Goal: Task Accomplishment & Management: Use online tool/utility

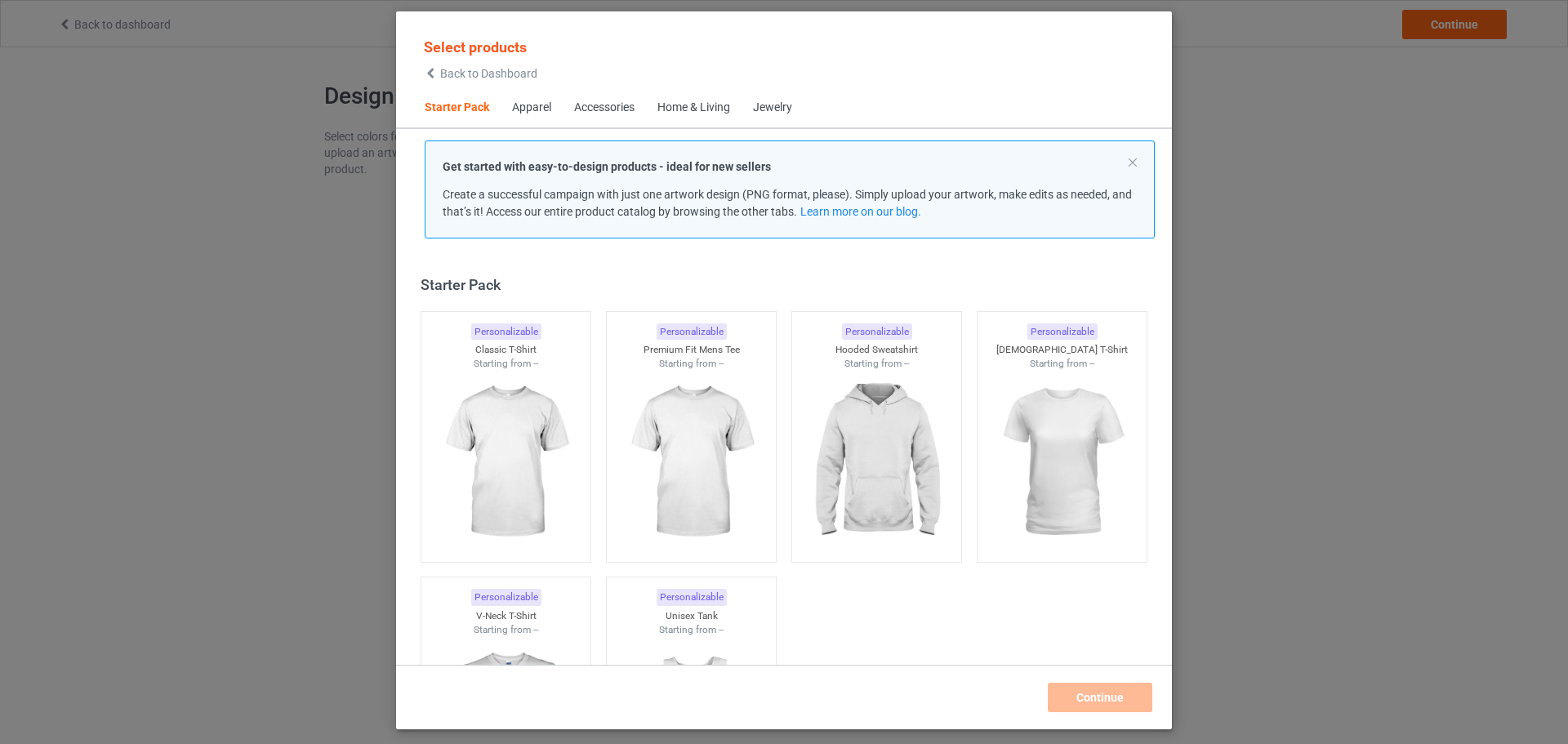
scroll to position [21, 0]
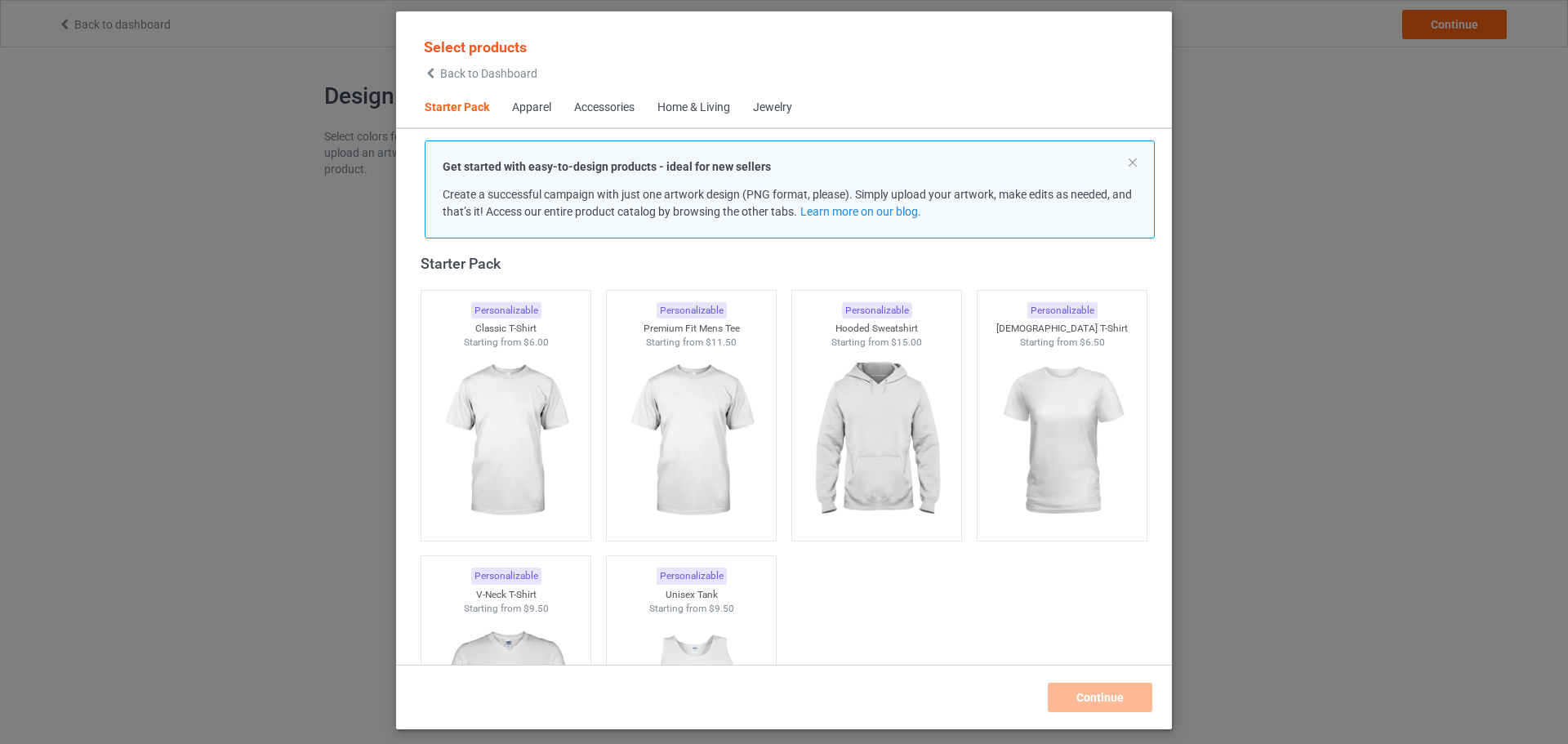
click at [1351, 470] on div "Select products Back to Dashboard Starter Pack Apparel Accessories Home & Livin…" at bounding box center [784, 372] width 1568 height 744
click at [451, 76] on span "Back to Dashboard" at bounding box center [489, 73] width 97 height 13
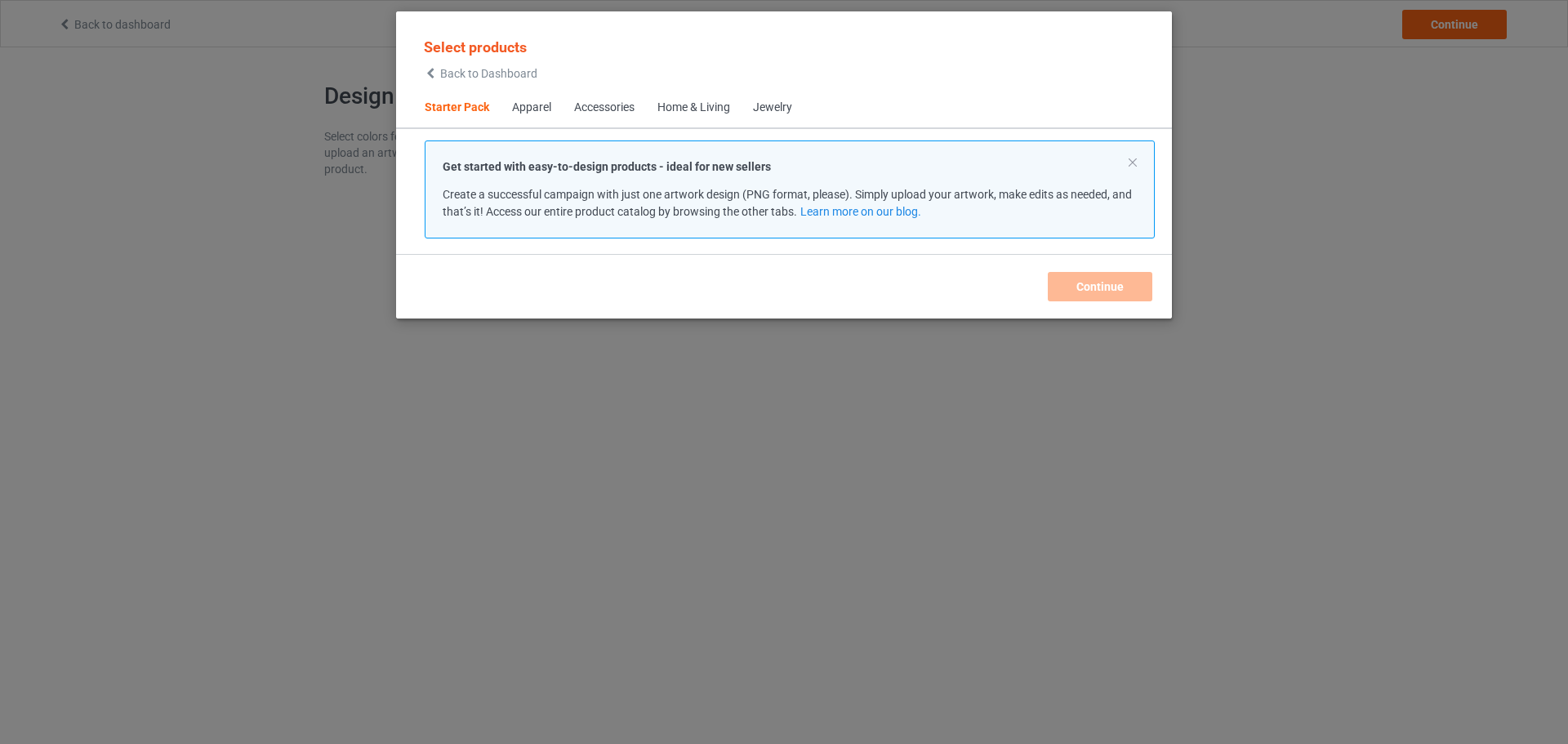
scroll to position [21, 0]
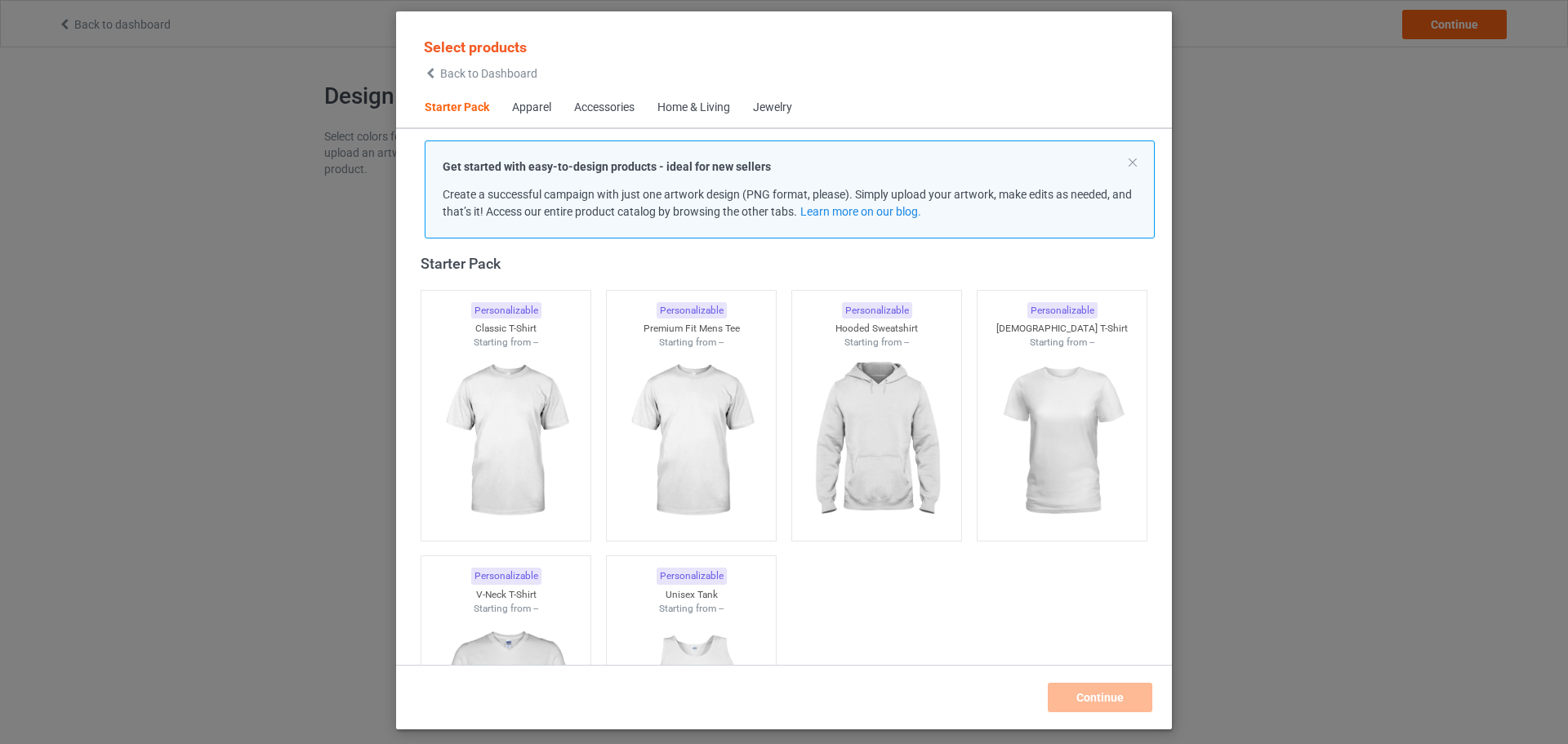
drag, startPoint x: 0, startPoint y: 0, endPoint x: 575, endPoint y: 256, distance: 629.4
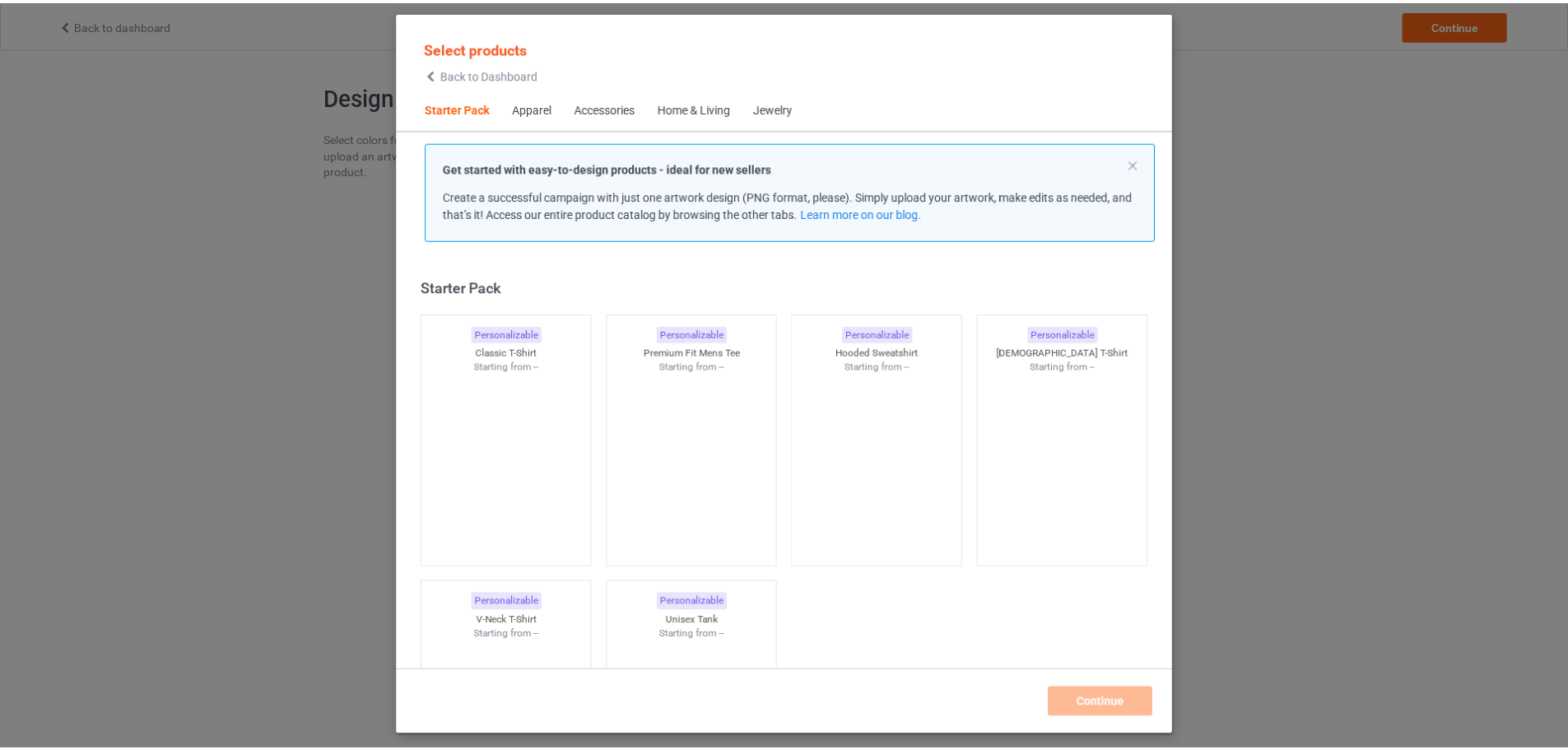
scroll to position [21, 0]
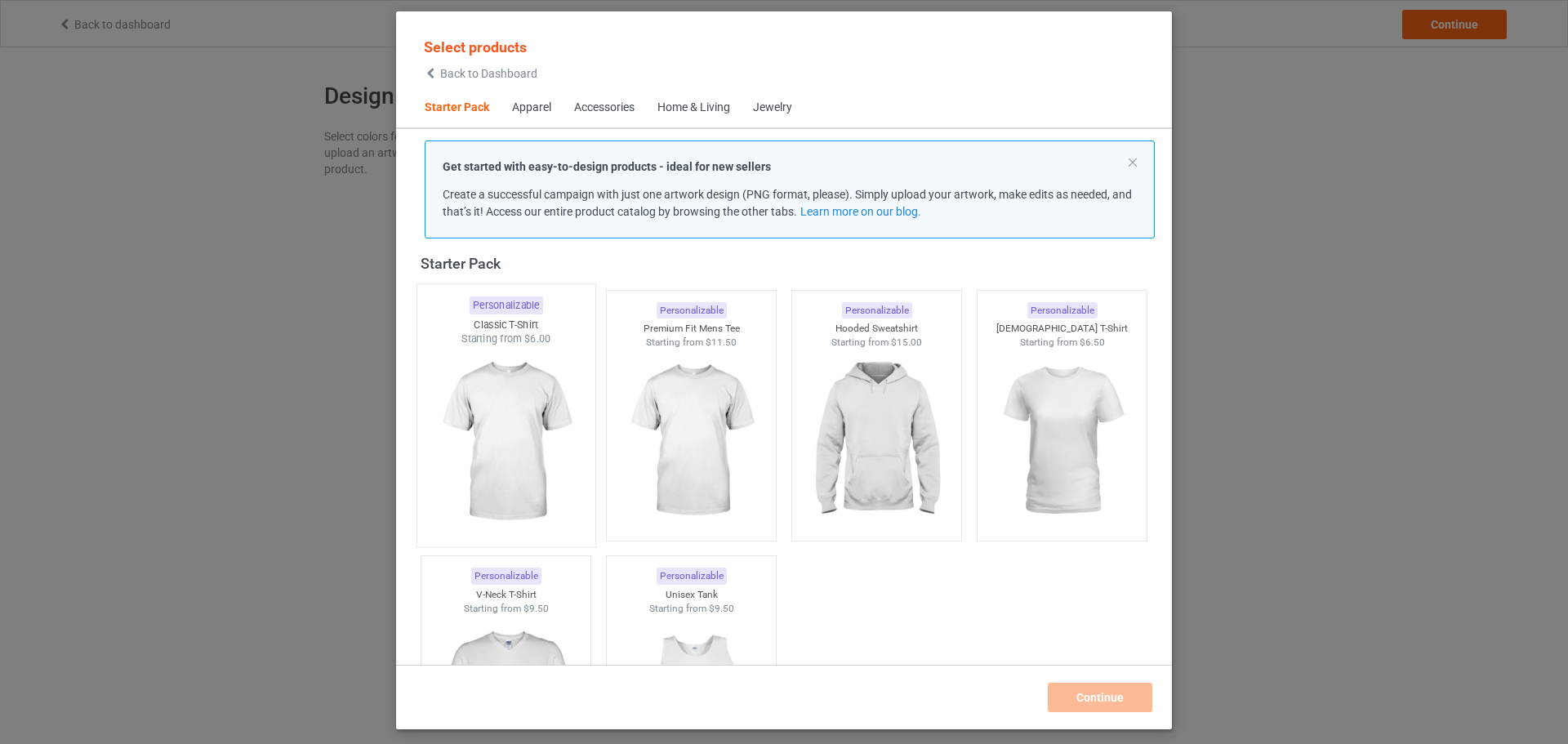
click at [482, 419] on img at bounding box center [505, 442] width 153 height 192
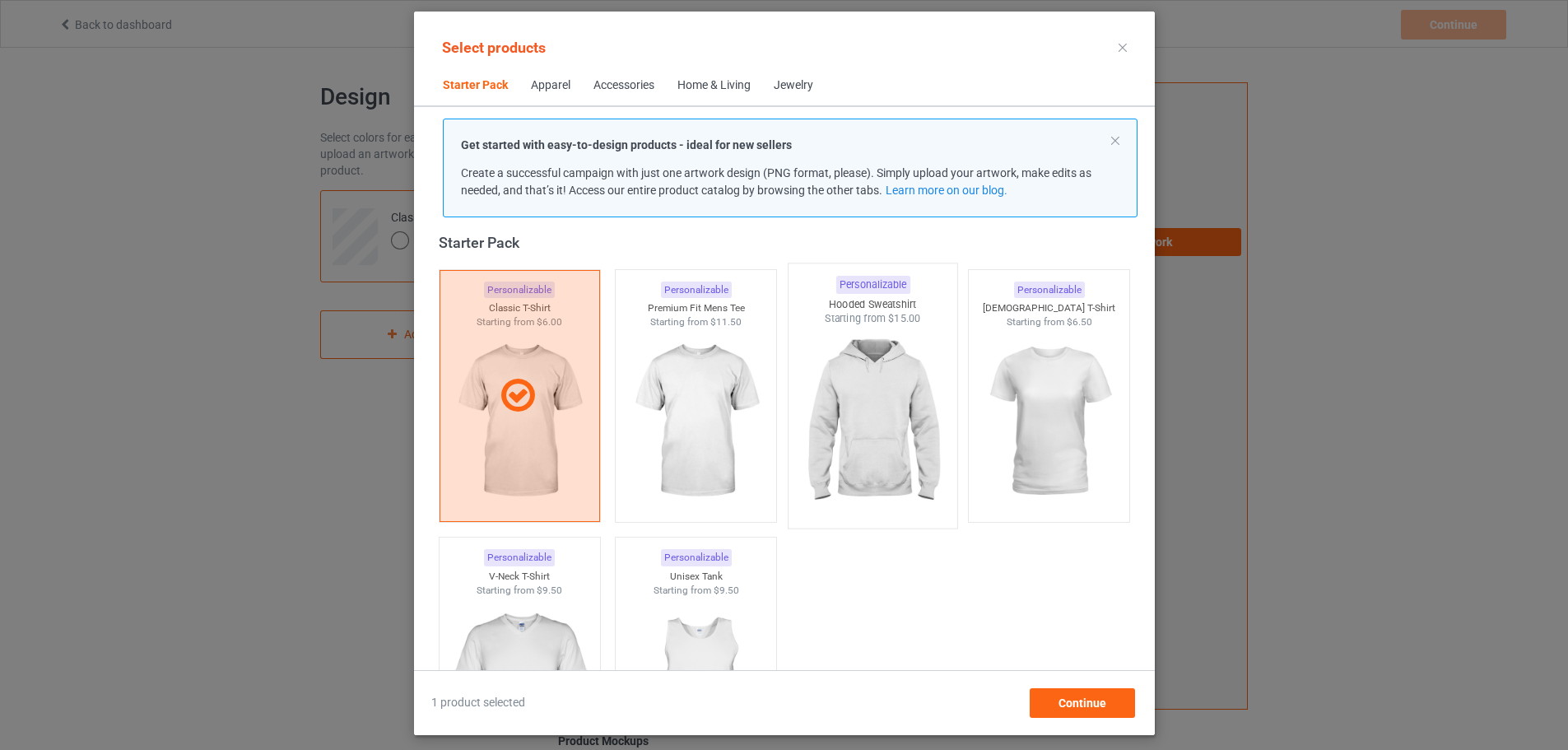
click at [888, 380] on img at bounding box center [871, 423] width 155 height 193
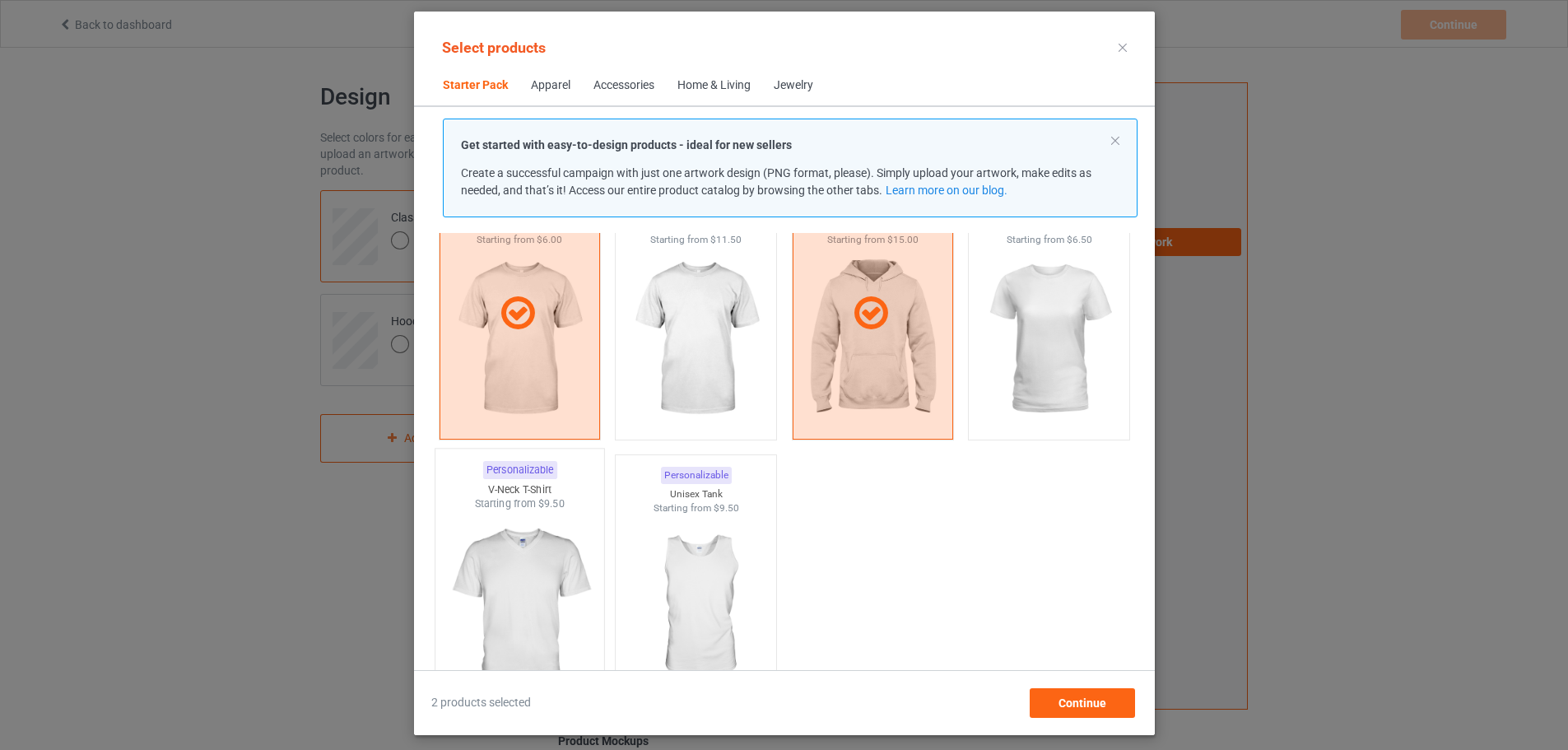
click at [504, 563] on img at bounding box center [518, 608] width 155 height 193
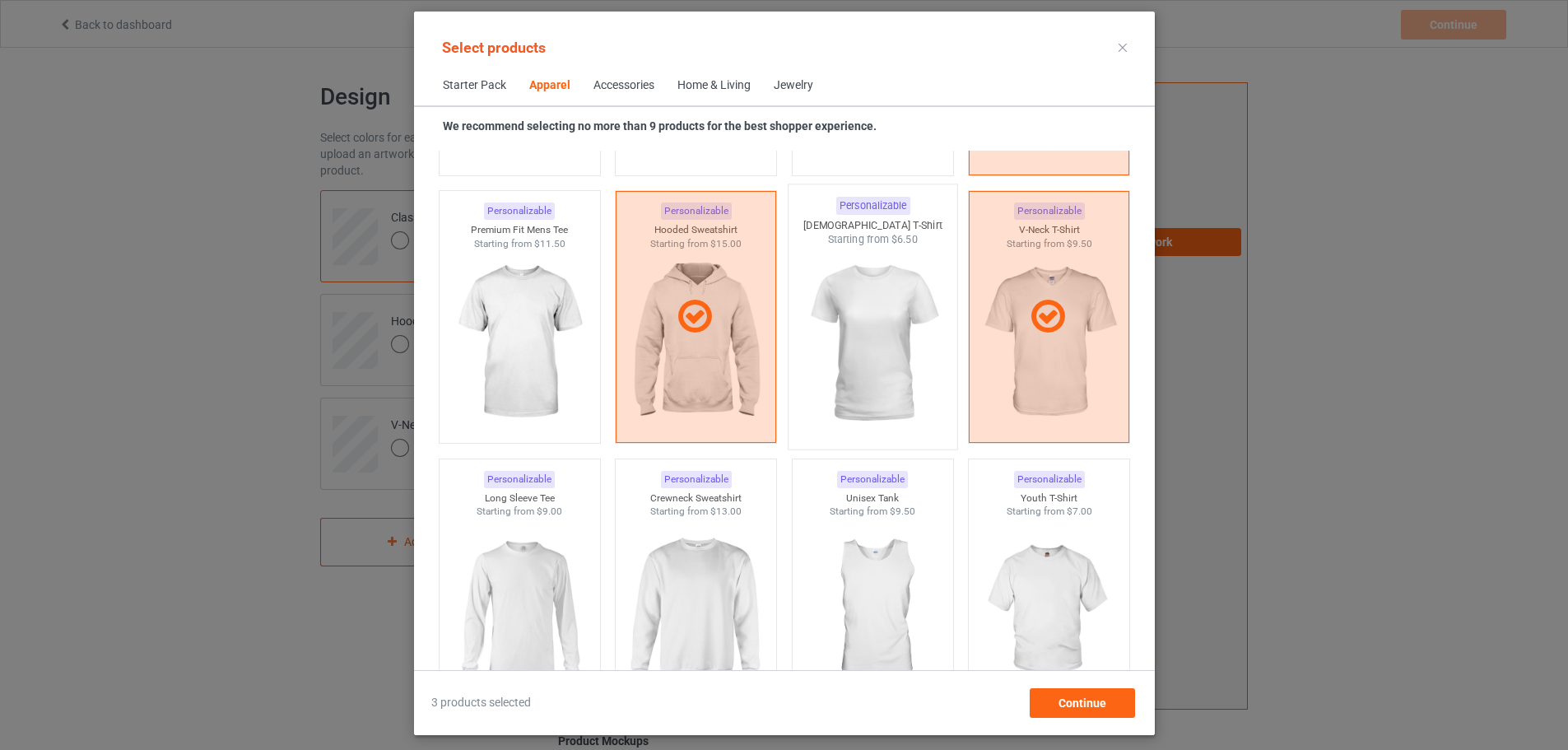
scroll to position [928, 0]
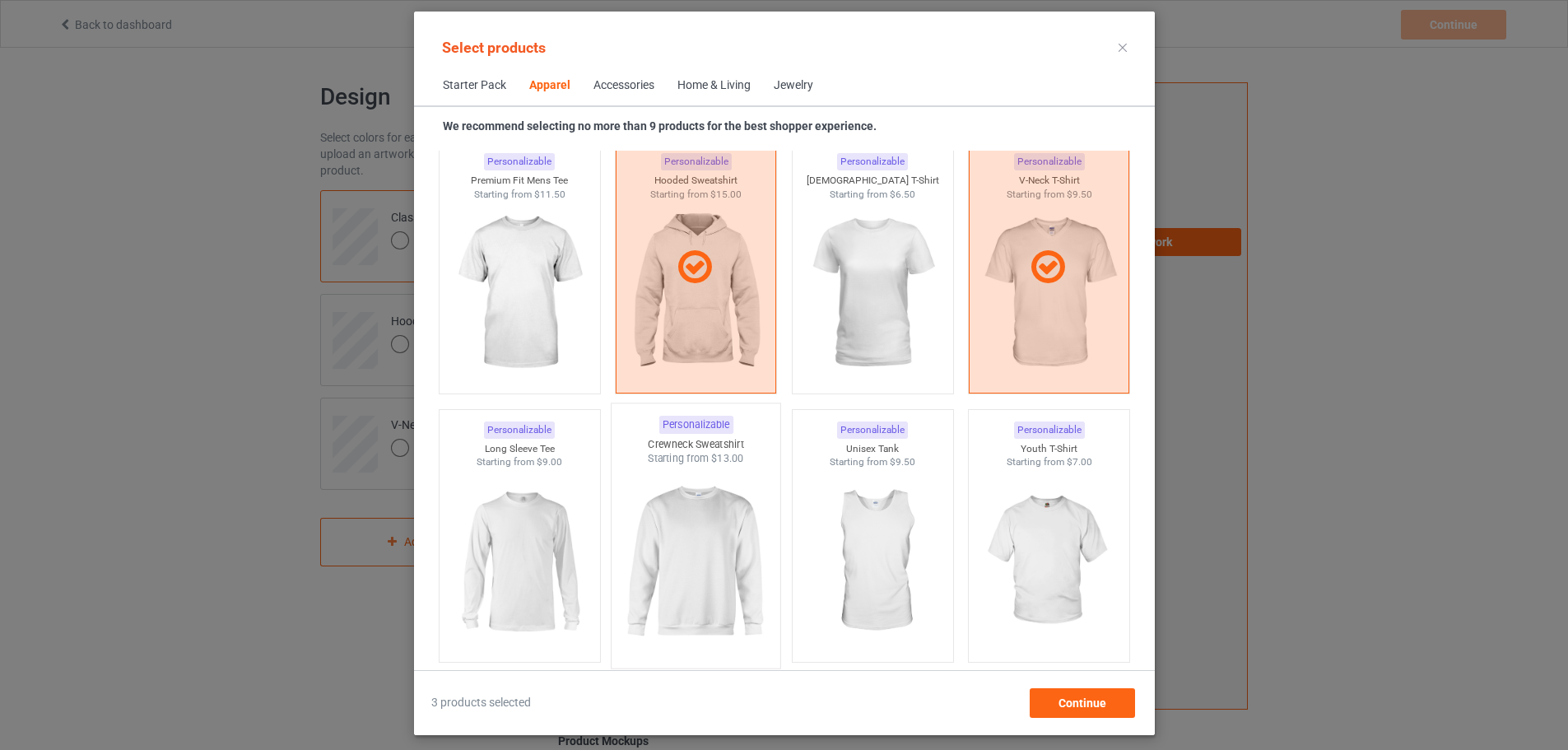
click at [734, 498] on img at bounding box center [695, 562] width 155 height 193
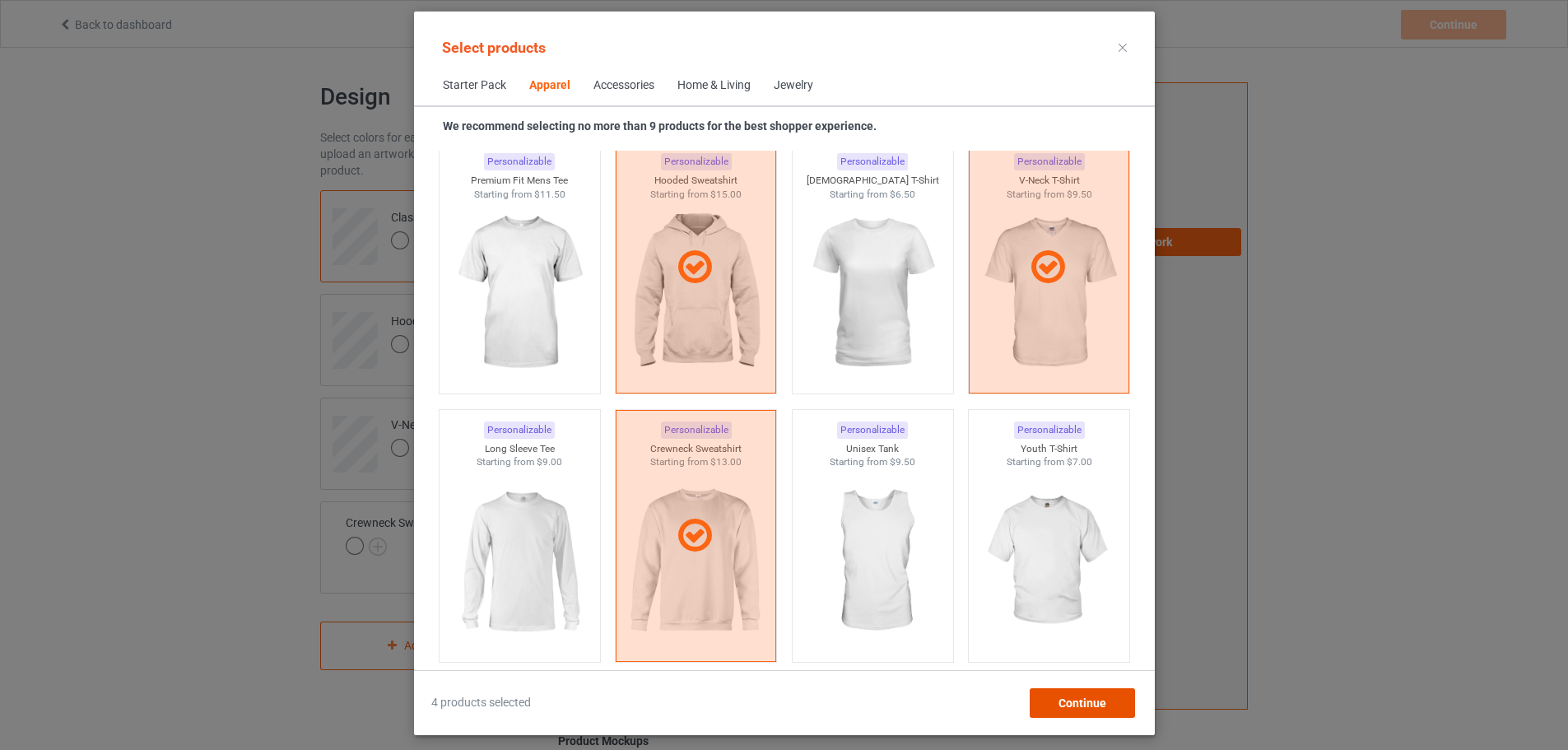
click at [1079, 705] on span "Continue" at bounding box center [1082, 702] width 48 height 13
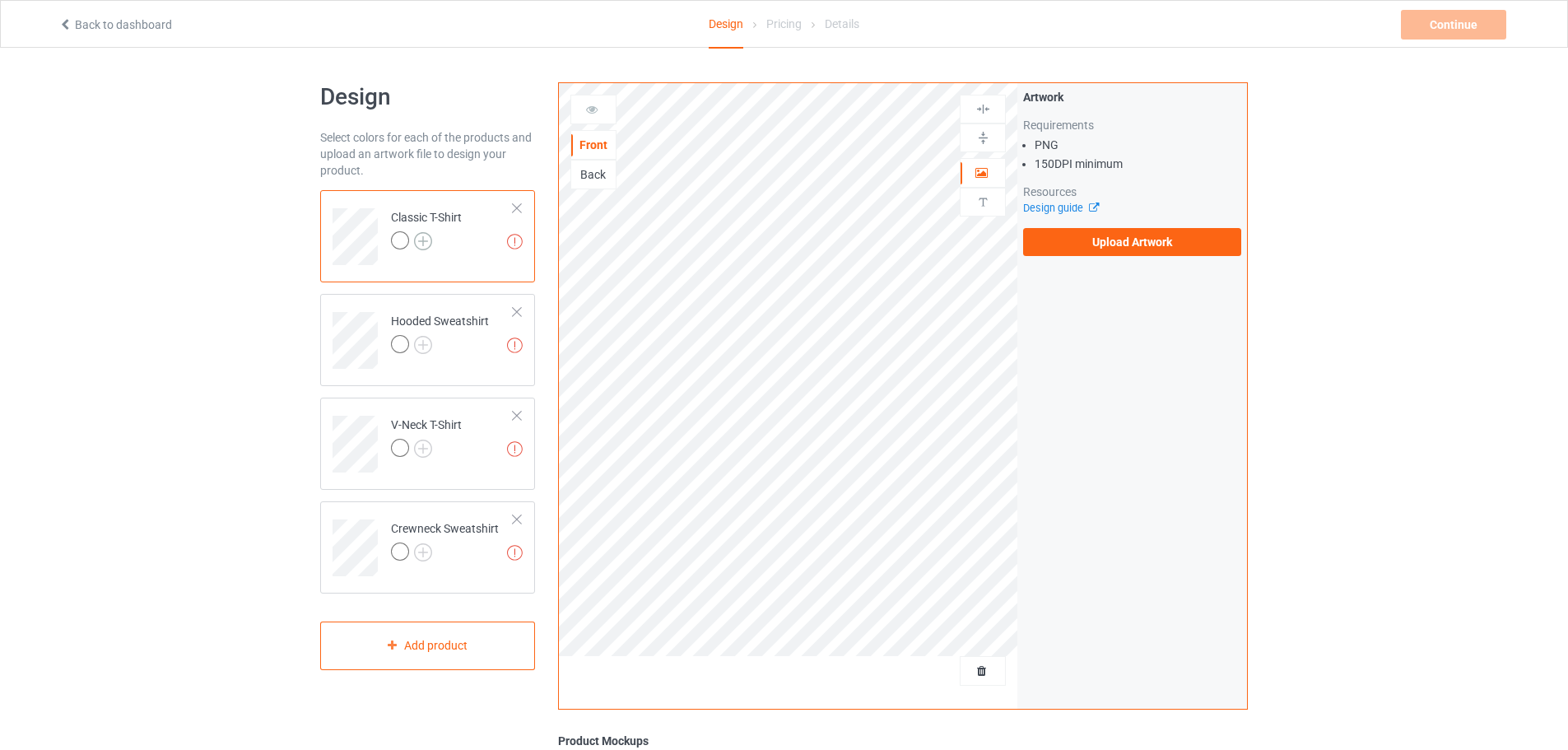
click at [421, 240] on img at bounding box center [423, 241] width 18 height 18
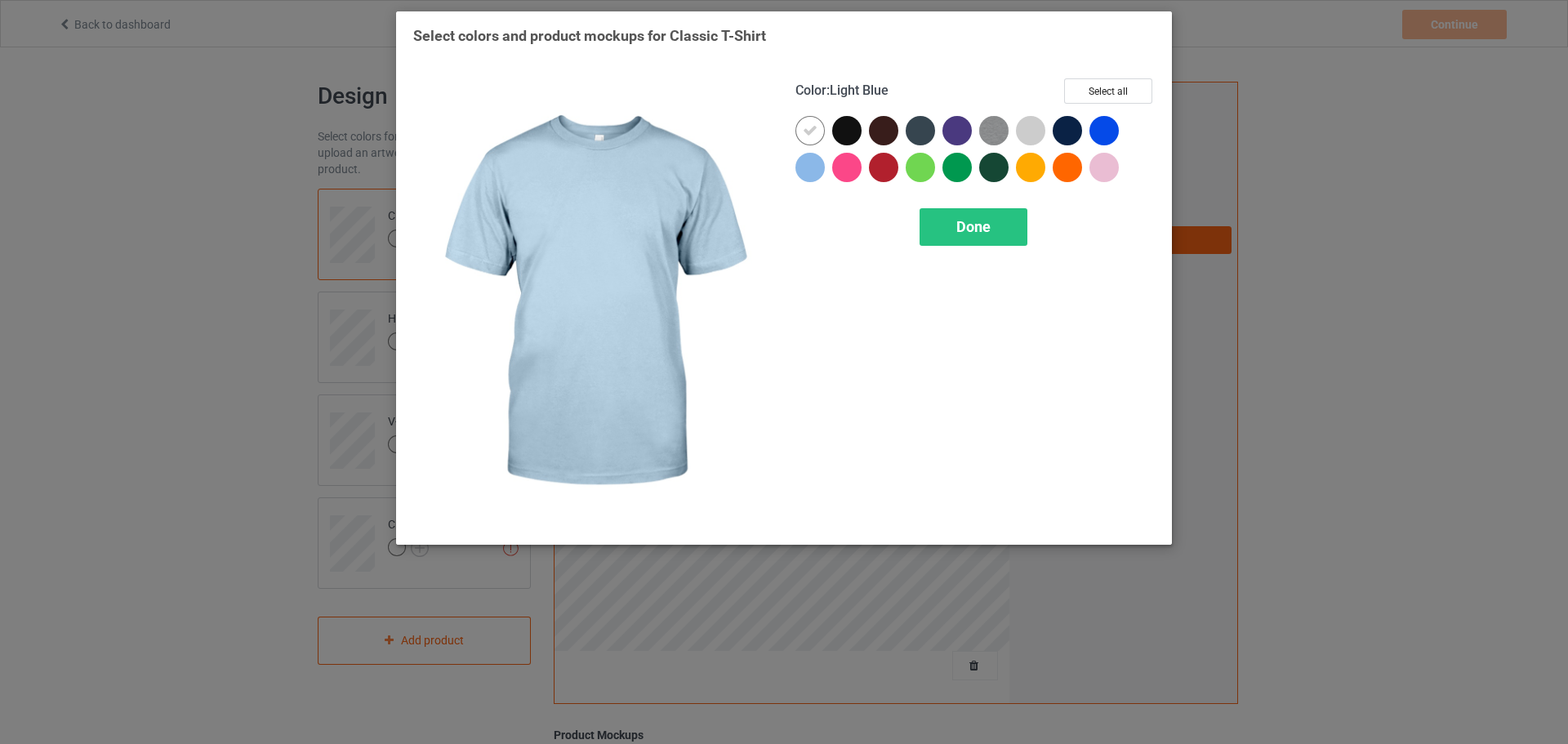
click at [811, 173] on div at bounding box center [810, 167] width 30 height 30
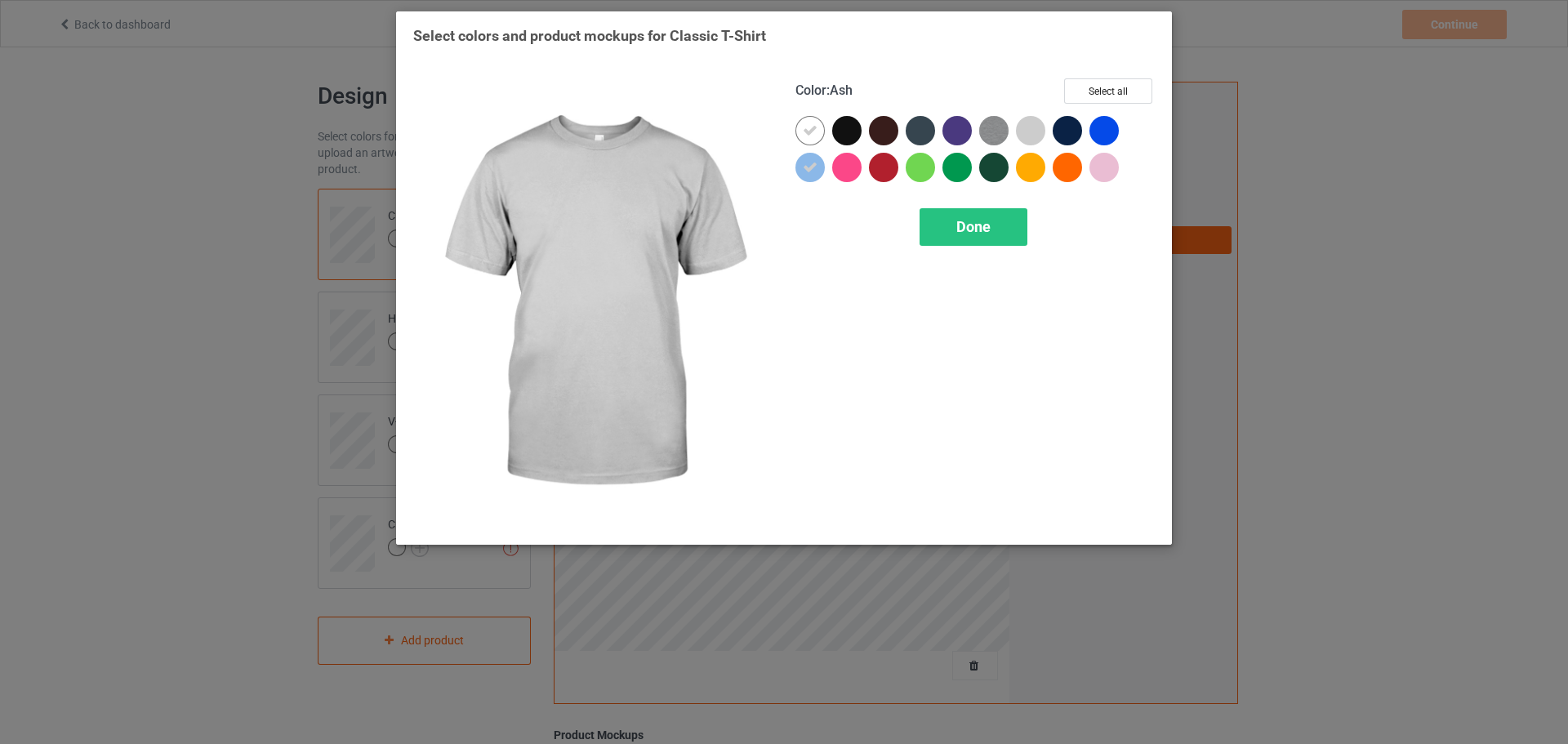
click at [1025, 130] on div at bounding box center [1031, 131] width 30 height 30
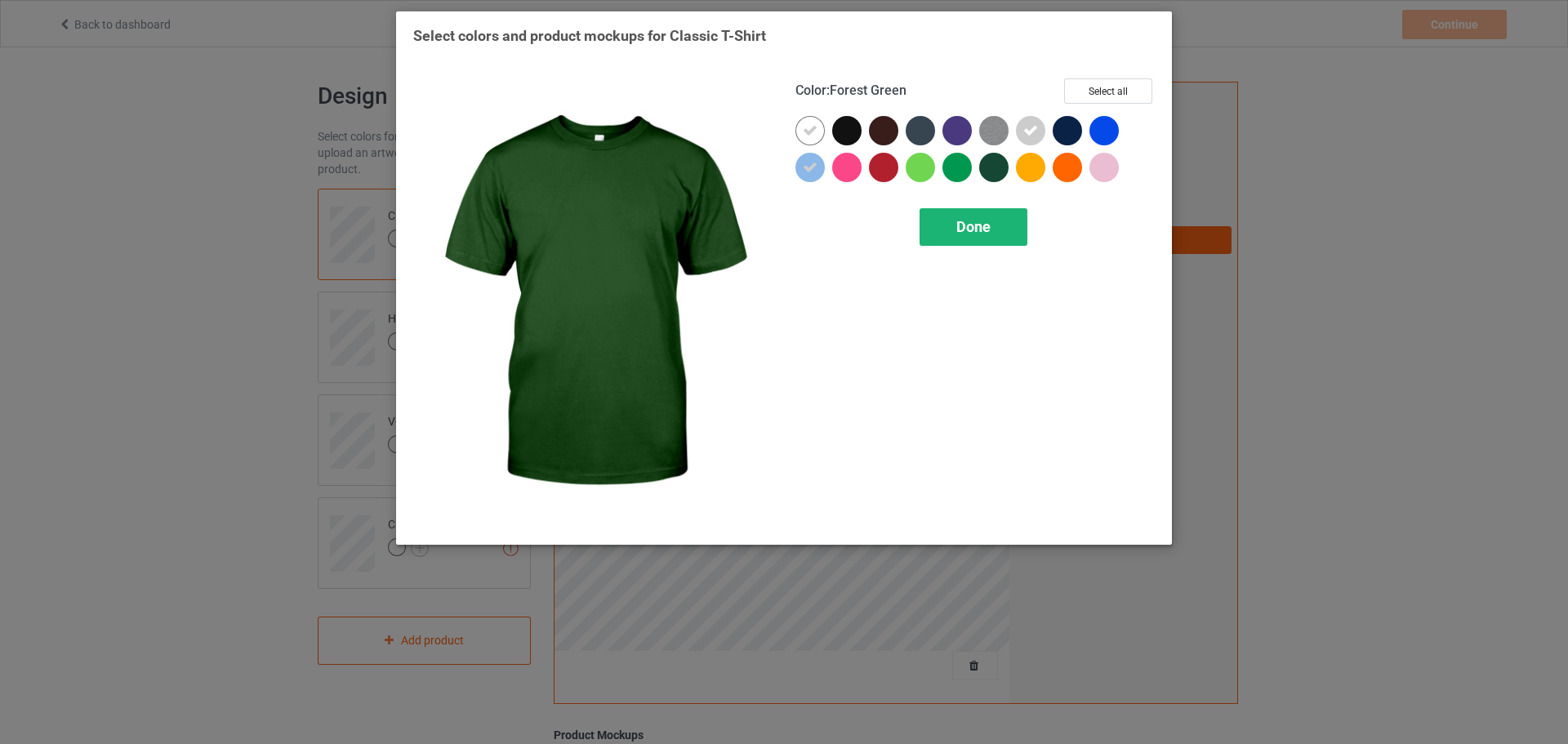
click at [985, 232] on span "Done" at bounding box center [973, 226] width 35 height 17
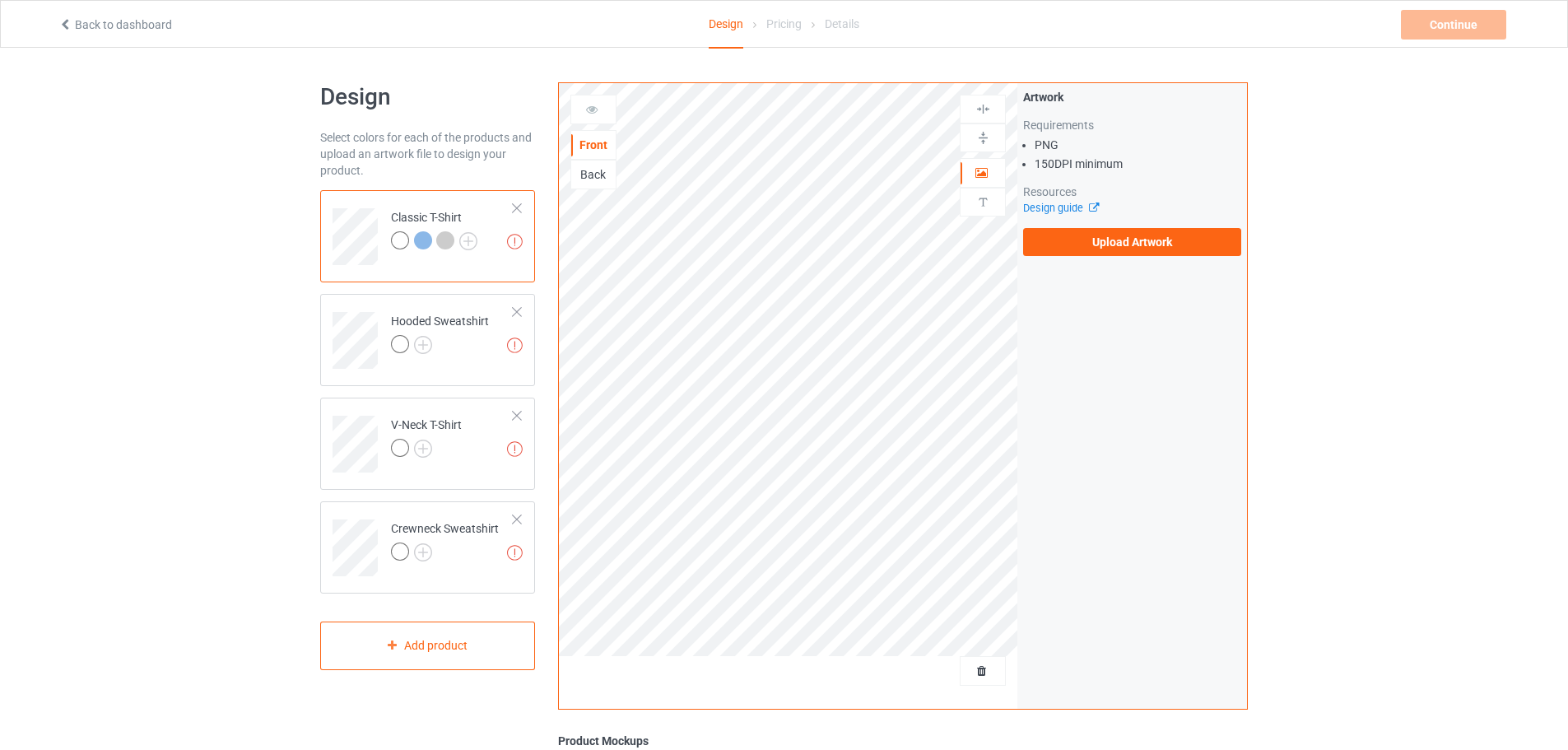
click at [580, 168] on div "Back" at bounding box center [593, 175] width 45 height 17
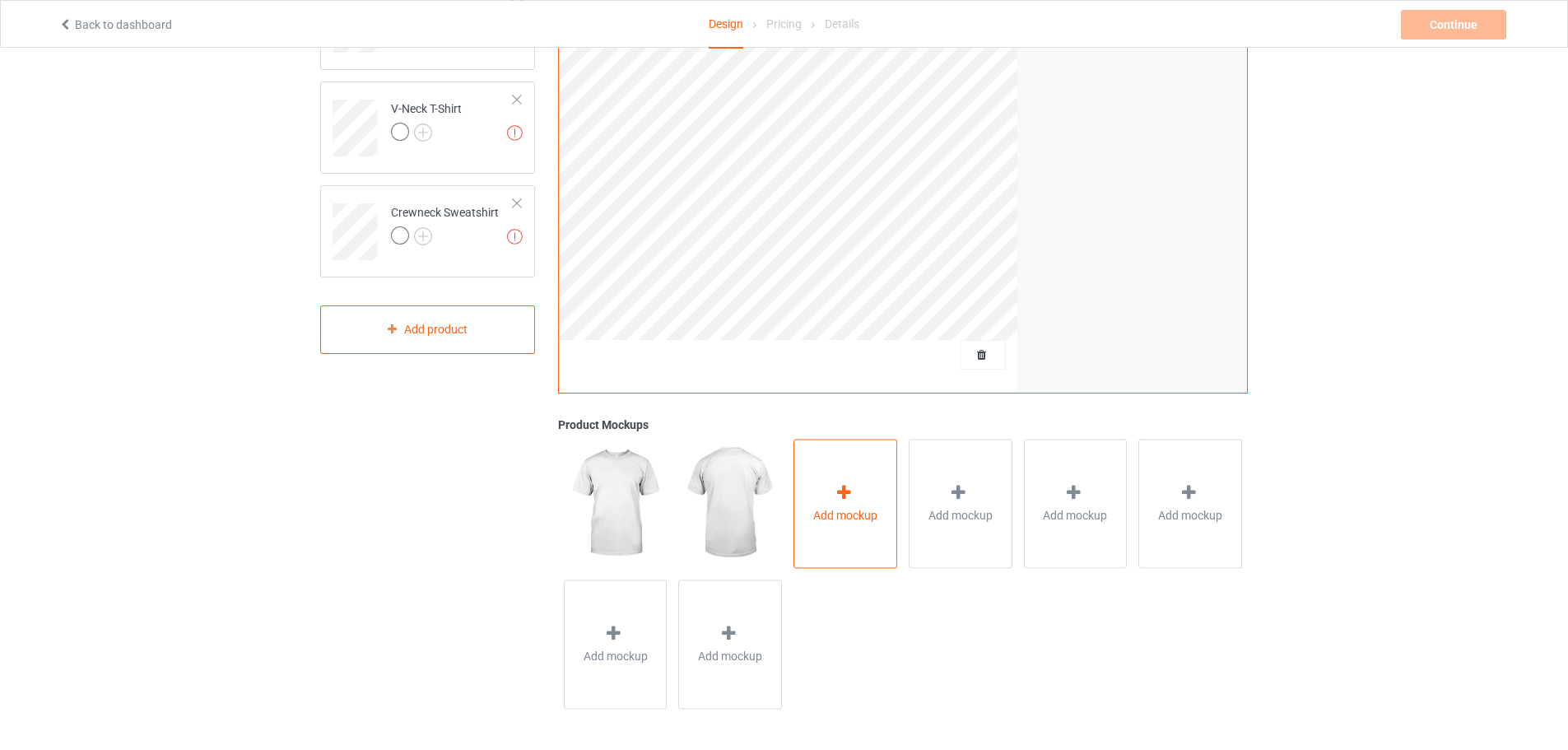
click at [816, 512] on span "Add mockup" at bounding box center [845, 516] width 64 height 17
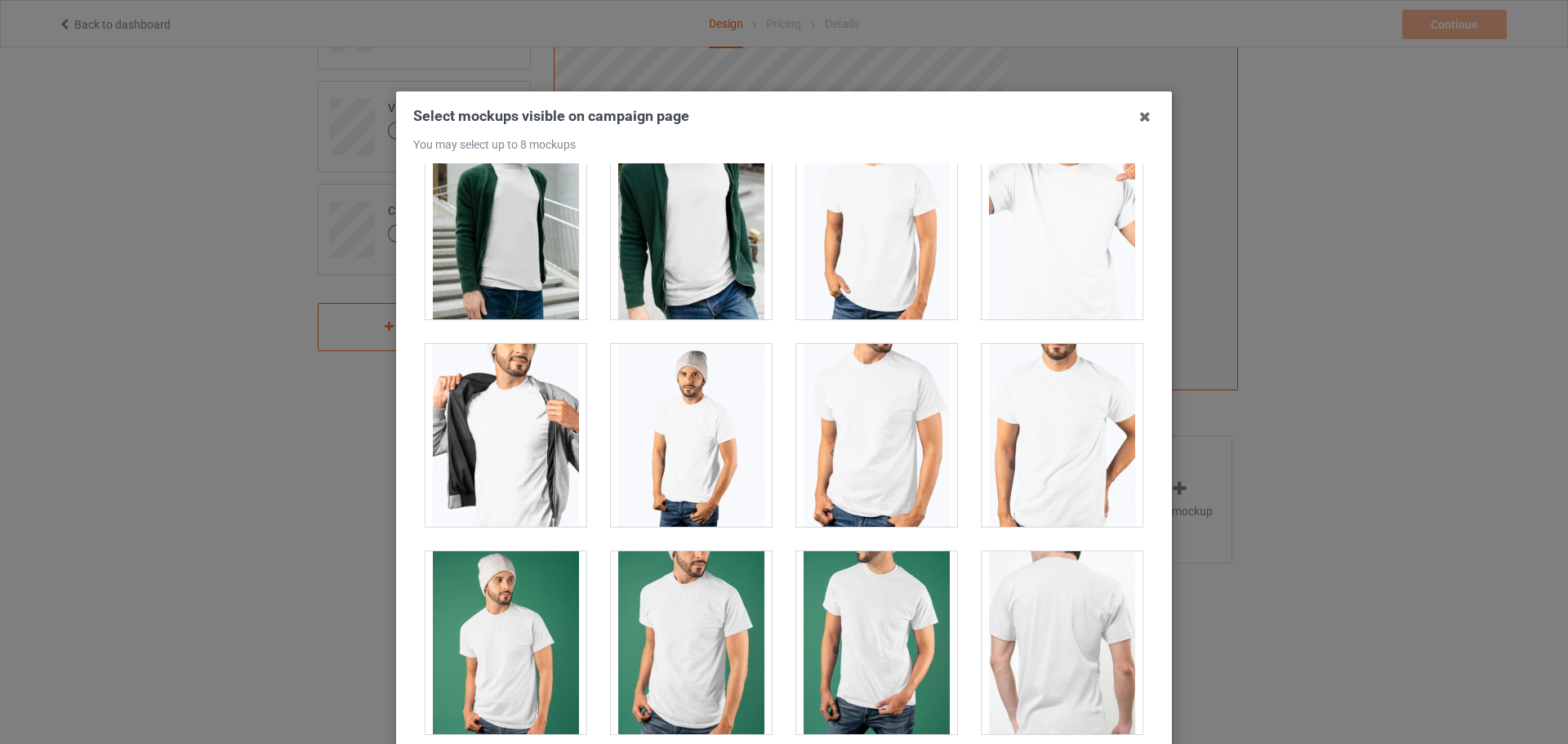
scroll to position [3185, 0]
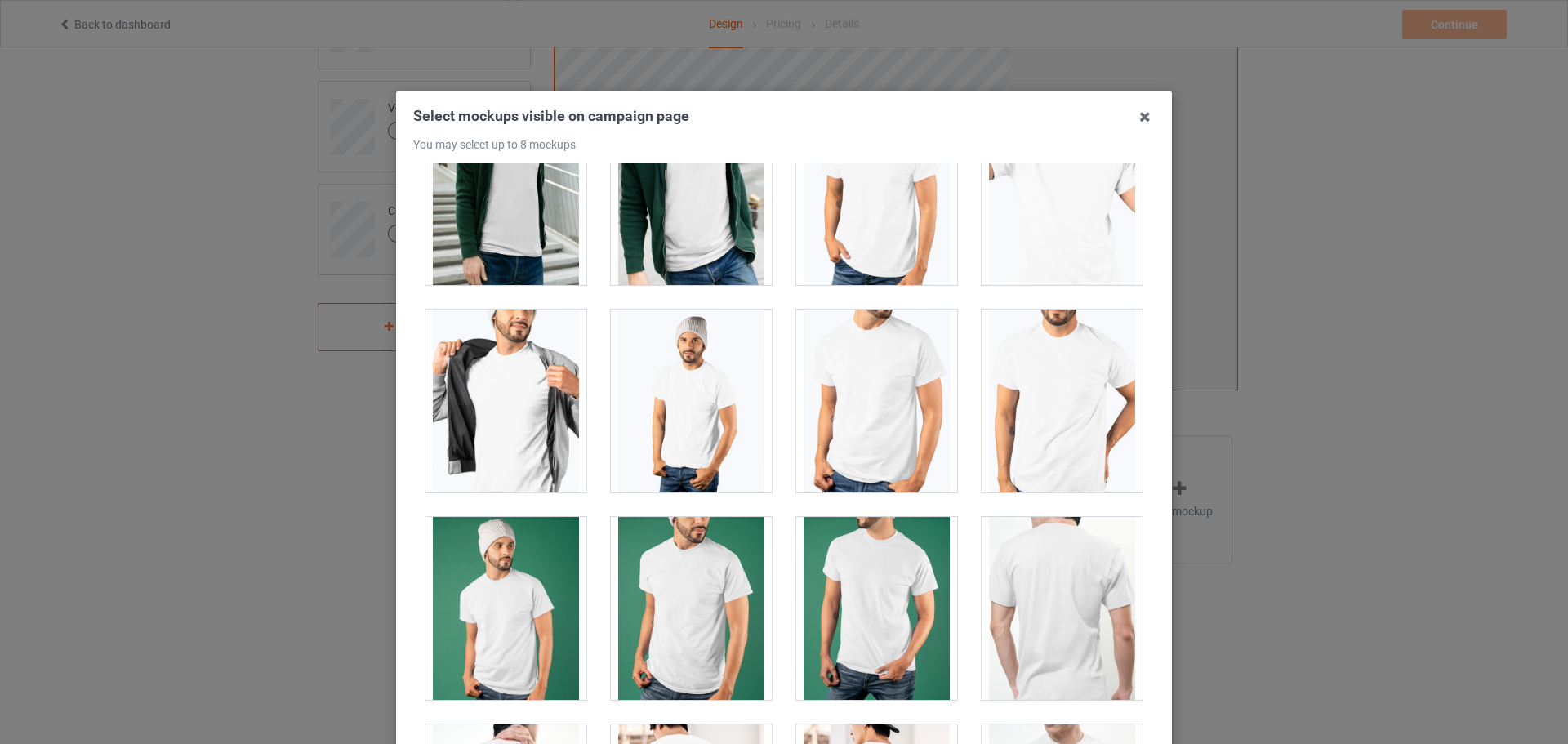
click at [1013, 590] on div at bounding box center [1061, 608] width 161 height 183
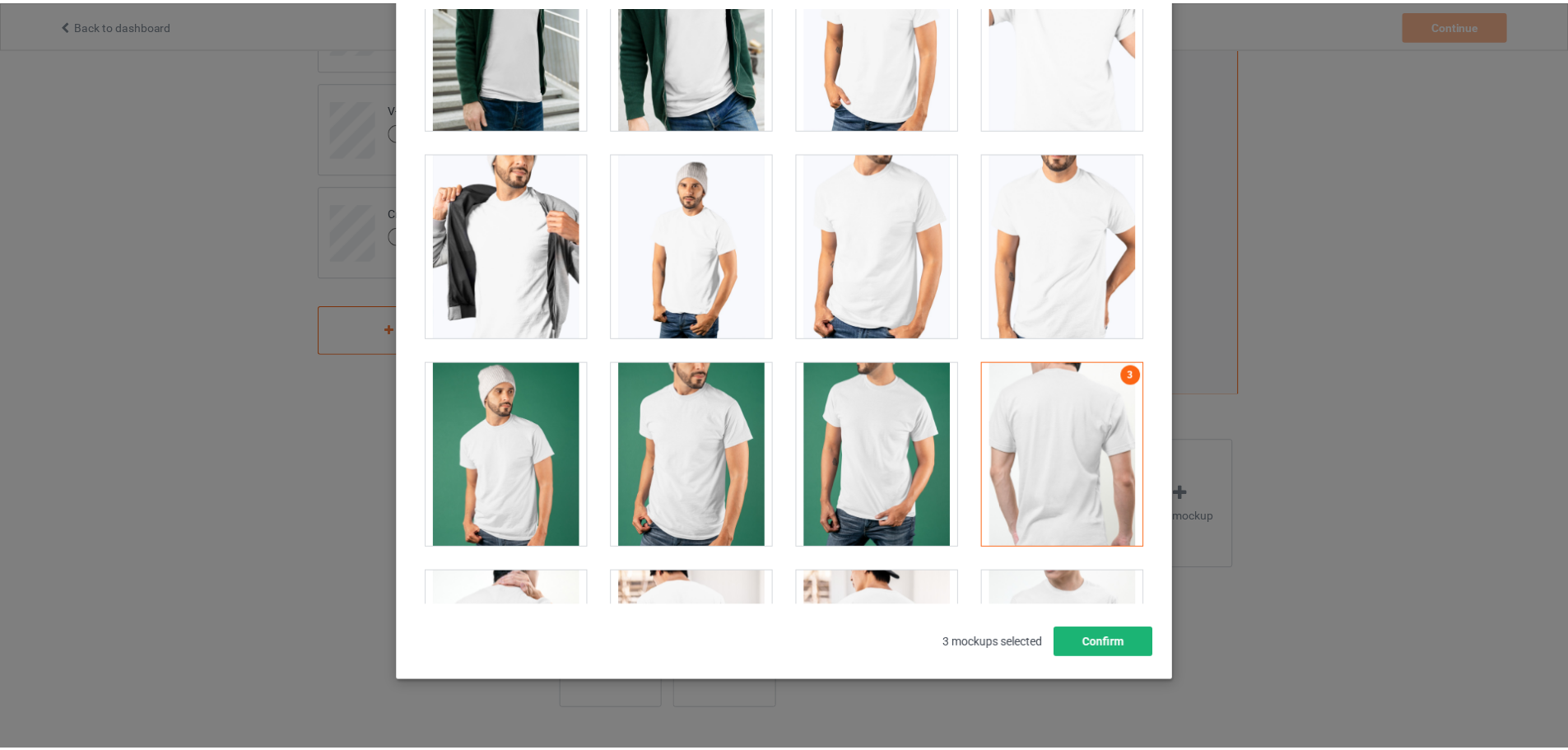
scroll to position [182, 0]
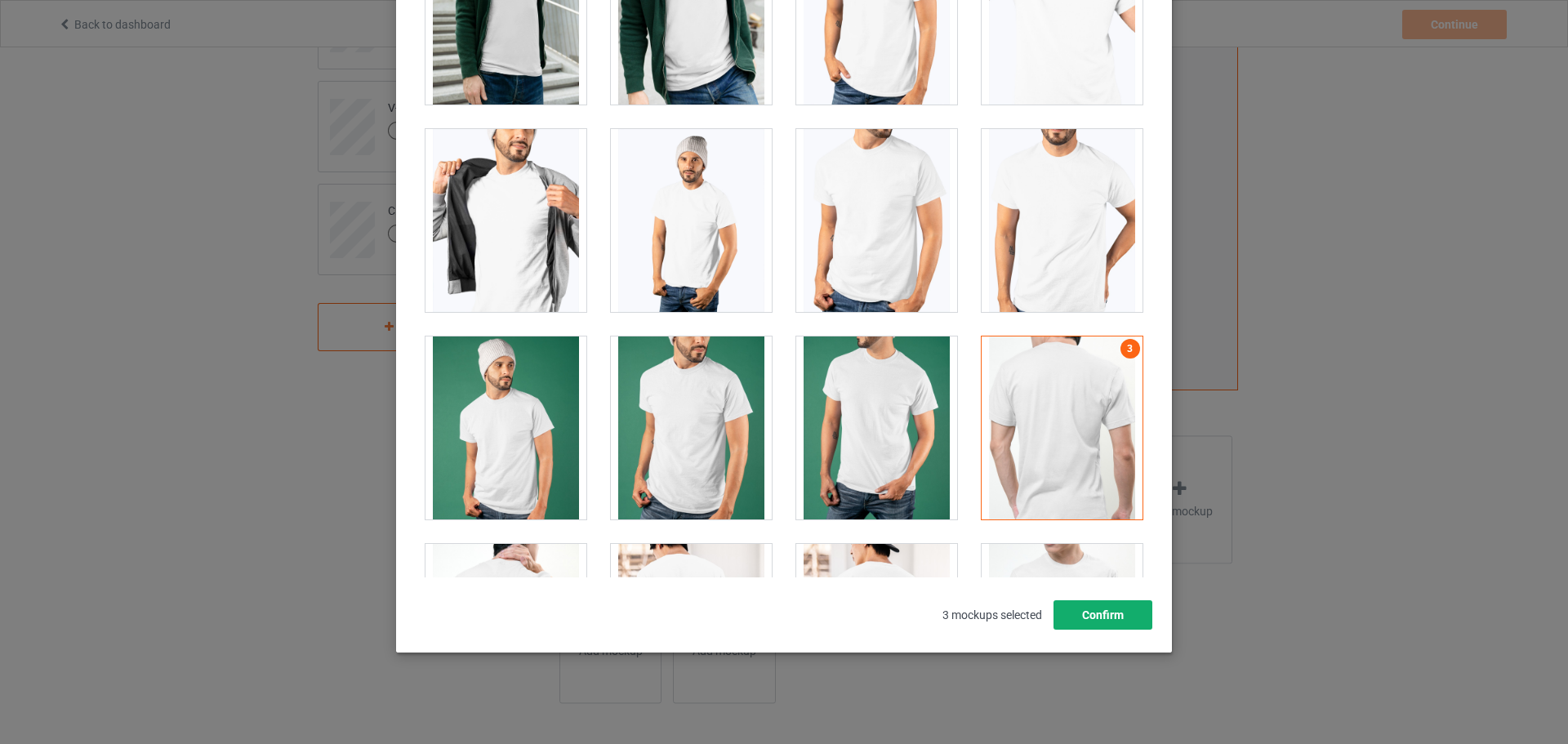
click at [1108, 615] on button "Confirm" at bounding box center [1103, 615] width 99 height 30
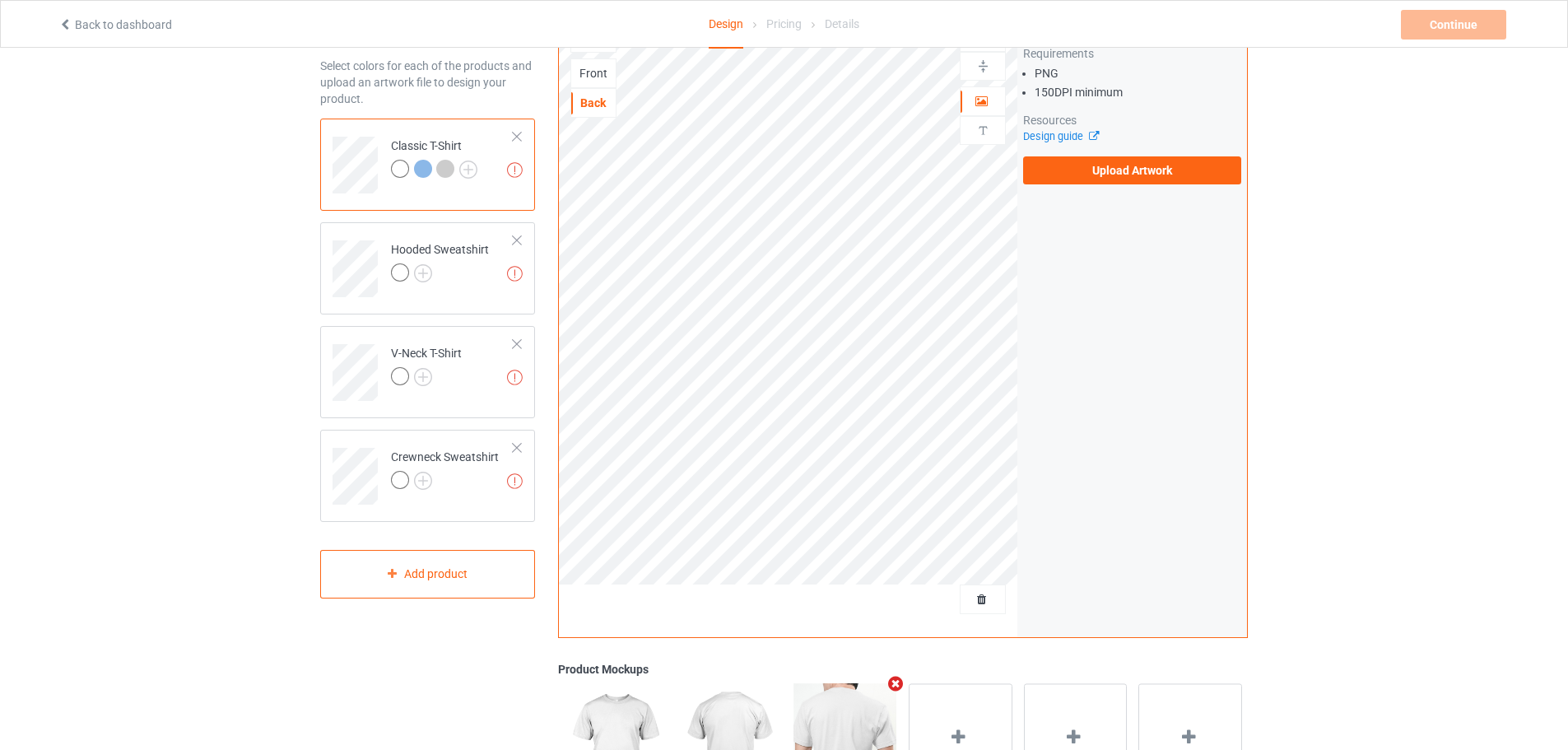
scroll to position [70, 0]
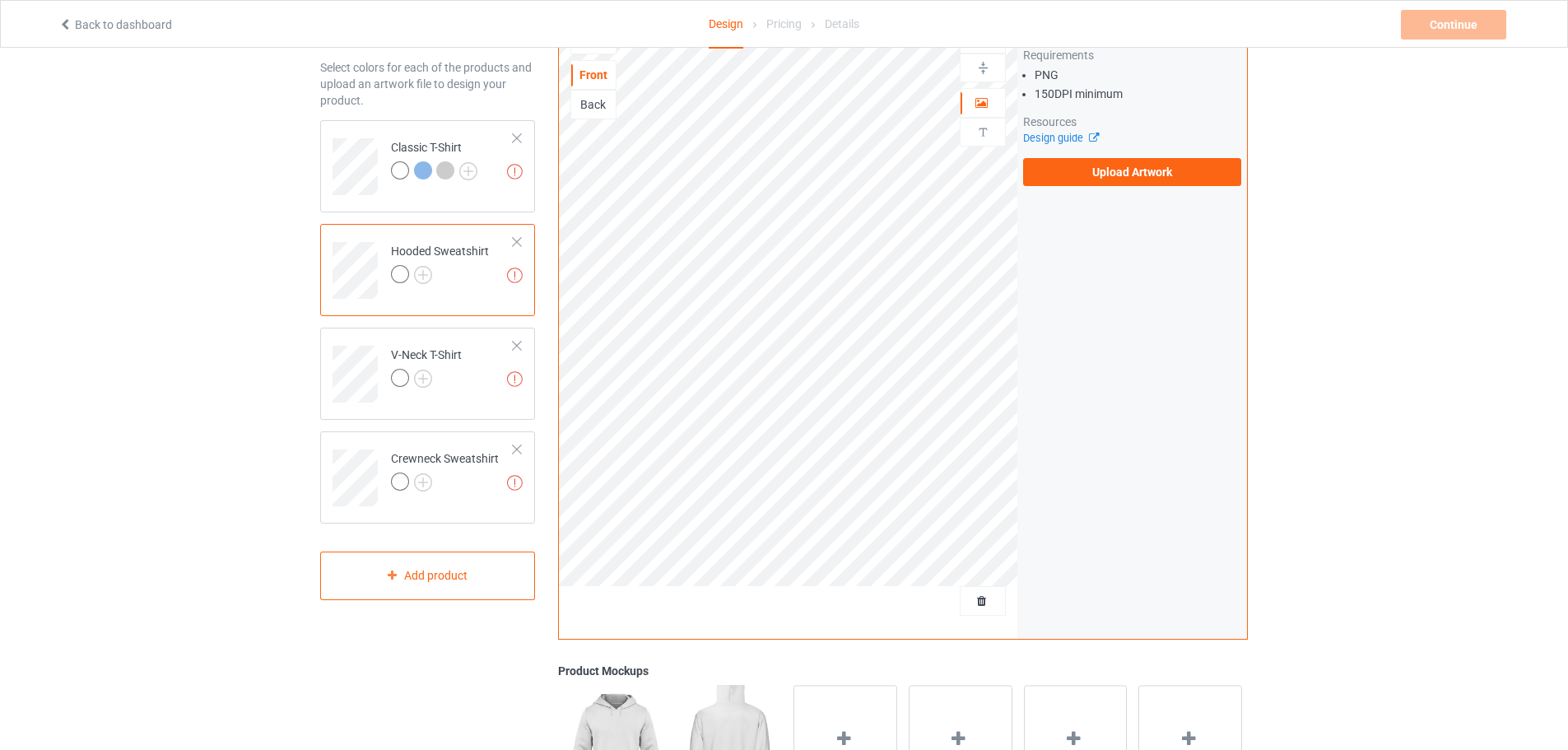
click at [601, 103] on div "Back" at bounding box center [593, 105] width 45 height 17
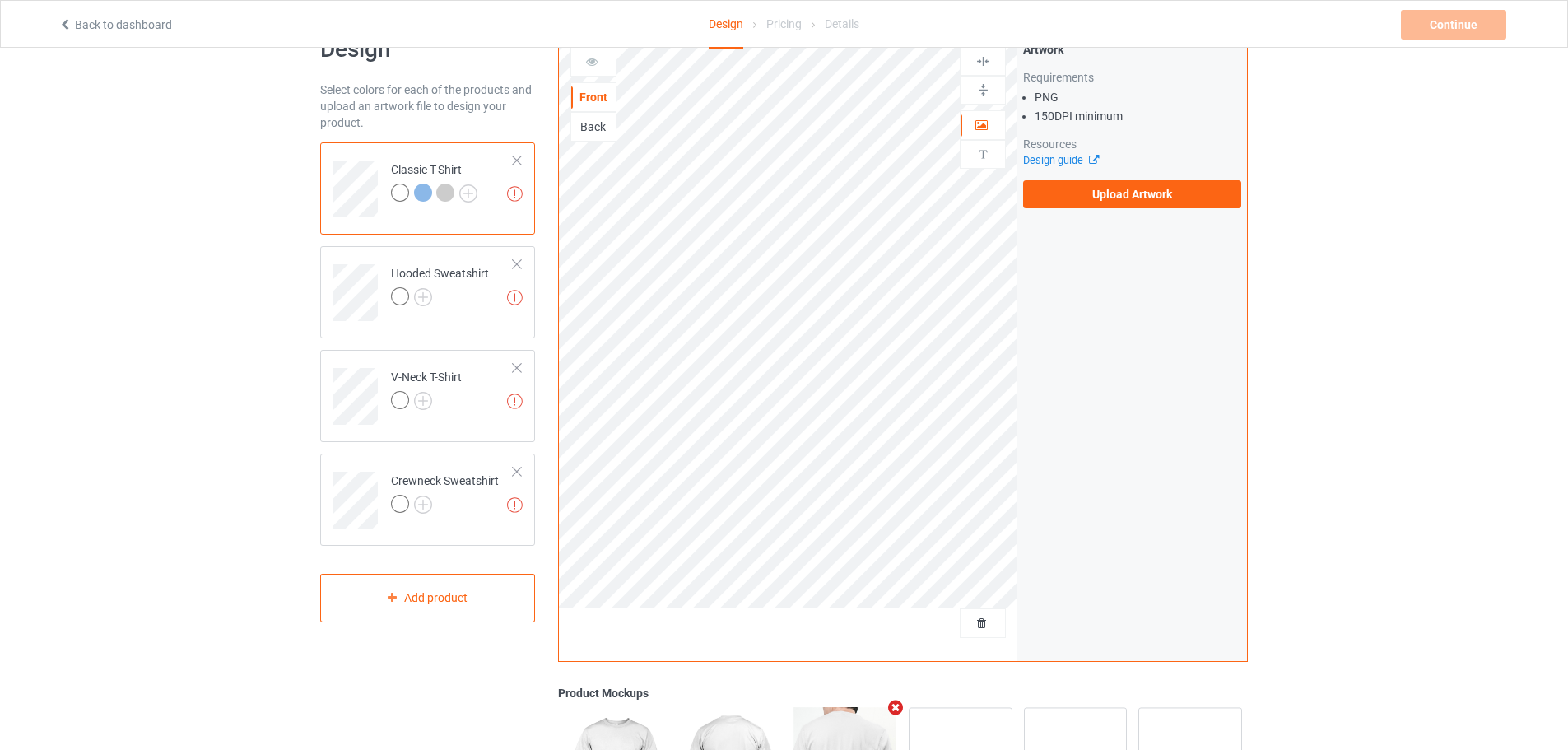
click at [583, 122] on div "Back" at bounding box center [593, 127] width 45 height 17
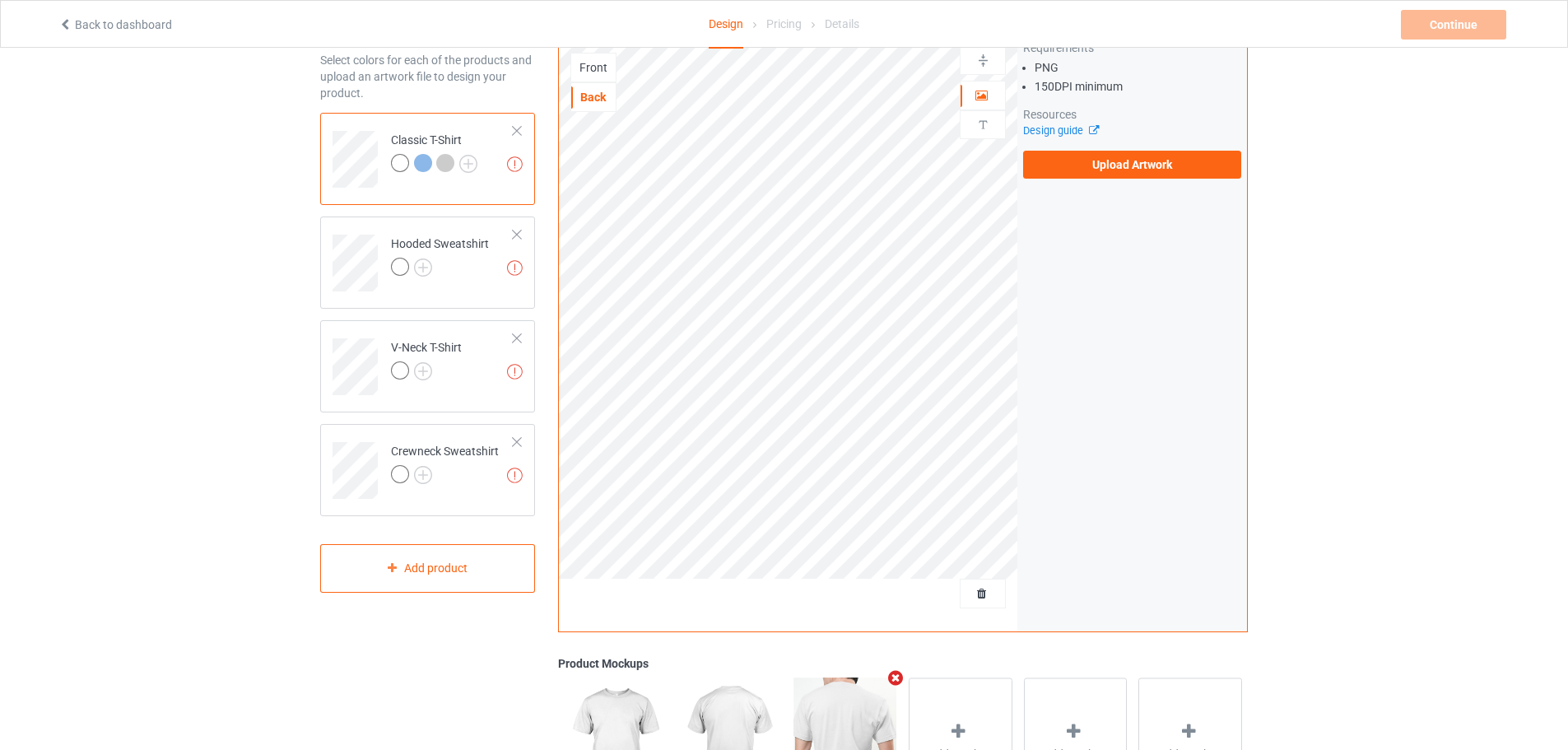
scroll to position [70, 0]
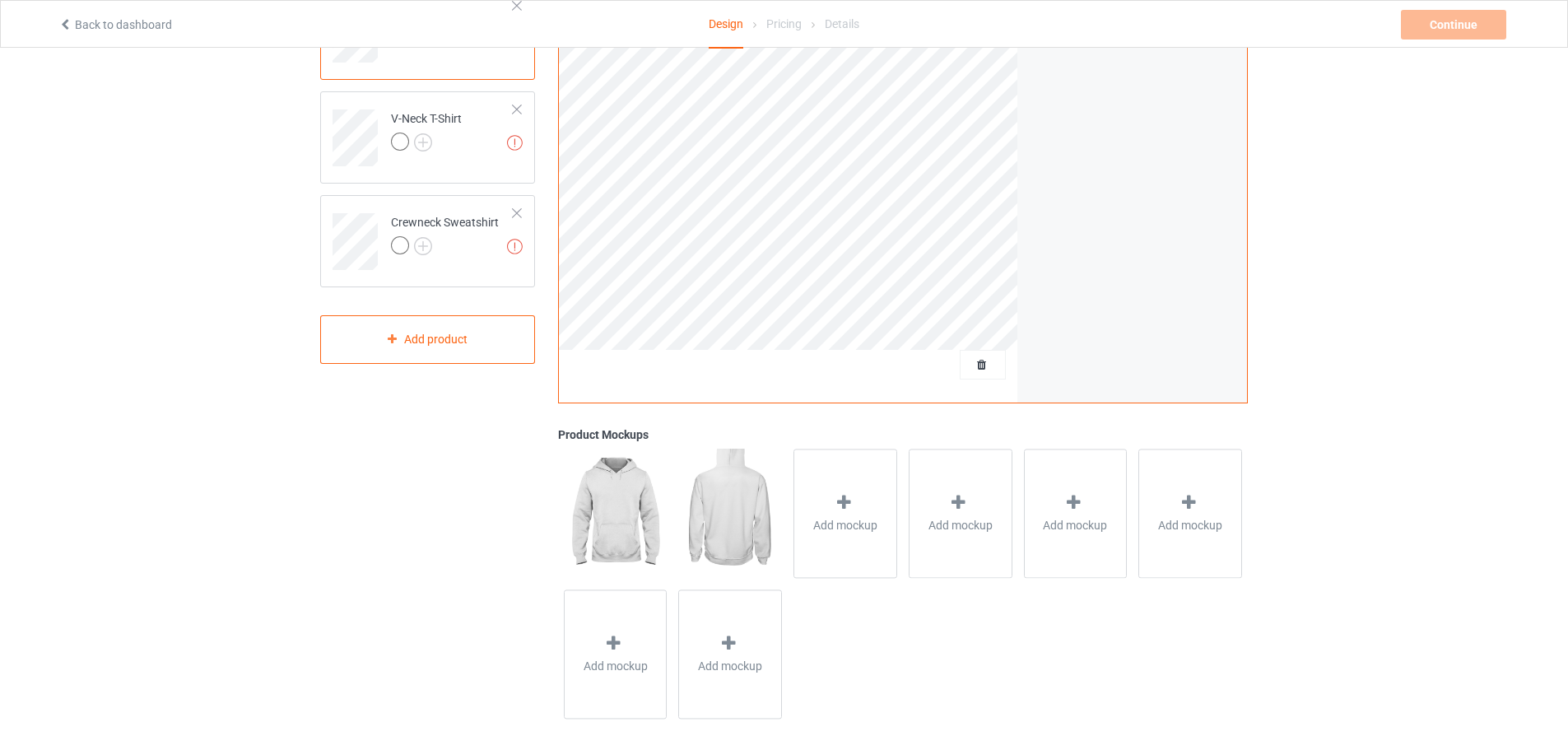
scroll to position [317, 0]
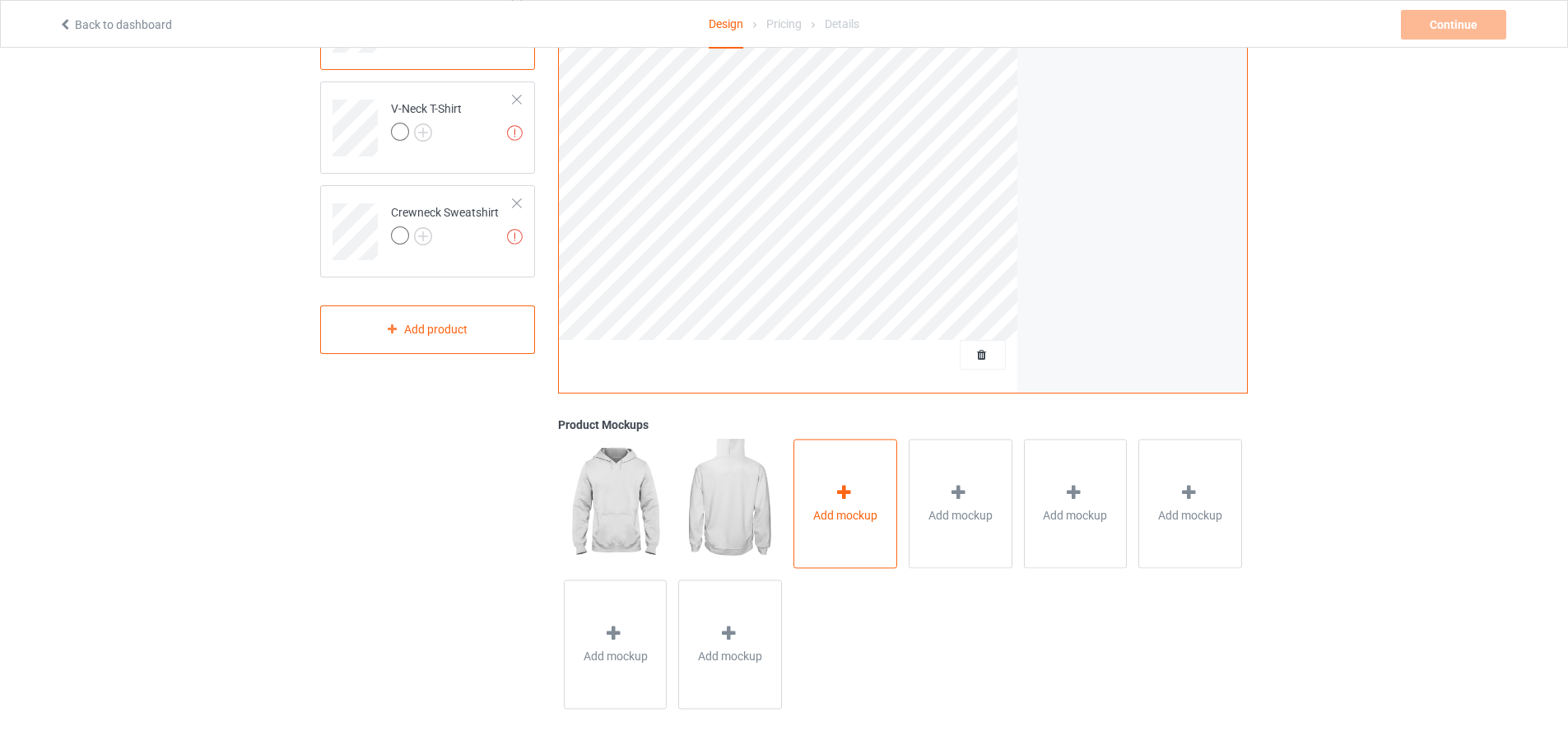
click at [851, 529] on div "Add mockup" at bounding box center [845, 504] width 104 height 130
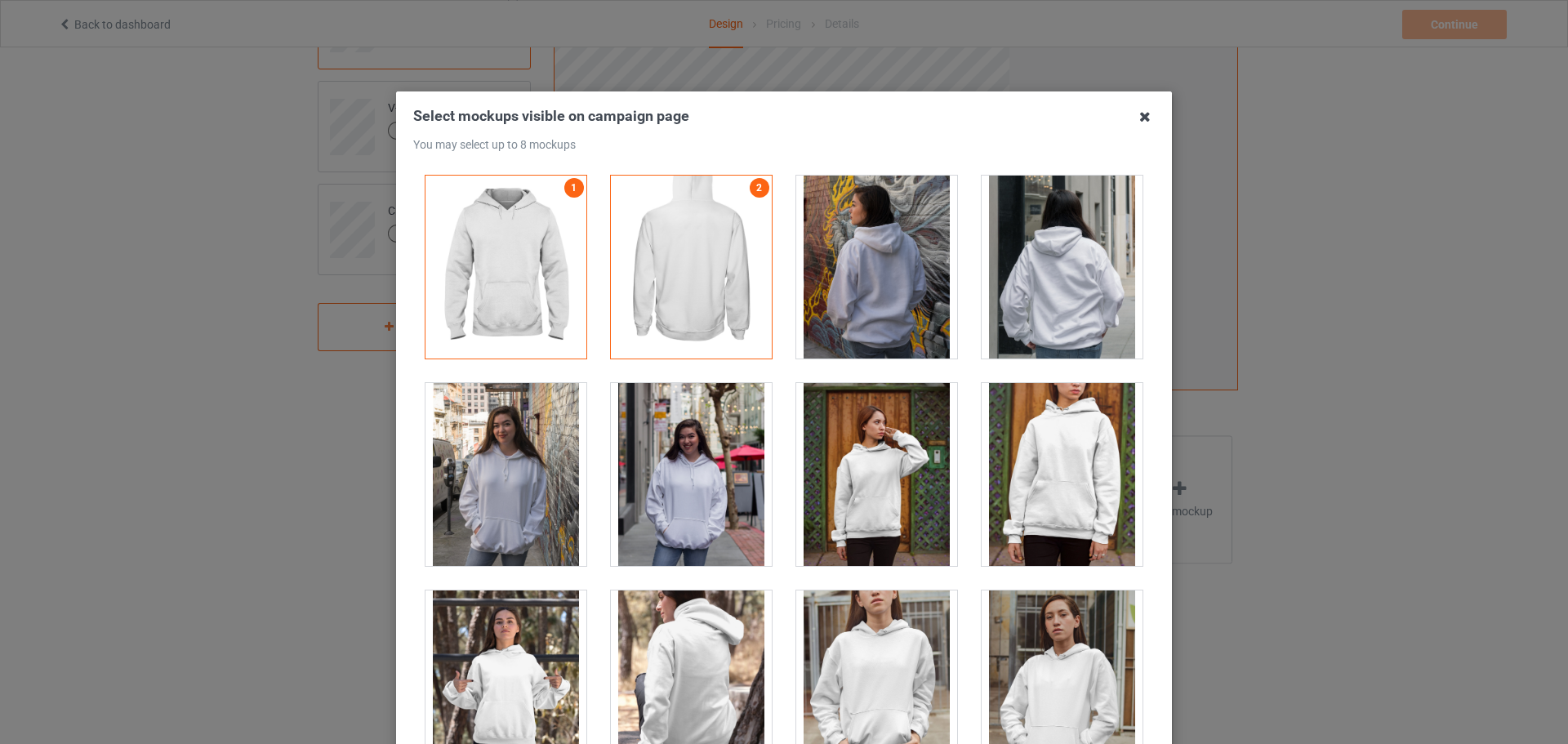
click at [1144, 123] on icon at bounding box center [1145, 117] width 26 height 26
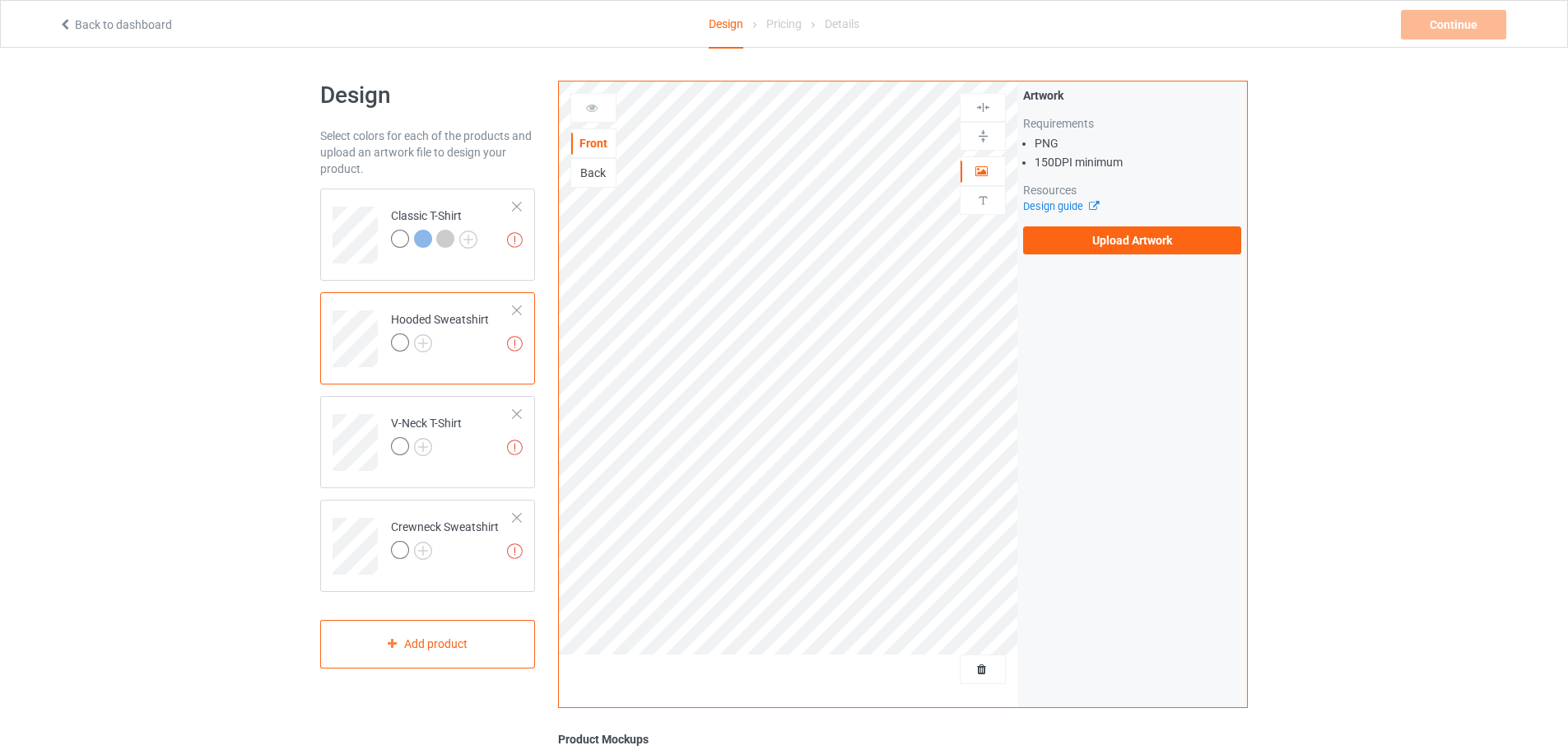
scroll to position [0, 0]
click at [596, 168] on div "Back" at bounding box center [593, 175] width 45 height 17
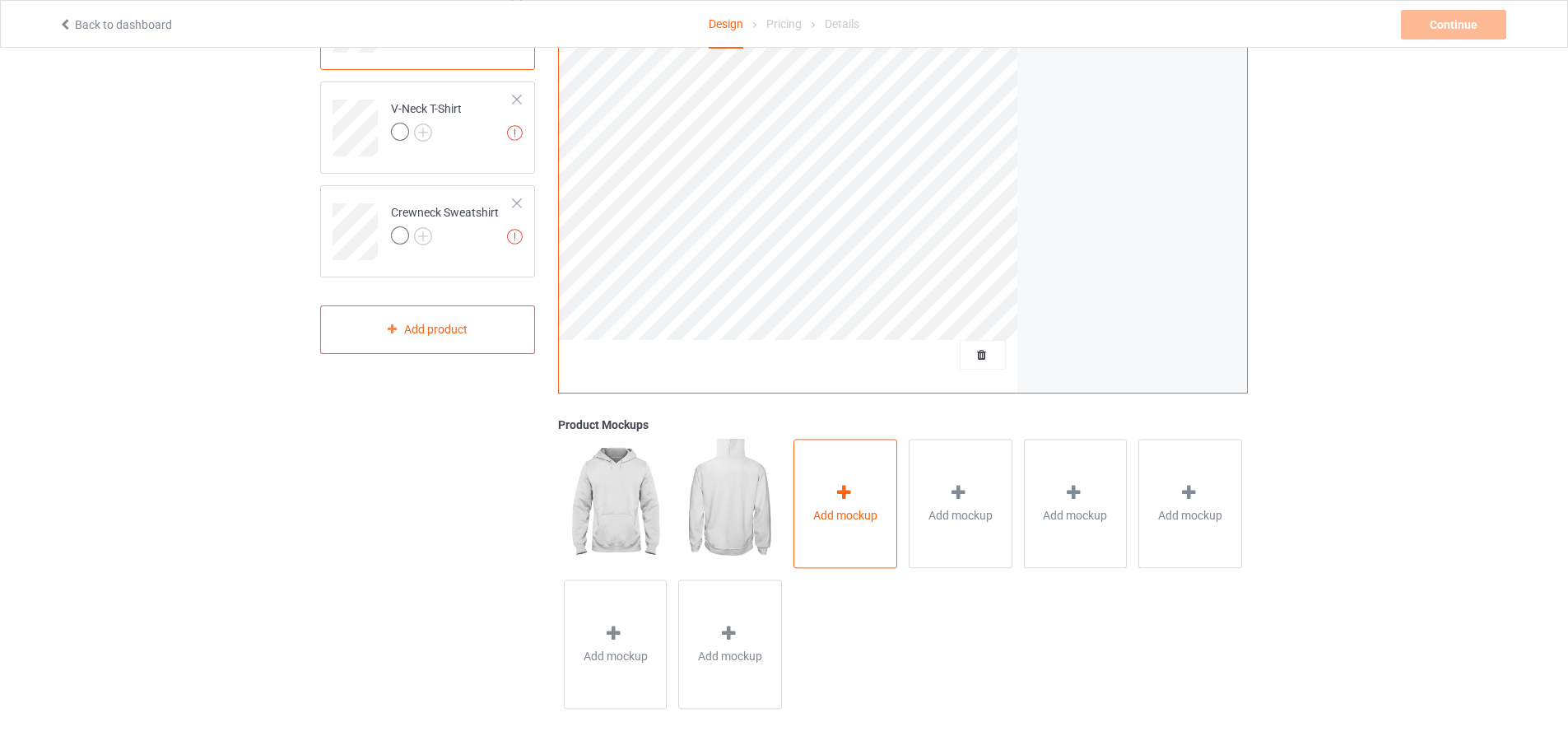
click at [834, 517] on span "Add mockup" at bounding box center [845, 516] width 64 height 17
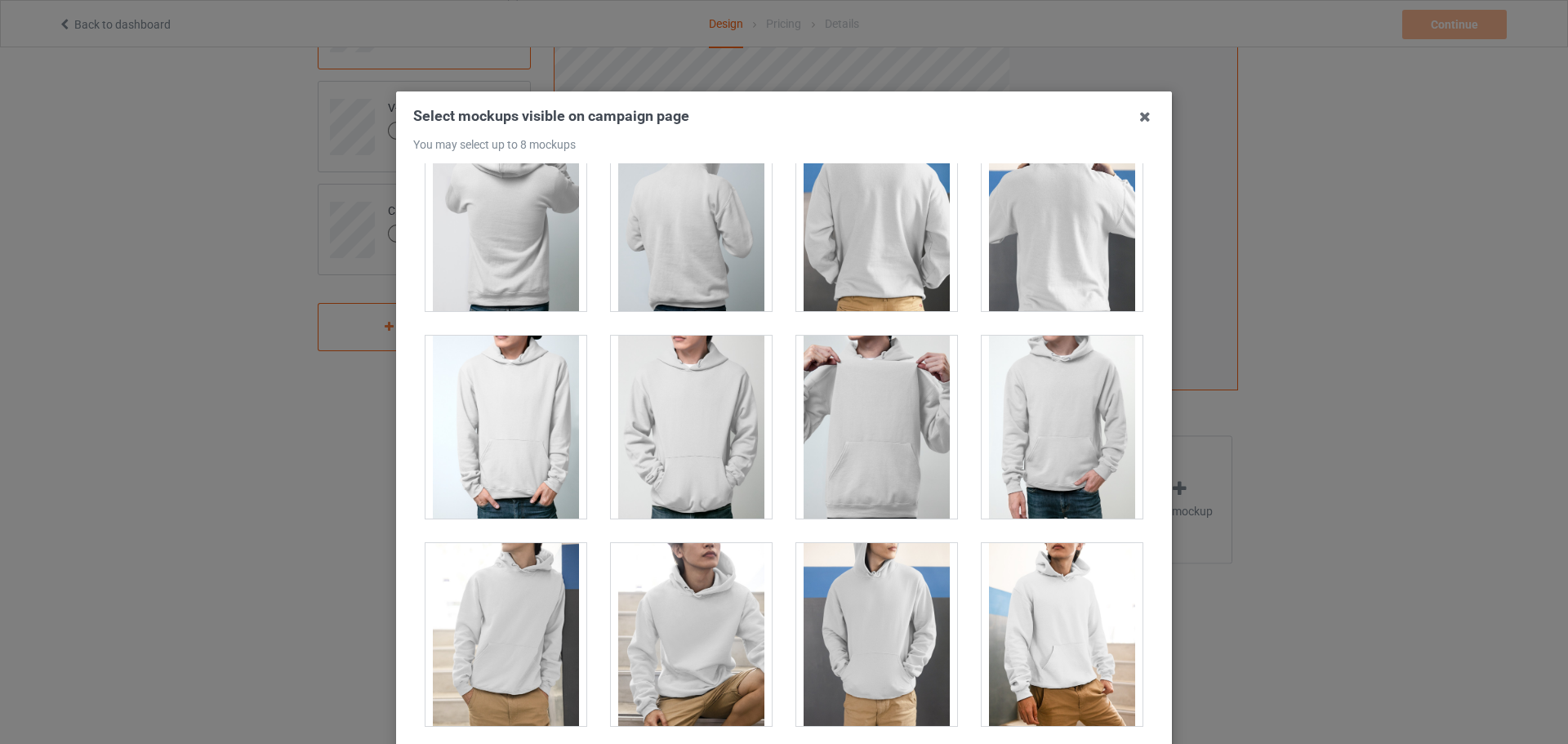
scroll to position [2450, 0]
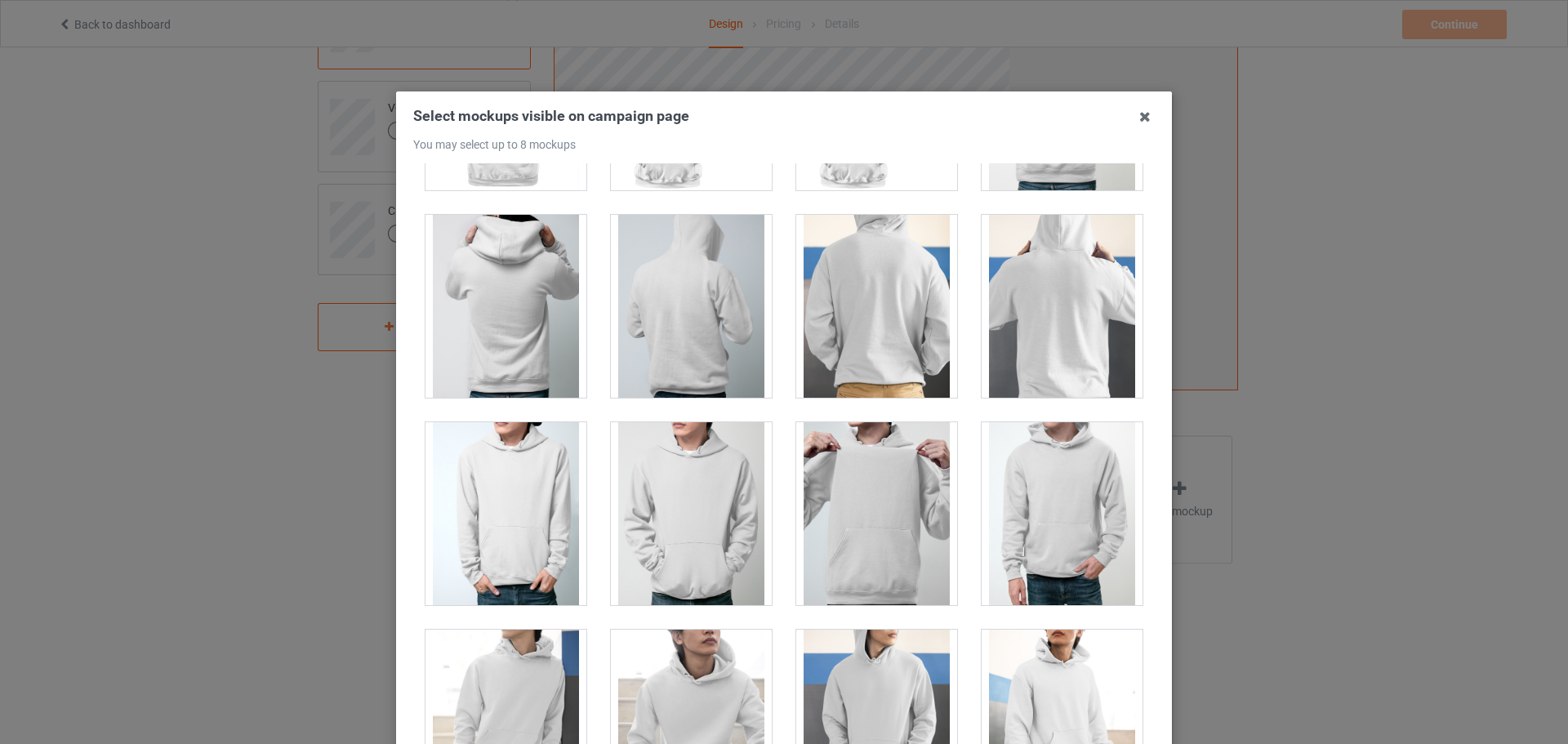
click at [893, 344] on div at bounding box center [876, 306] width 161 height 183
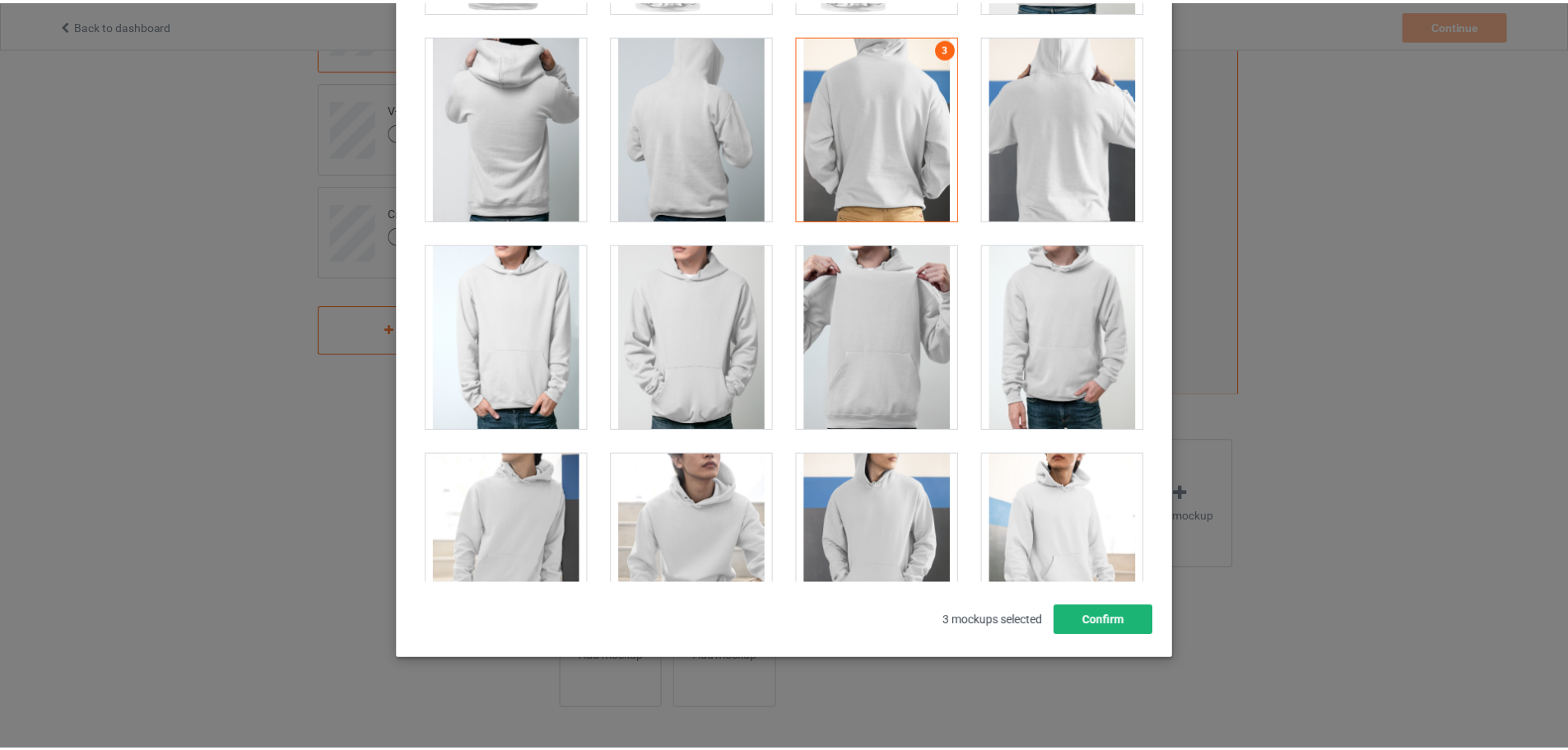
scroll to position [182, 0]
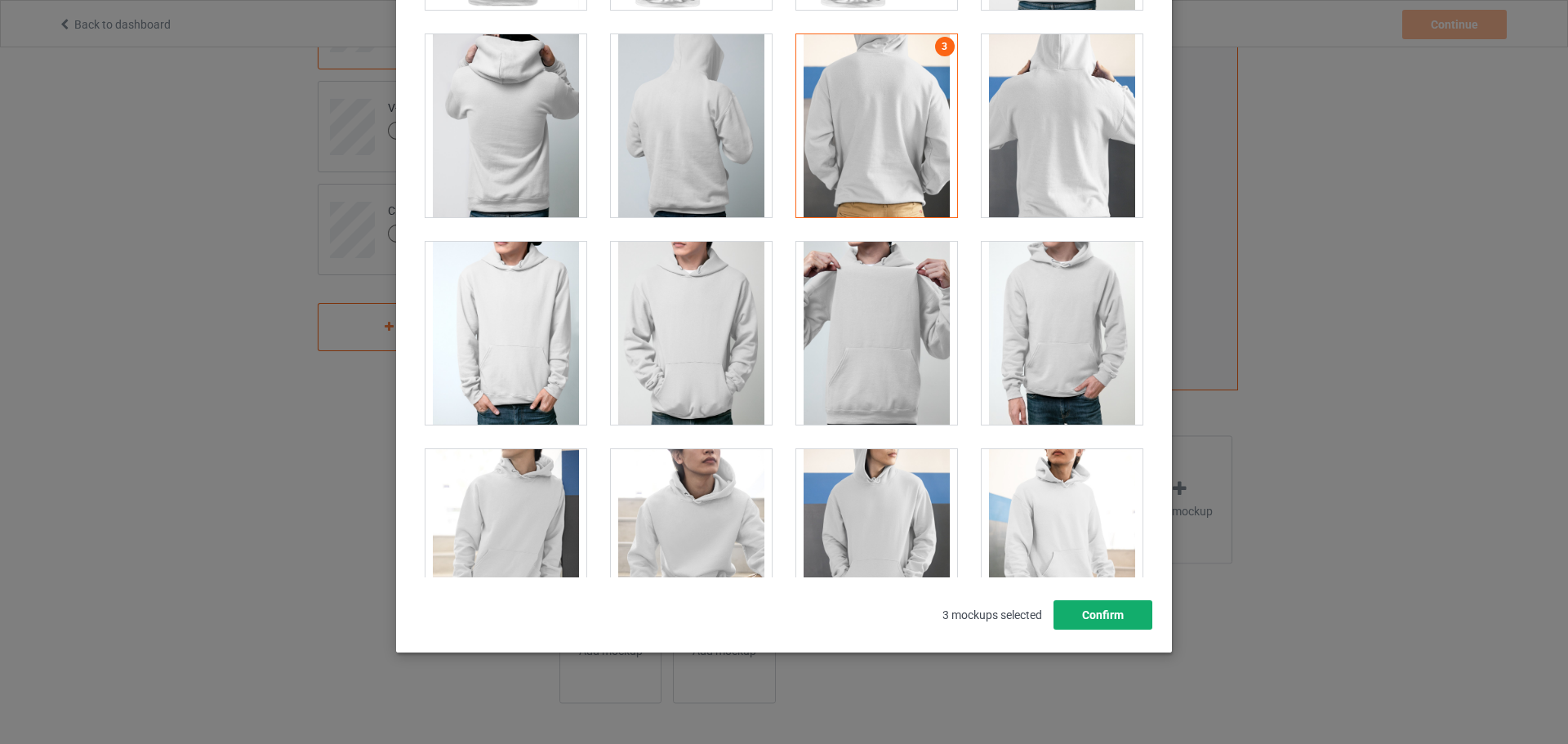
click at [1132, 611] on button "Confirm" at bounding box center [1103, 615] width 99 height 30
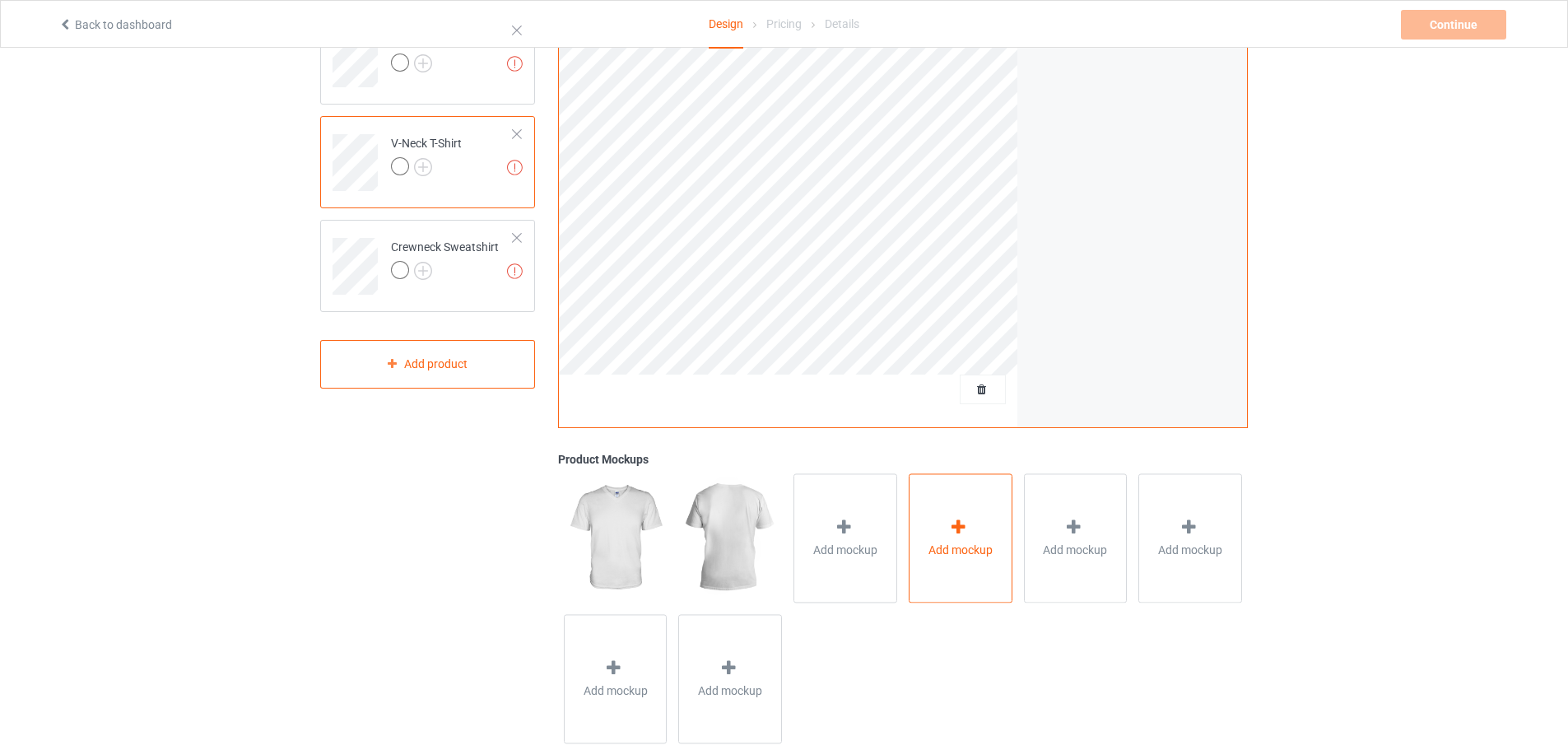
scroll to position [317, 0]
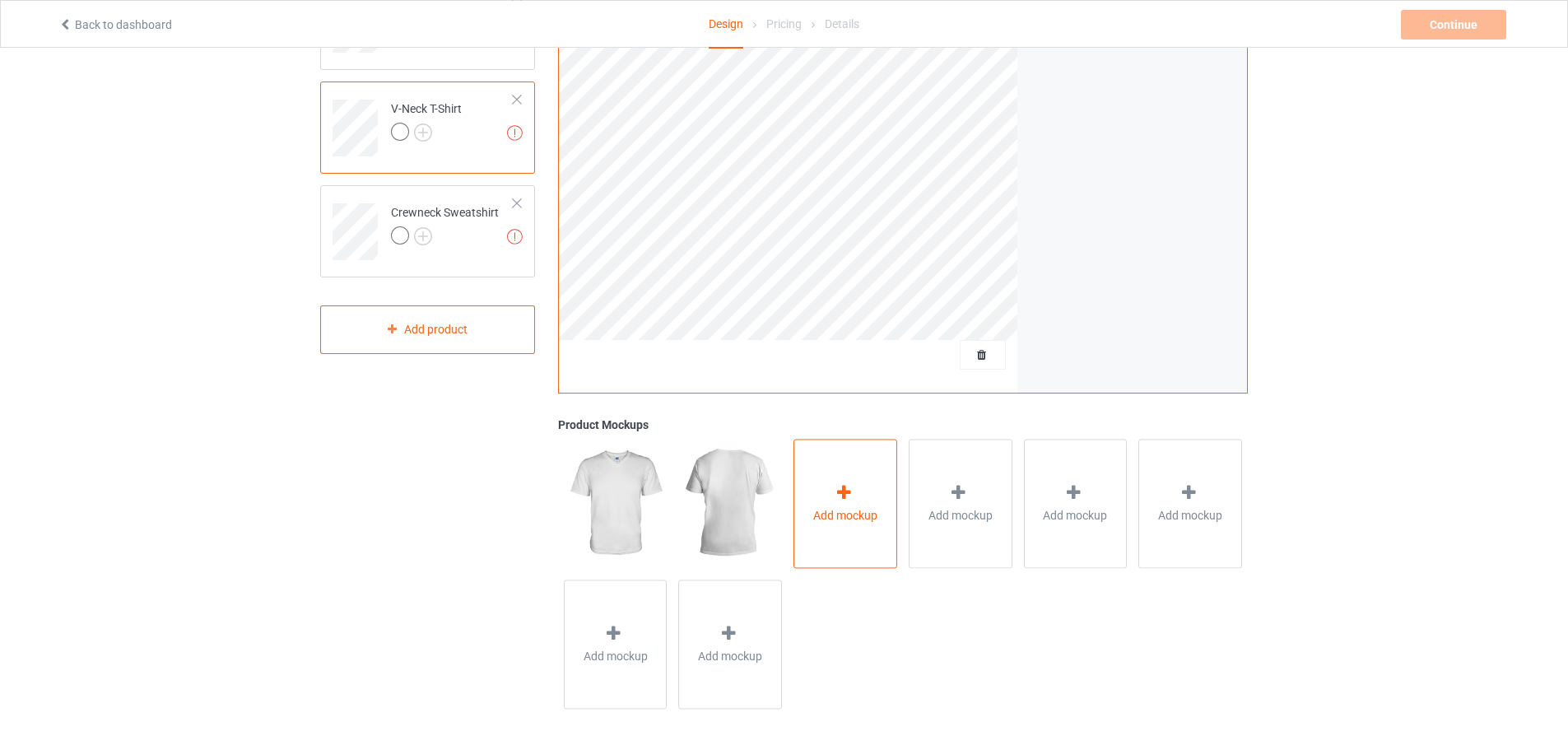
click at [843, 512] on span "Add mockup" at bounding box center [845, 516] width 64 height 17
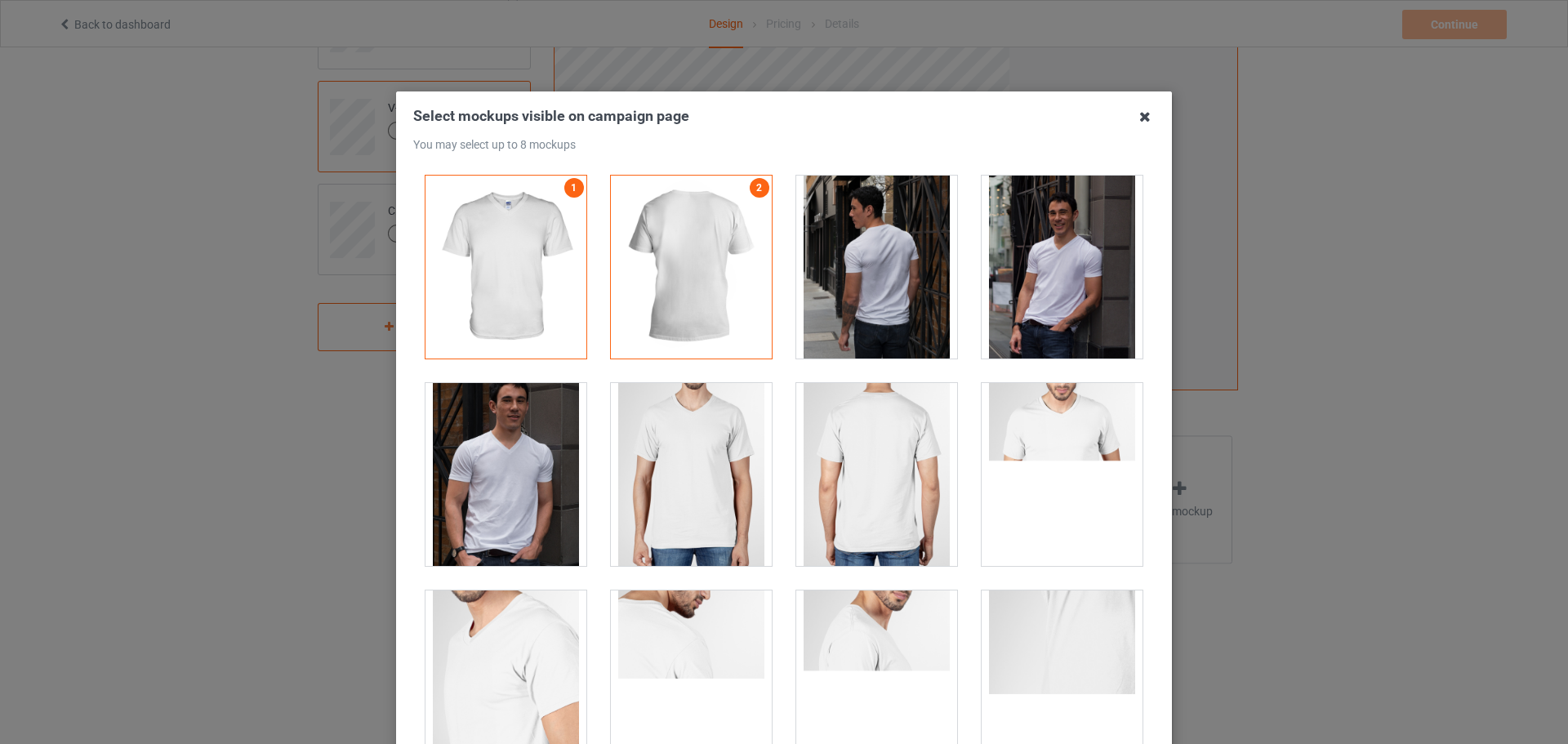
click at [1132, 112] on icon at bounding box center [1145, 117] width 26 height 26
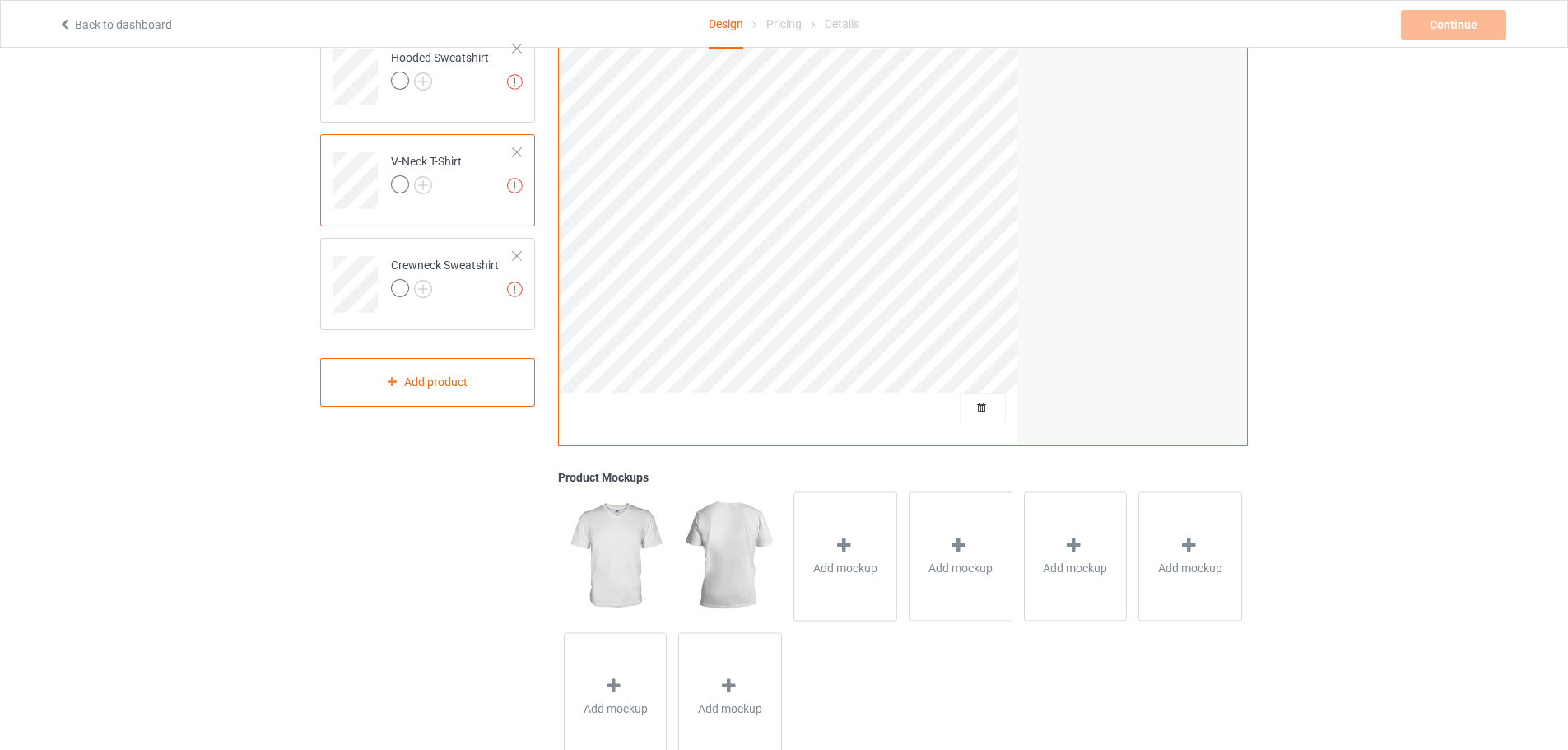
scroll to position [0, 0]
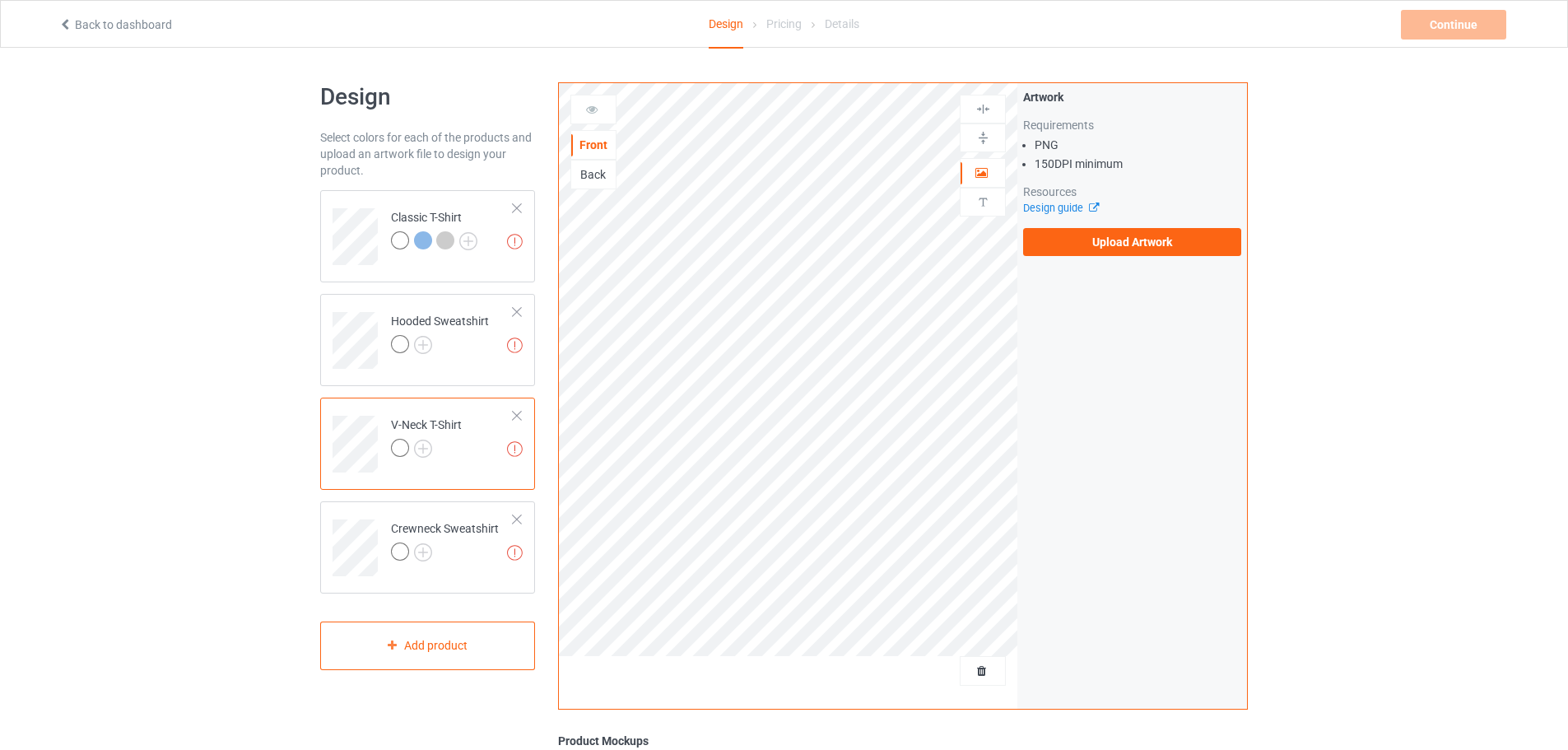
drag, startPoint x: 596, startPoint y: 176, endPoint x: 599, endPoint y: 192, distance: 16.3
click at [596, 176] on div "Back" at bounding box center [593, 175] width 45 height 17
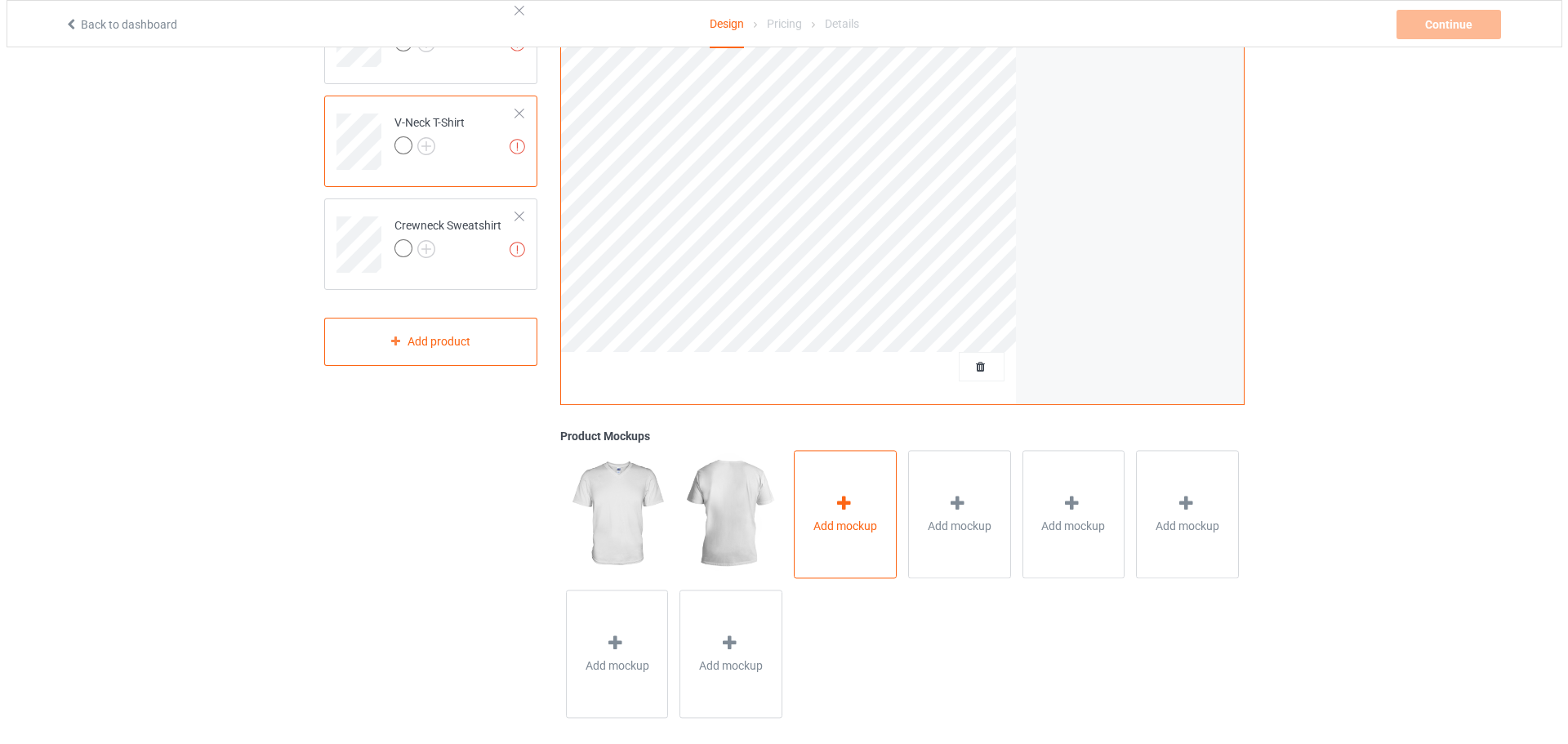
scroll to position [315, 0]
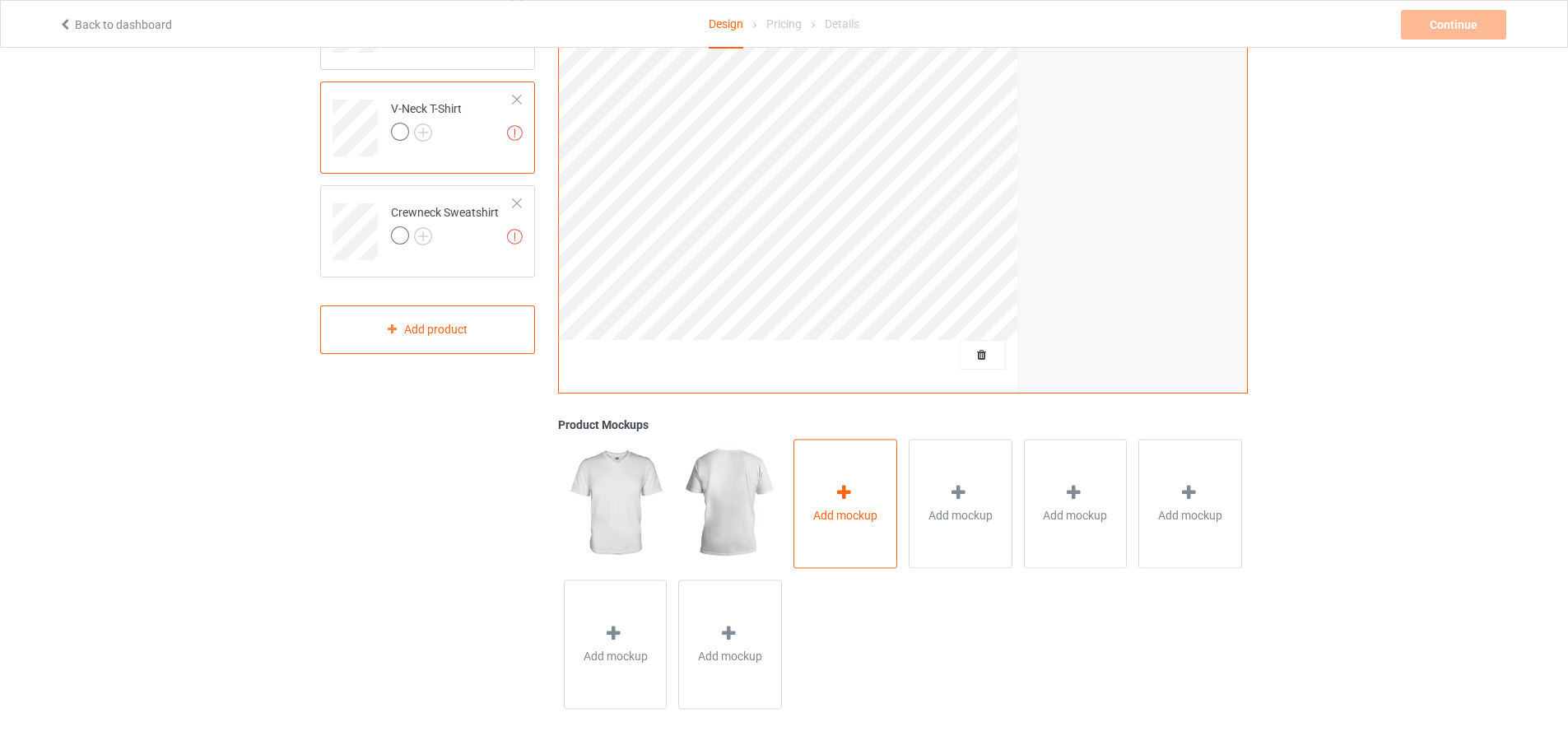
click at [855, 477] on div "Add mockup" at bounding box center [845, 504] width 104 height 130
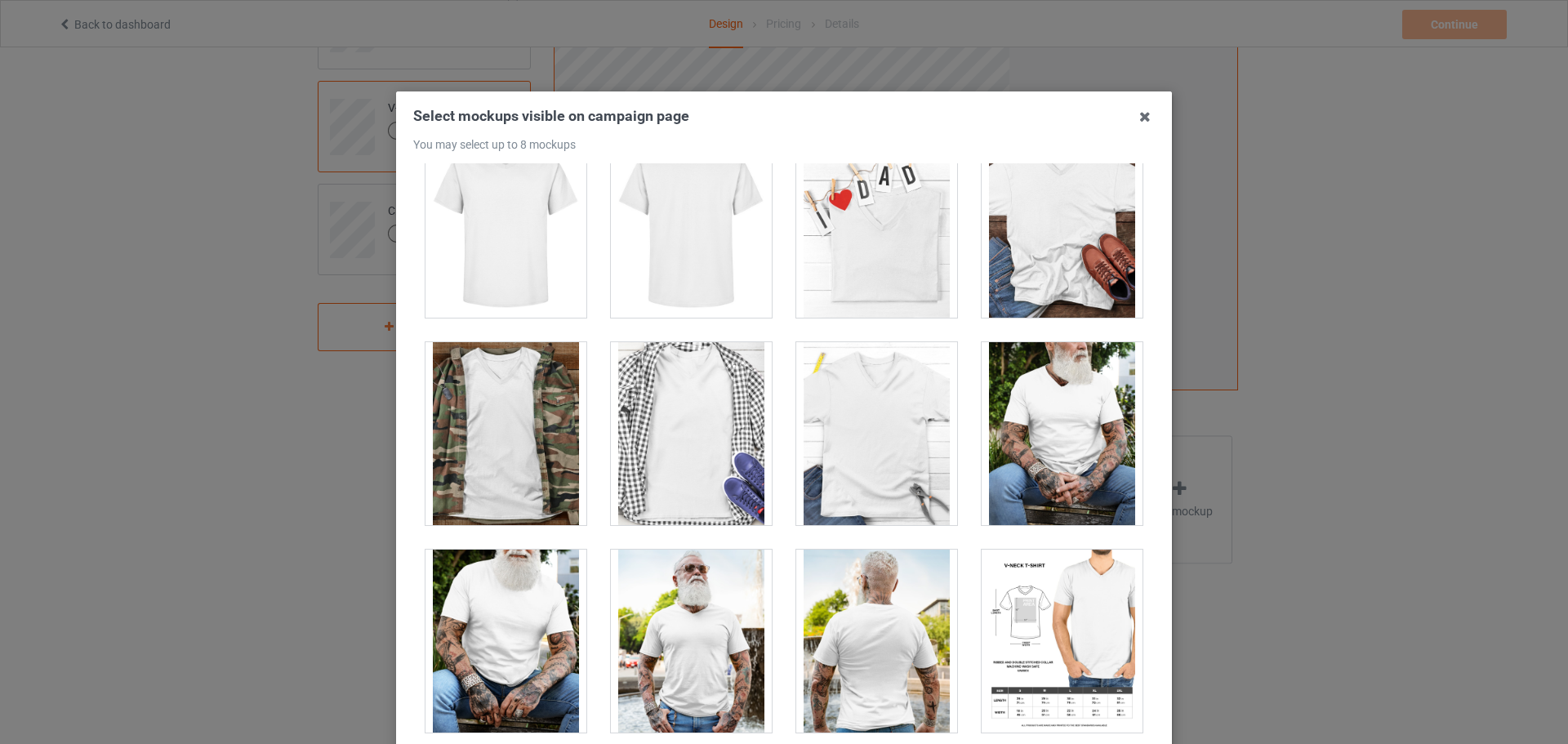
scroll to position [808, 0]
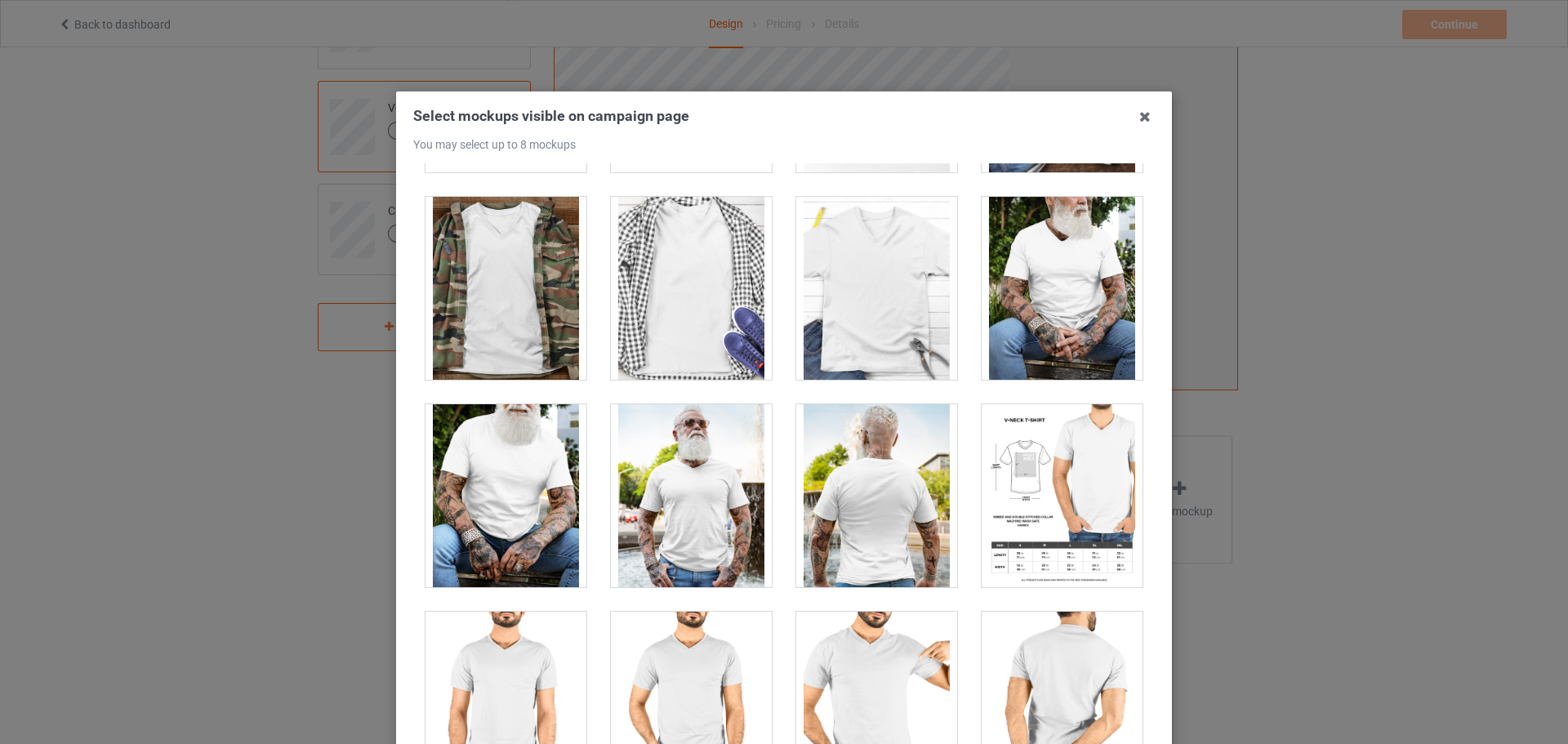
click at [849, 498] on div at bounding box center [876, 496] width 161 height 183
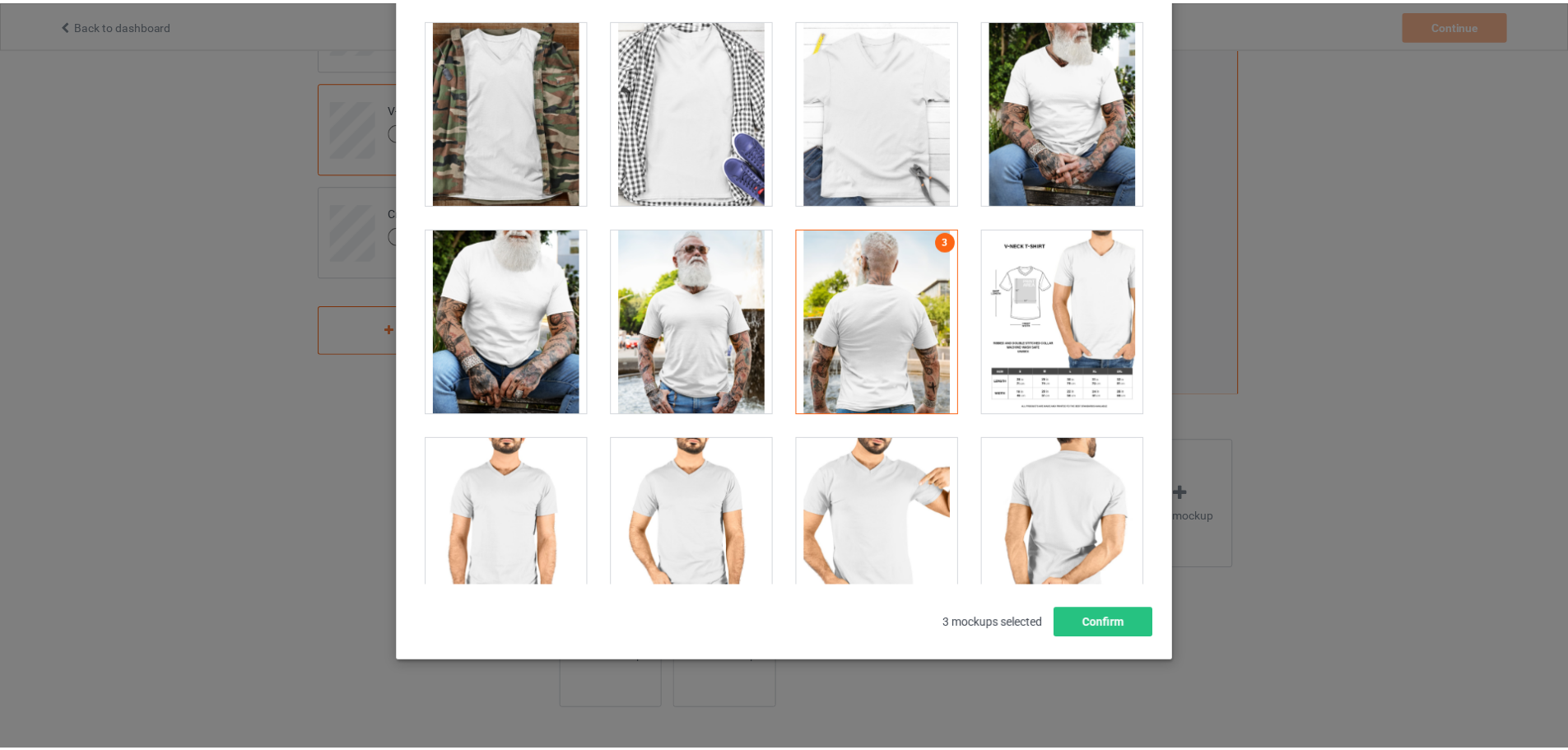
scroll to position [182, 0]
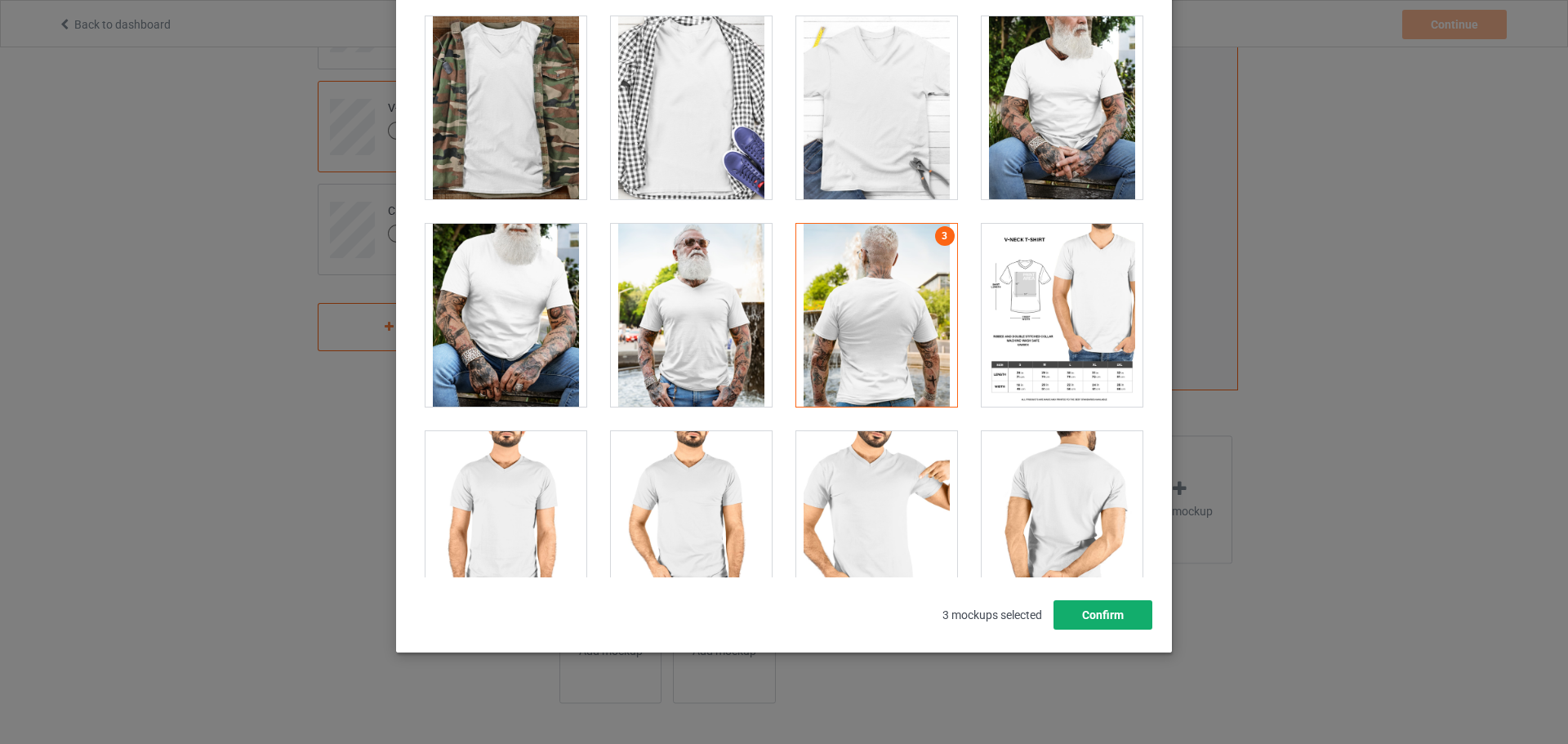
click at [1094, 612] on button "Confirm" at bounding box center [1103, 615] width 99 height 30
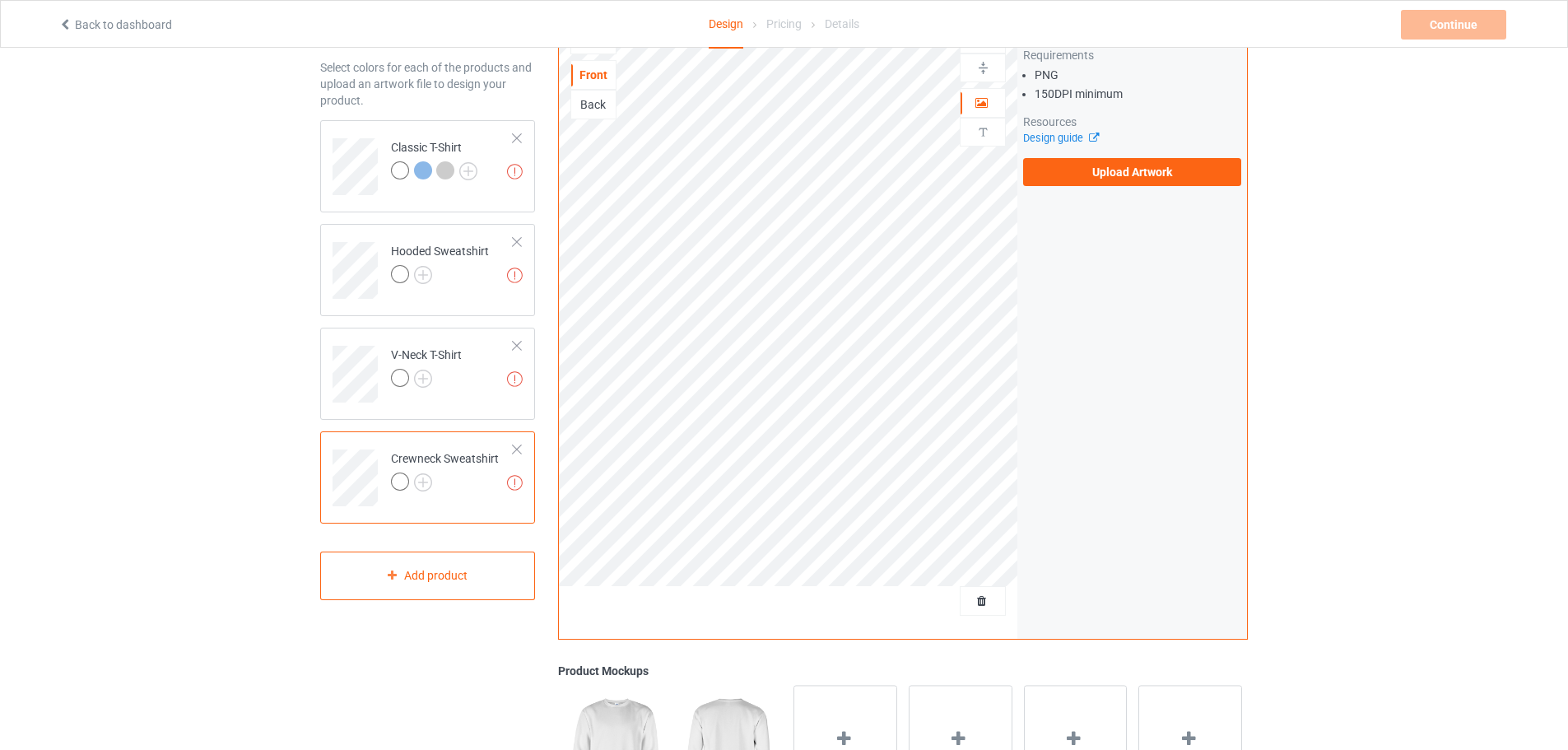
click at [579, 99] on div "Back" at bounding box center [593, 105] width 45 height 17
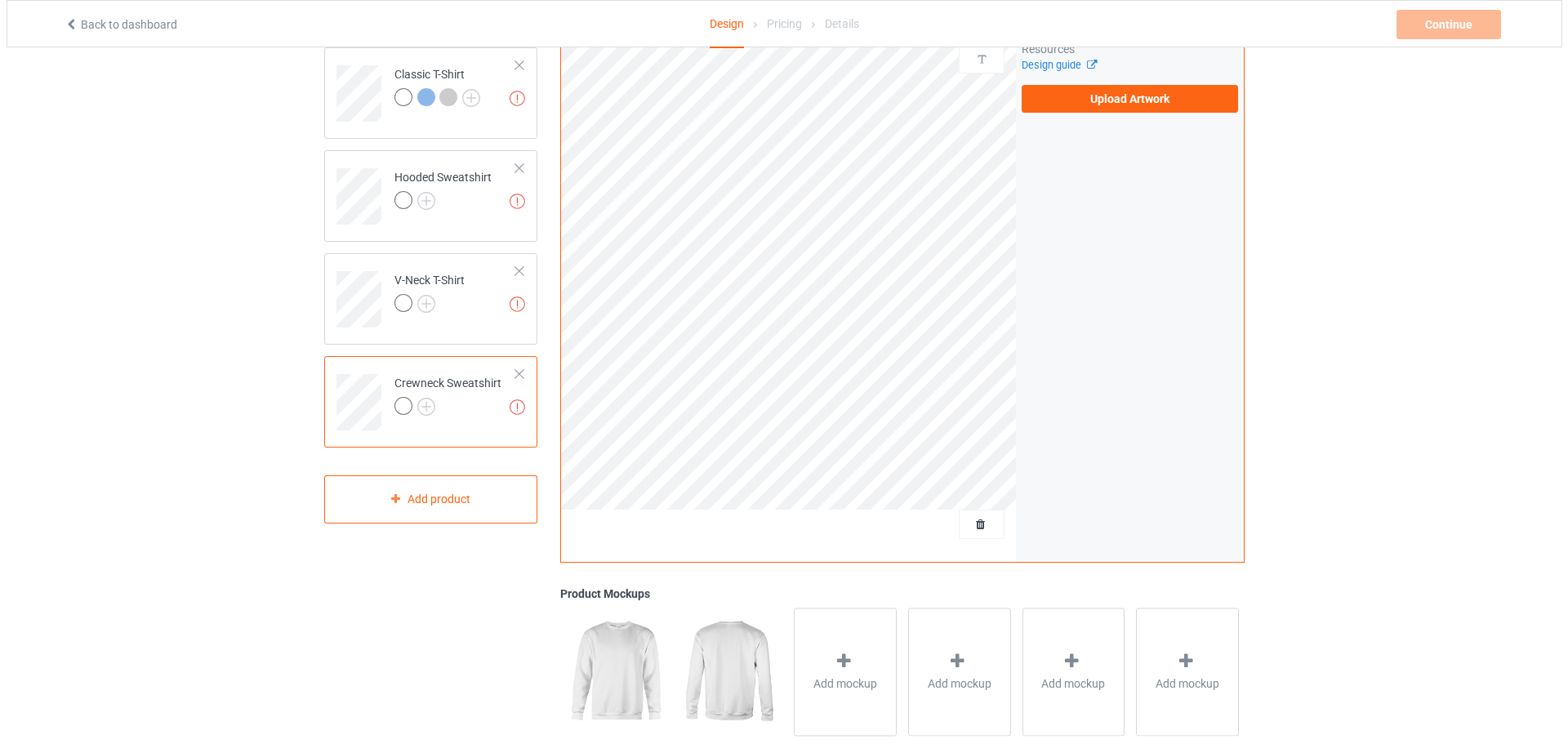
scroll to position [315, 0]
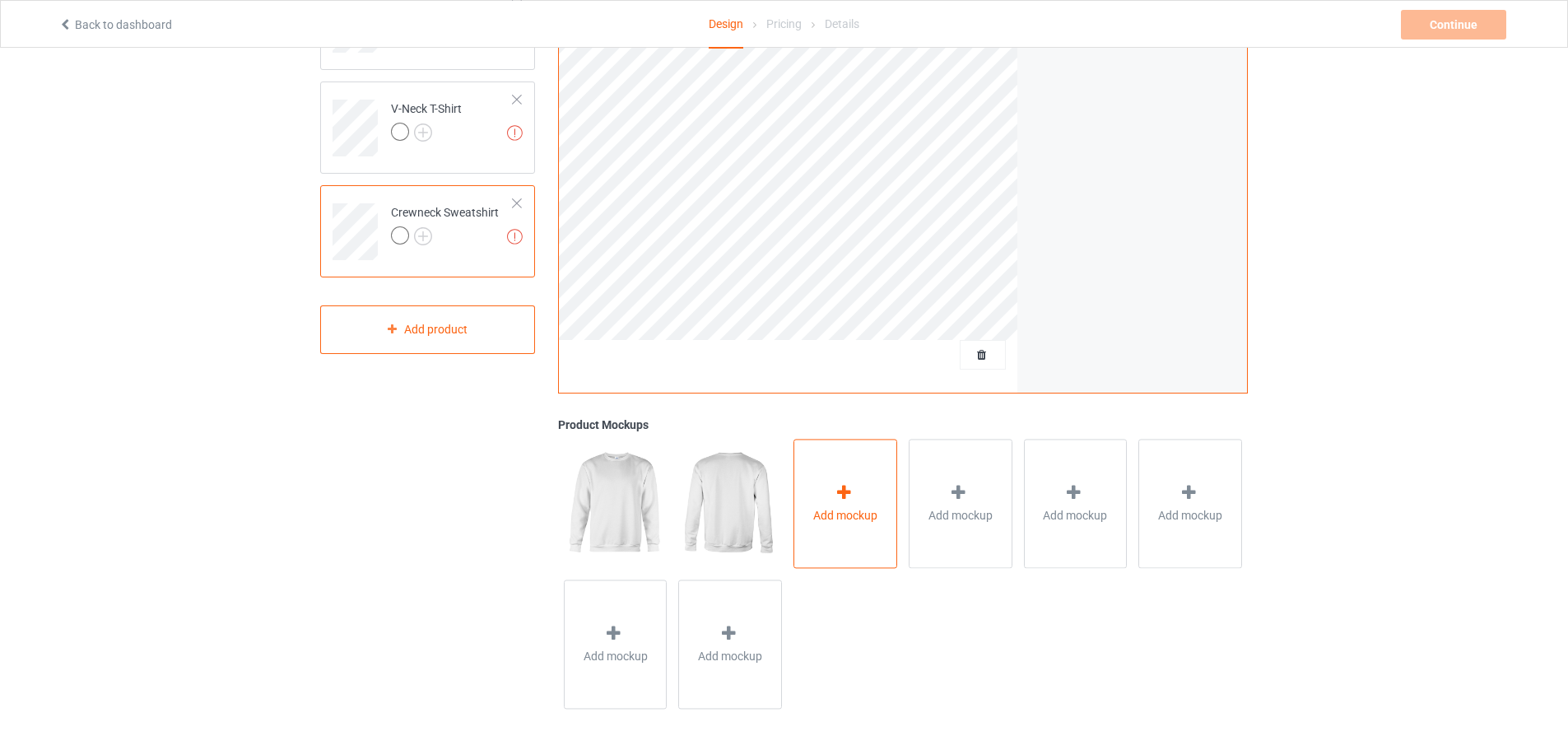
click at [852, 503] on div at bounding box center [844, 496] width 23 height 24
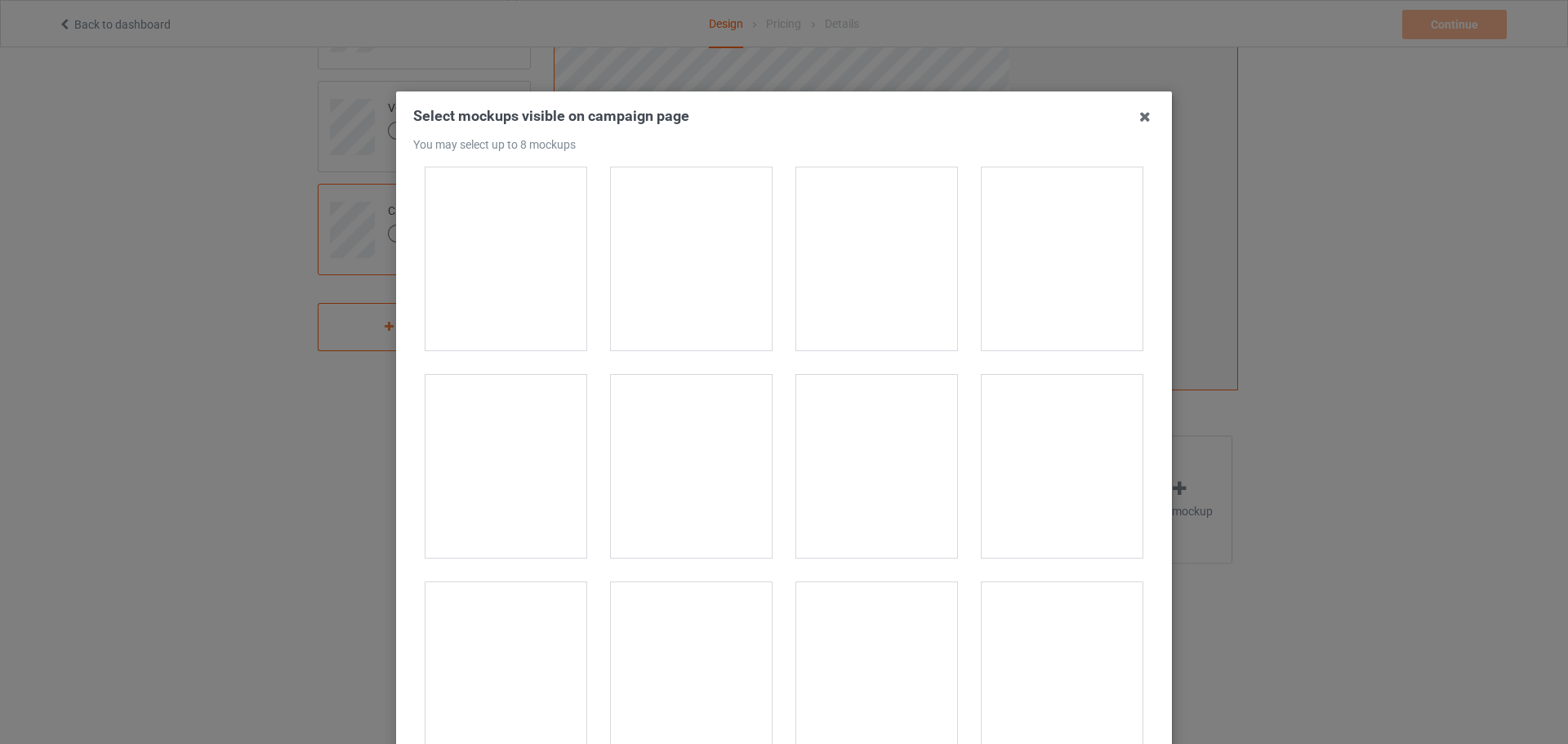
scroll to position [4165, 0]
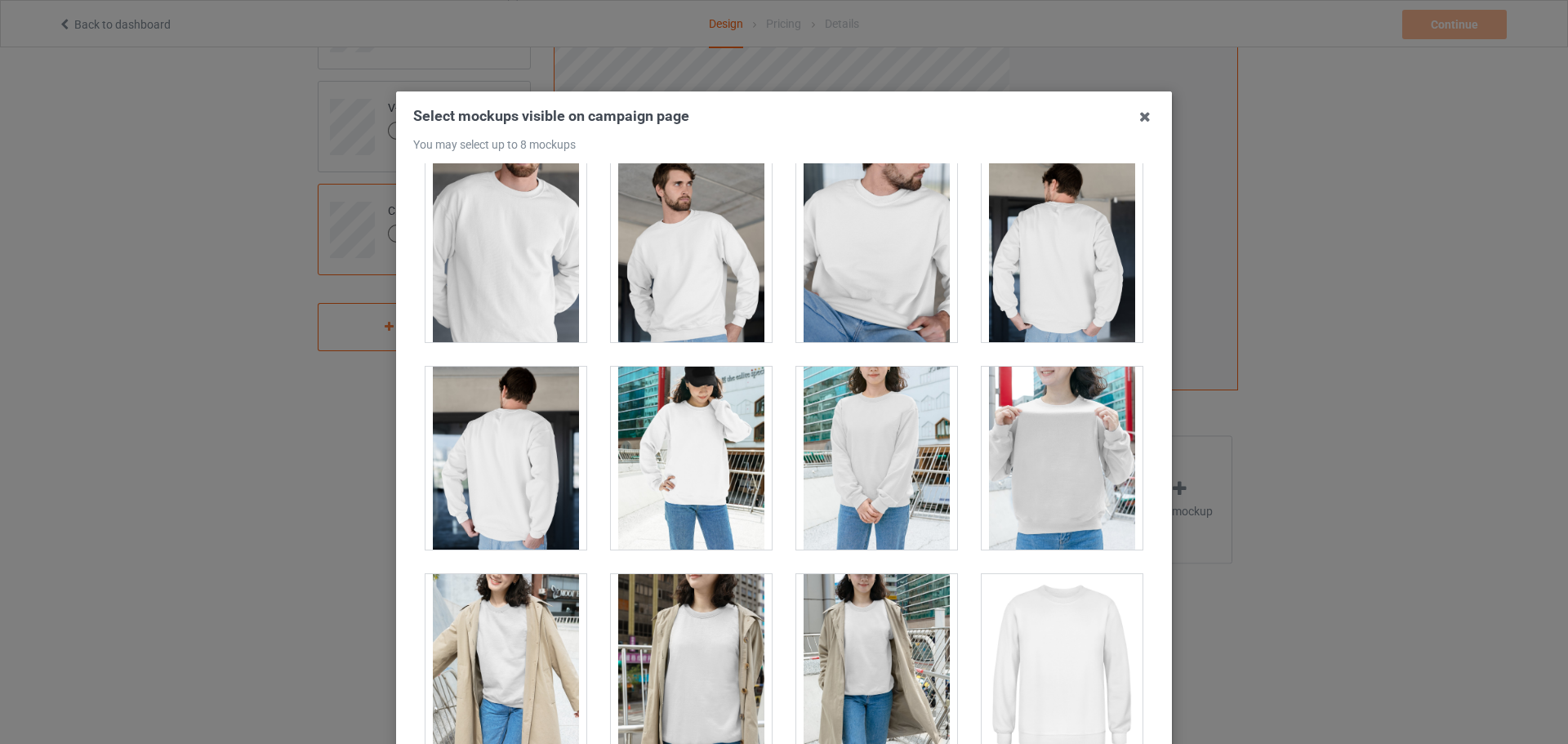
click at [1056, 293] on div at bounding box center [1061, 250] width 161 height 183
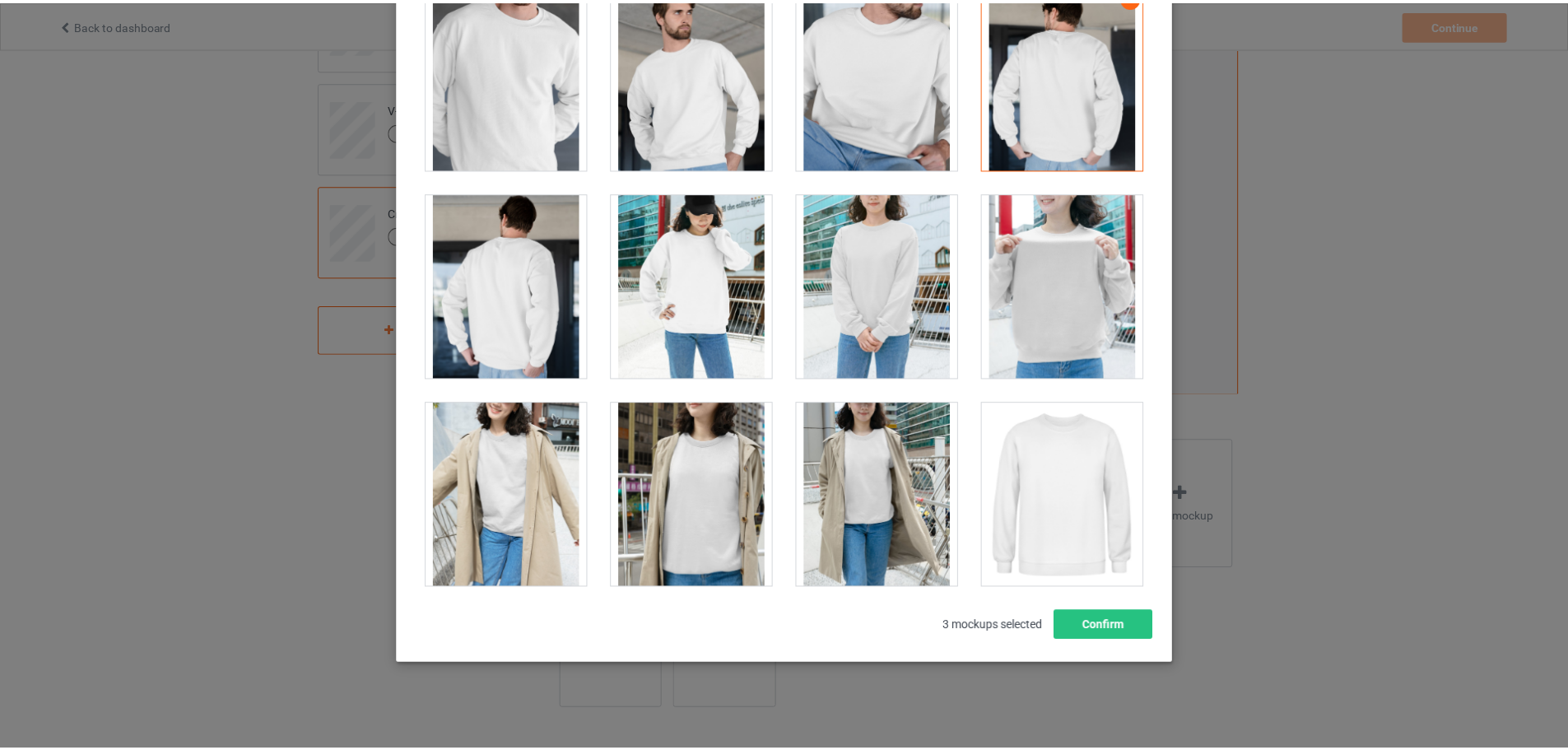
scroll to position [182, 0]
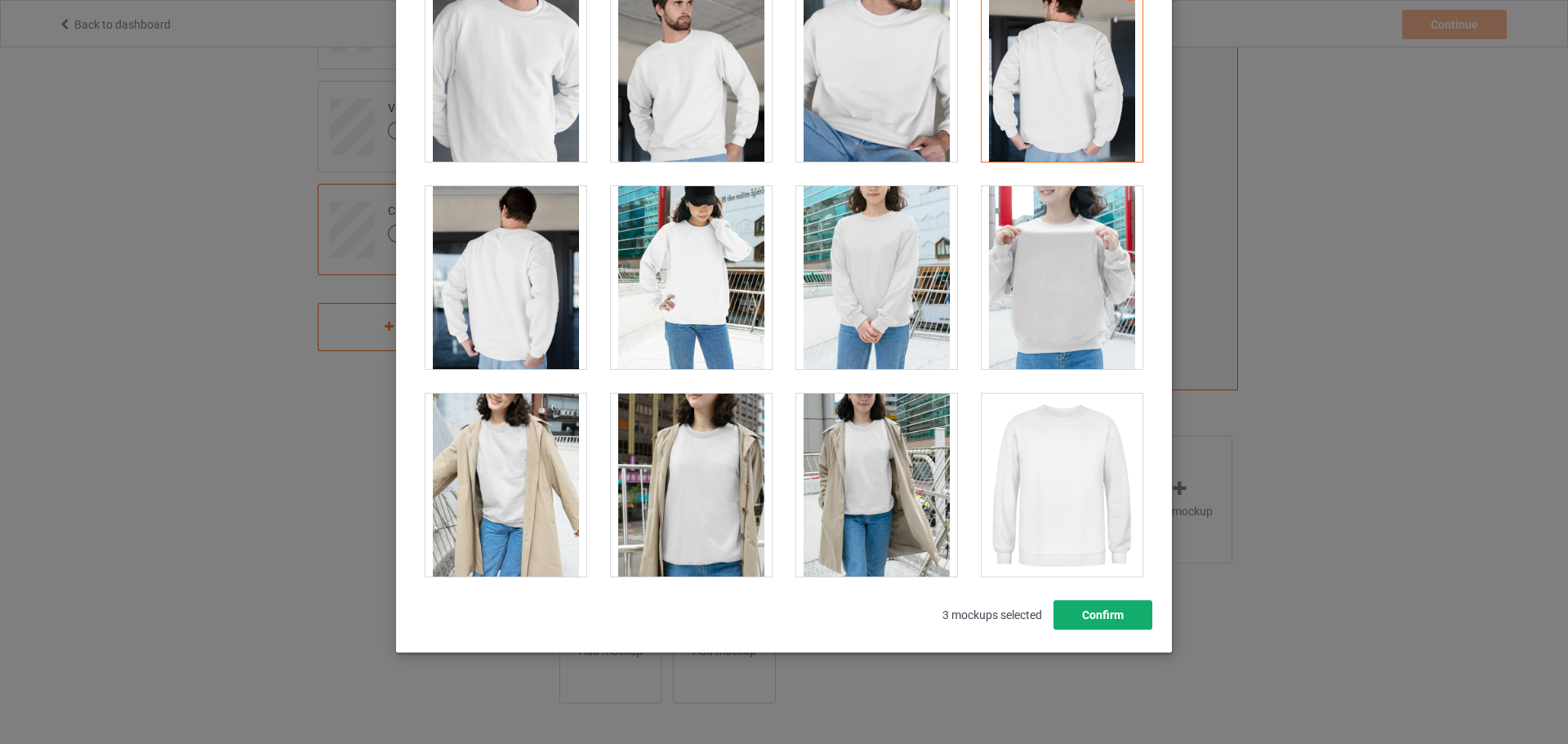
click at [1102, 623] on button "Confirm" at bounding box center [1103, 615] width 99 height 30
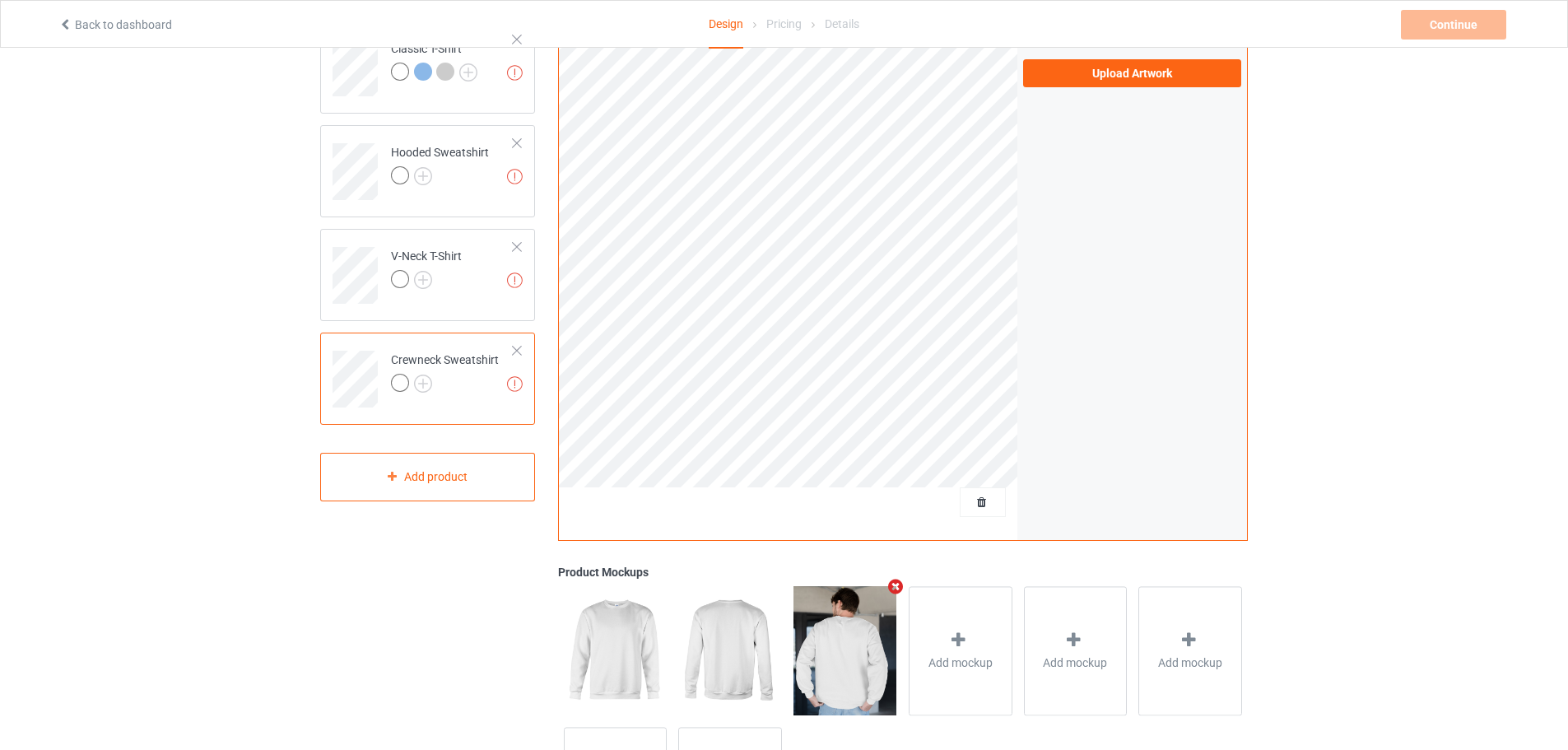
scroll to position [0, 0]
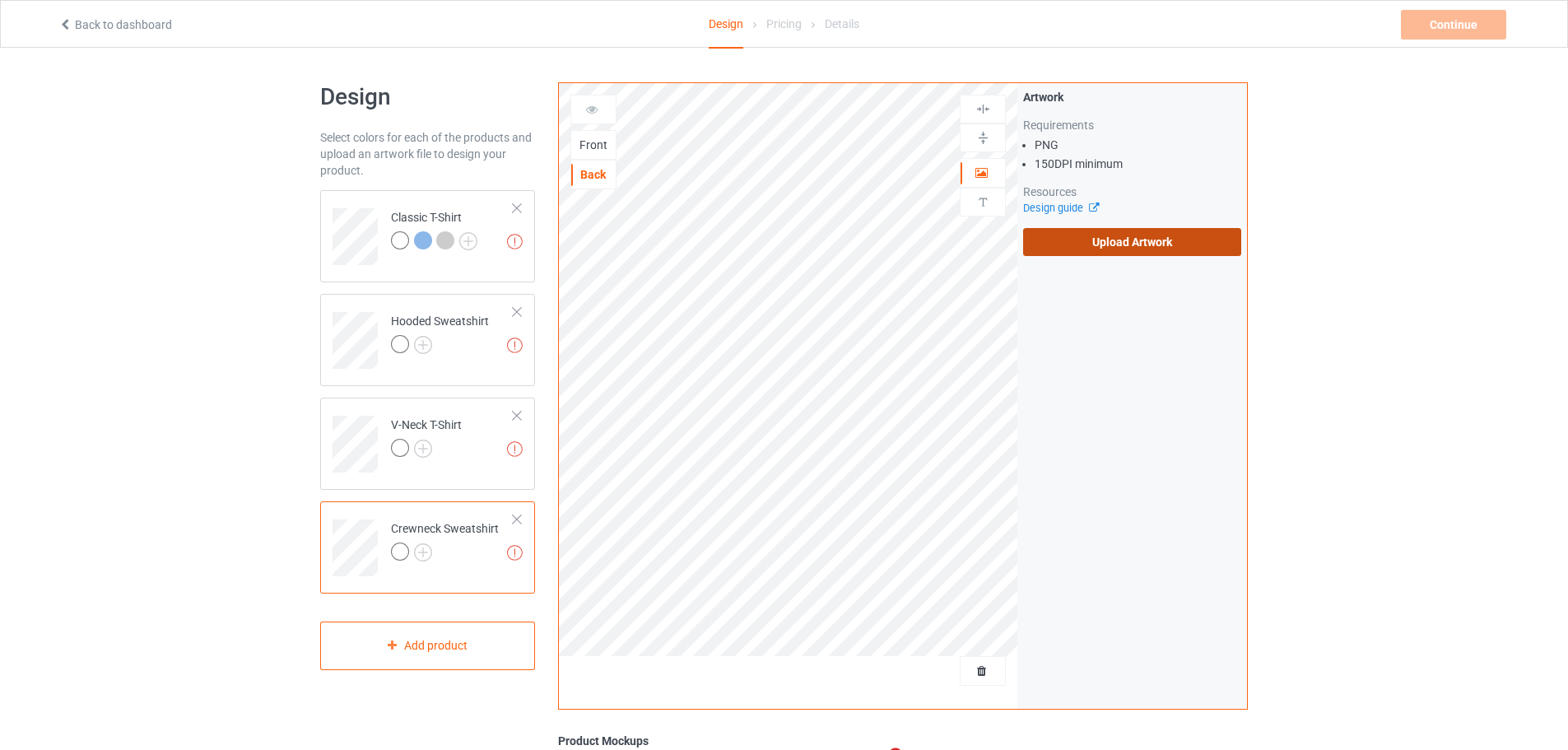
click at [1147, 242] on label "Upload Artwork" at bounding box center [1131, 242] width 218 height 28
click at [0, 0] on input "Upload Artwork" at bounding box center [0, 0] width 0 height 0
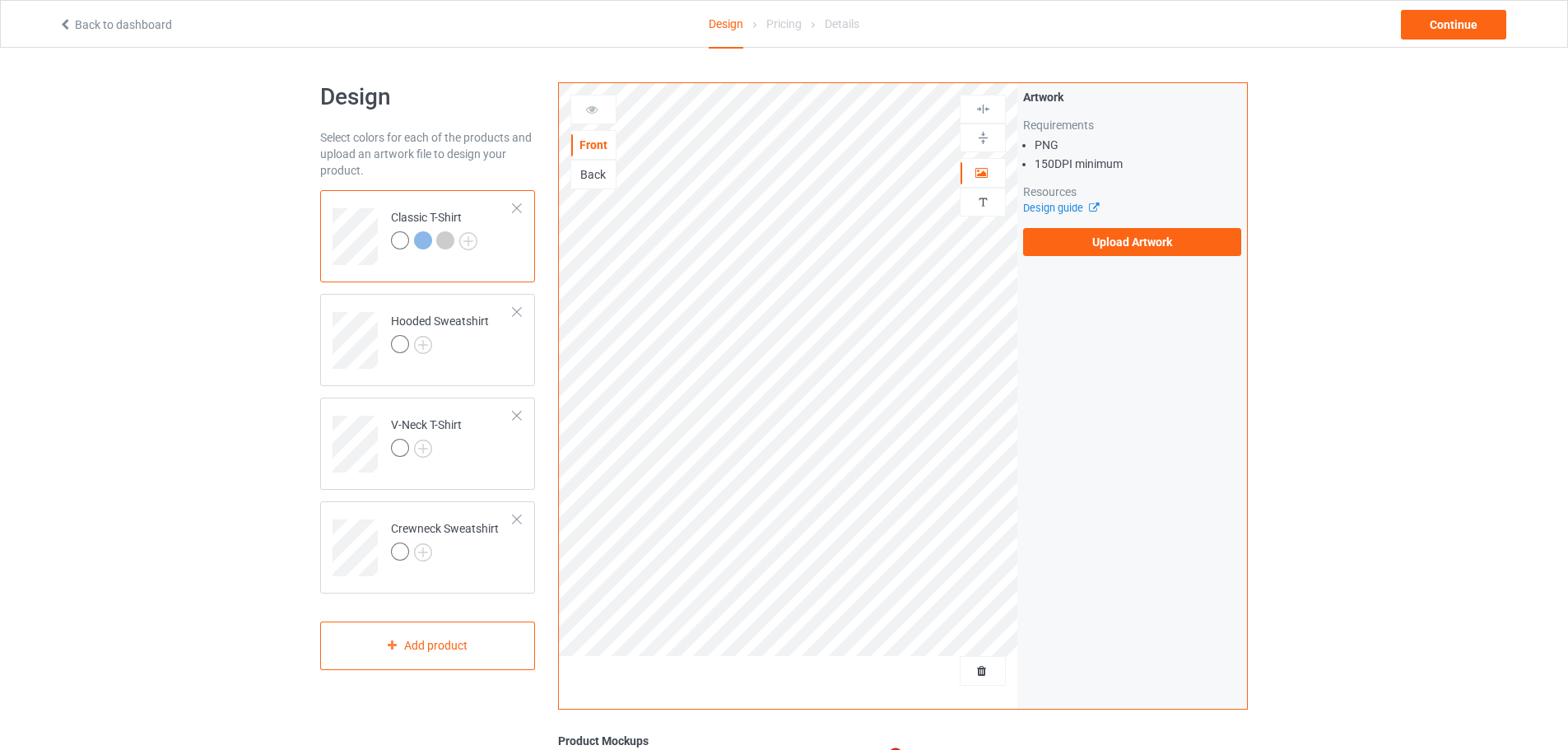
click at [596, 172] on div "Back" at bounding box center [593, 175] width 45 height 17
click at [596, 170] on div "Back" at bounding box center [593, 175] width 45 height 17
click at [589, 176] on div "Back" at bounding box center [593, 175] width 45 height 17
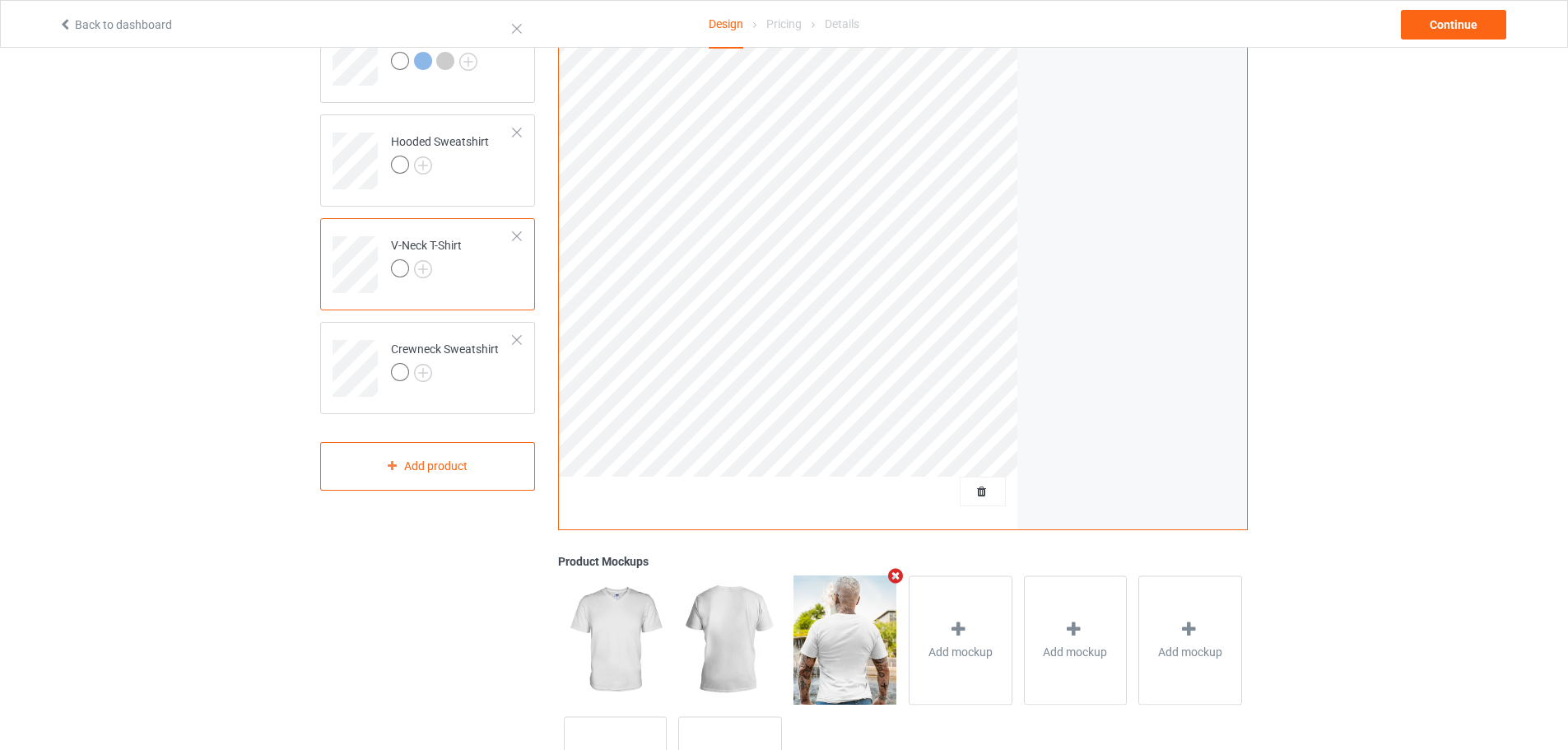
scroll to position [317, 0]
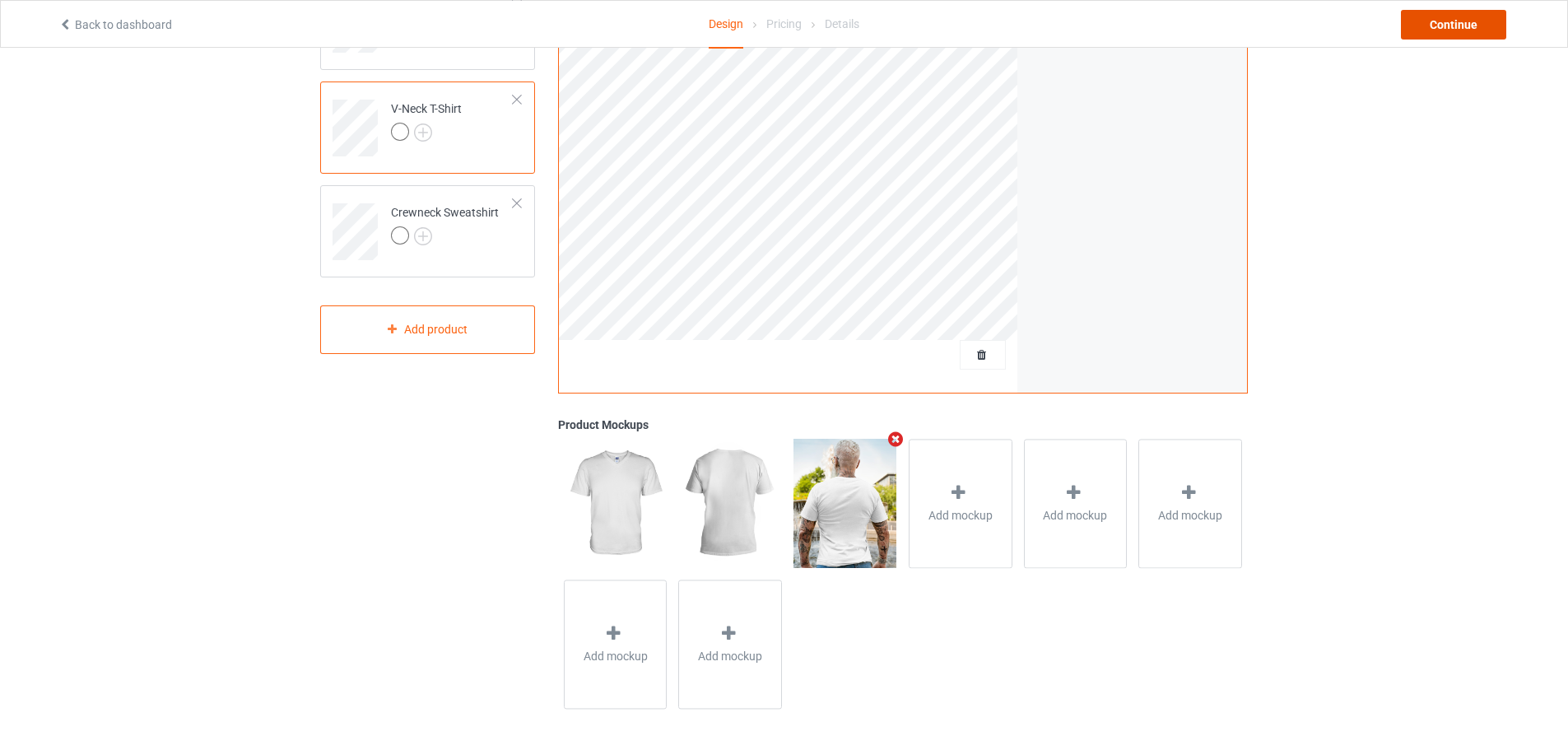
click at [1456, 30] on div "Continue" at bounding box center [1453, 25] width 106 height 30
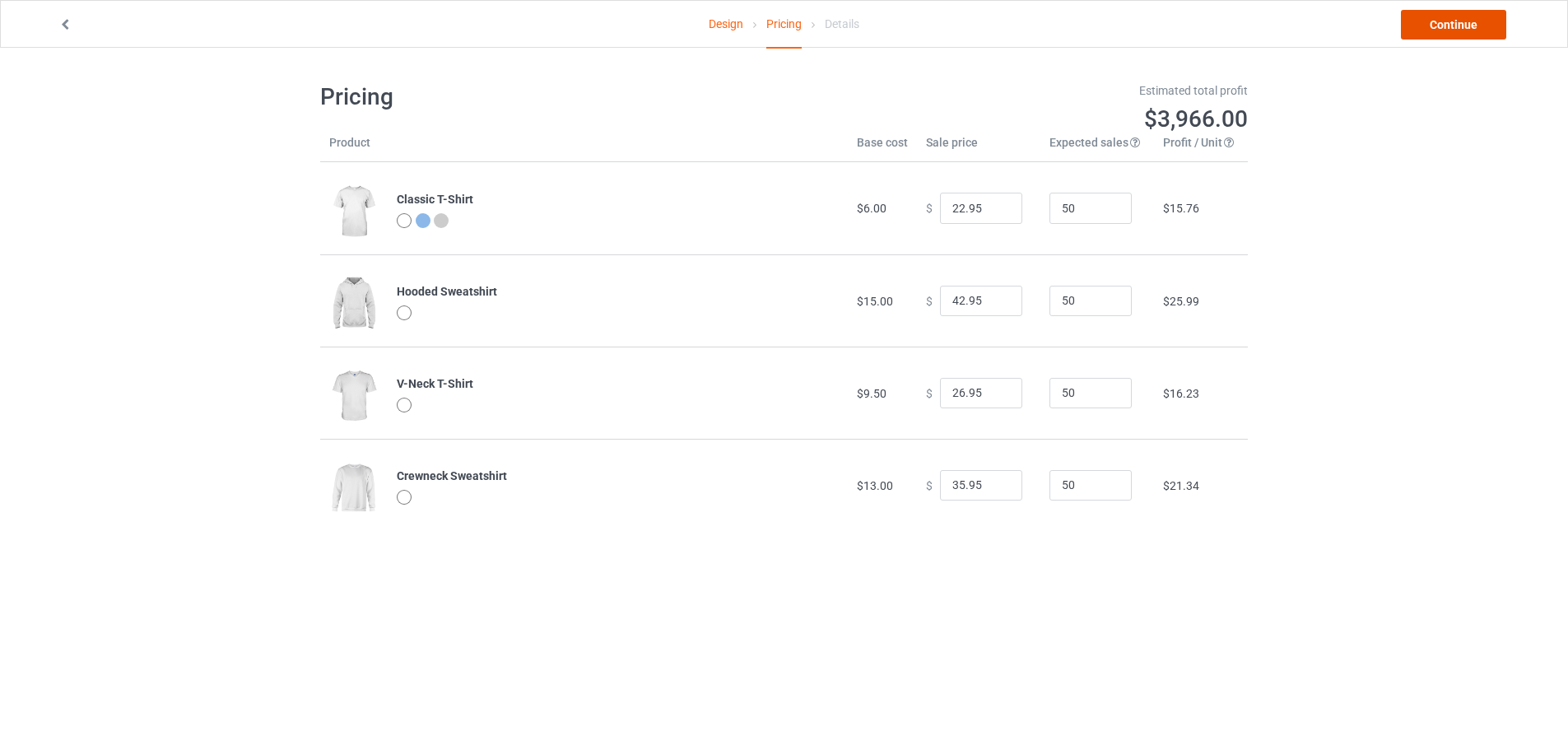
click at [1431, 32] on link "Continue" at bounding box center [1453, 25] width 106 height 30
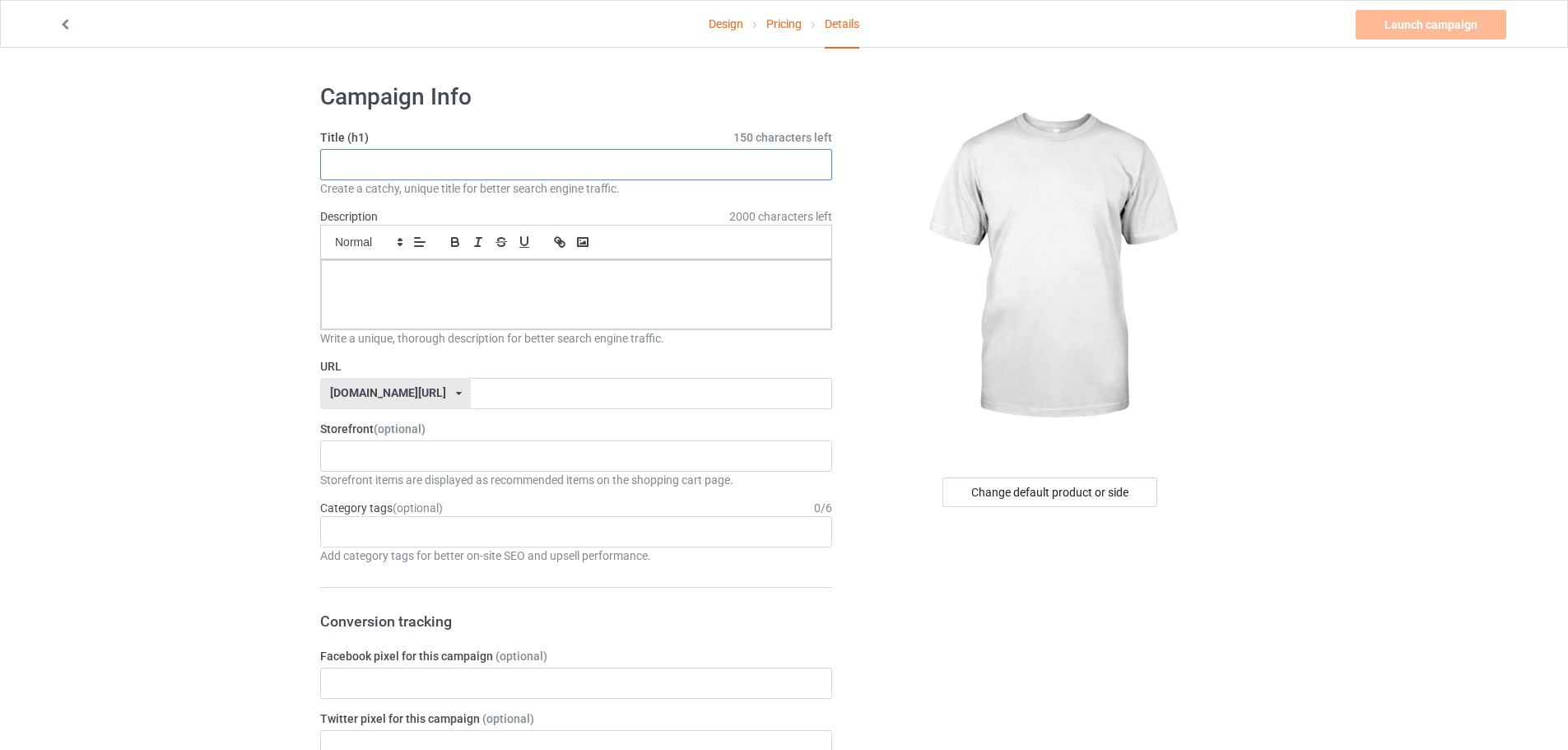
click at [418, 174] on input "text" at bounding box center [575, 164] width 511 height 31
type input "ao trang mat back"
click at [428, 302] on div at bounding box center [576, 294] width 510 height 69
click at [470, 387] on input "text" at bounding box center [651, 393] width 361 height 31
type input "trang0back"
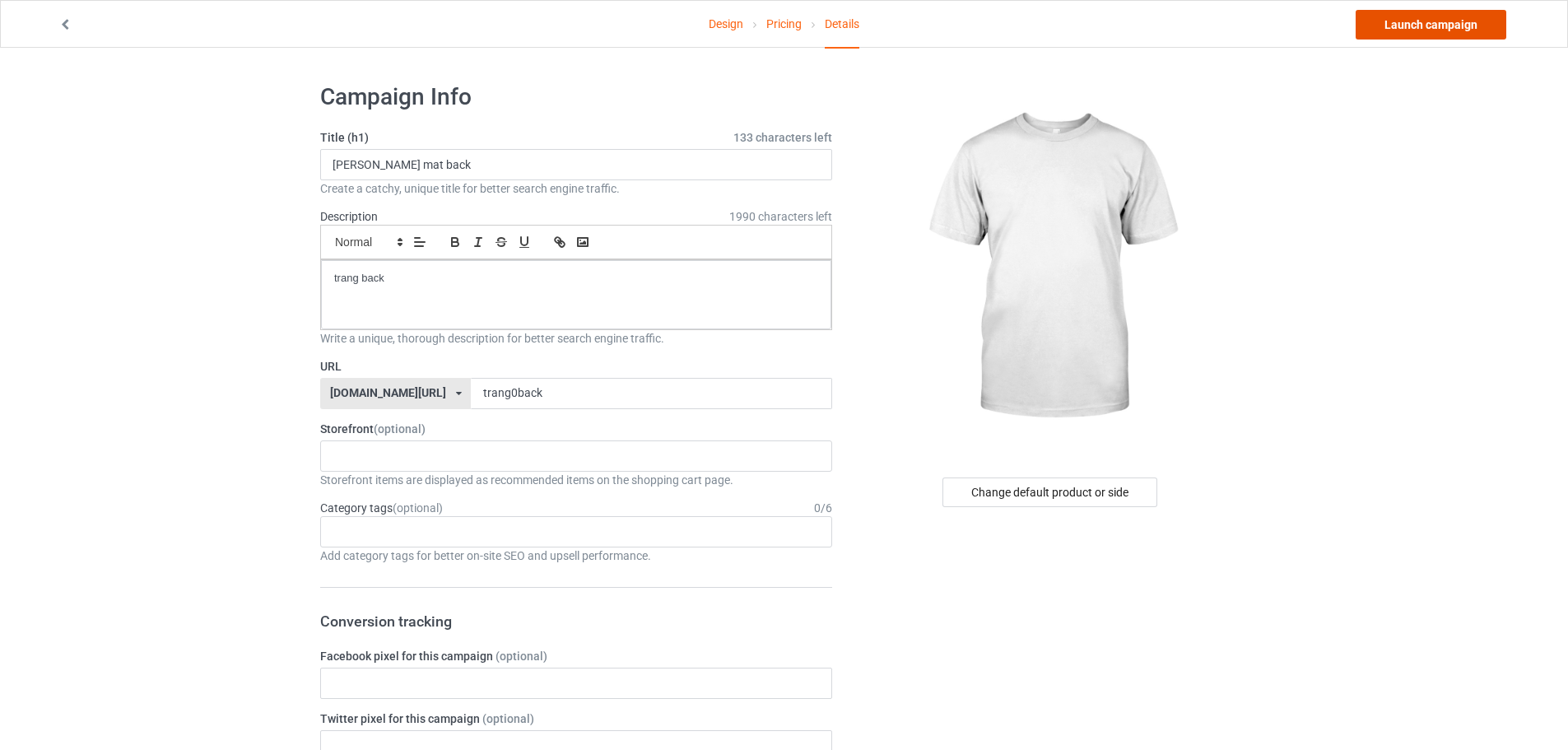
click at [1440, 15] on link "Launch campaign" at bounding box center [1430, 25] width 151 height 30
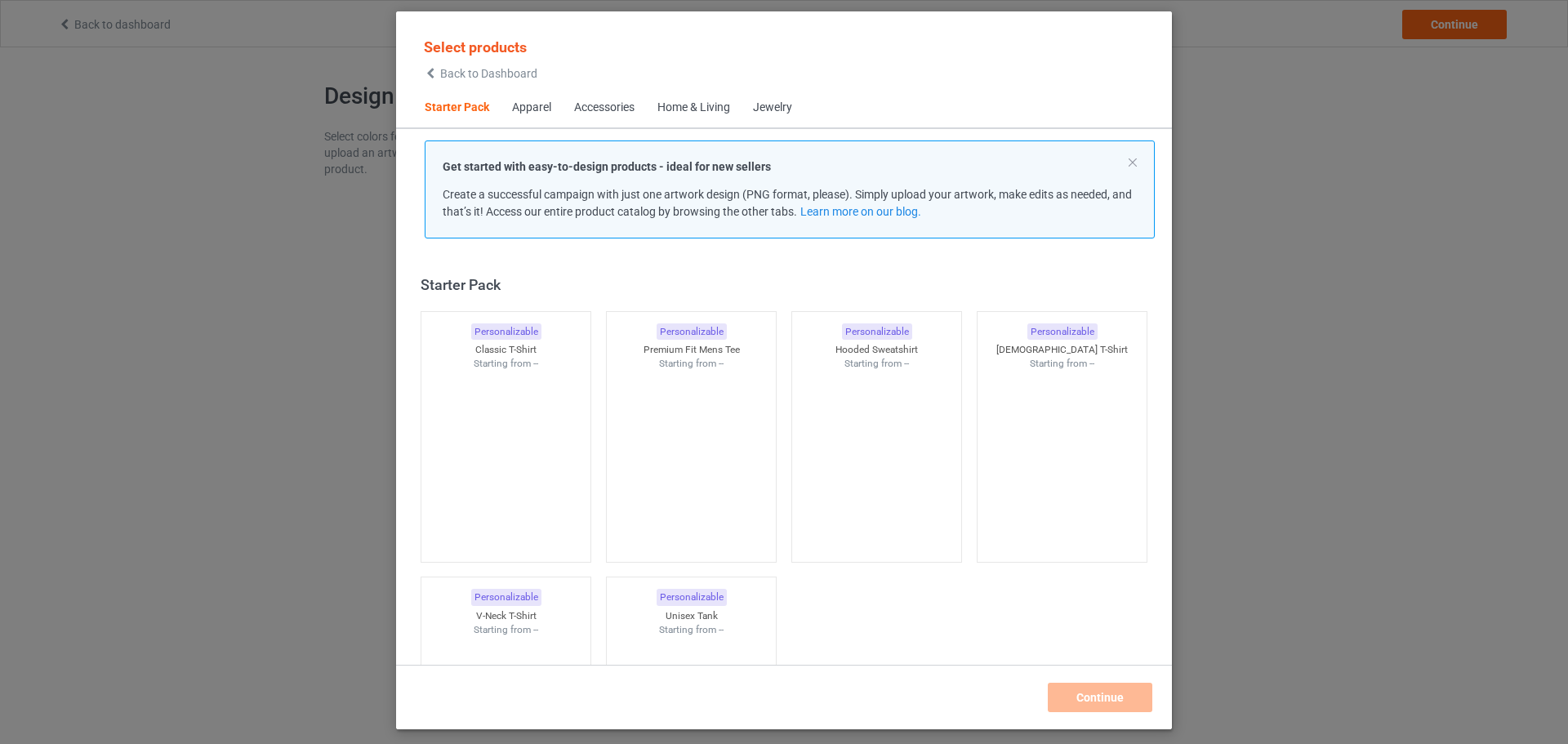
scroll to position [21, 0]
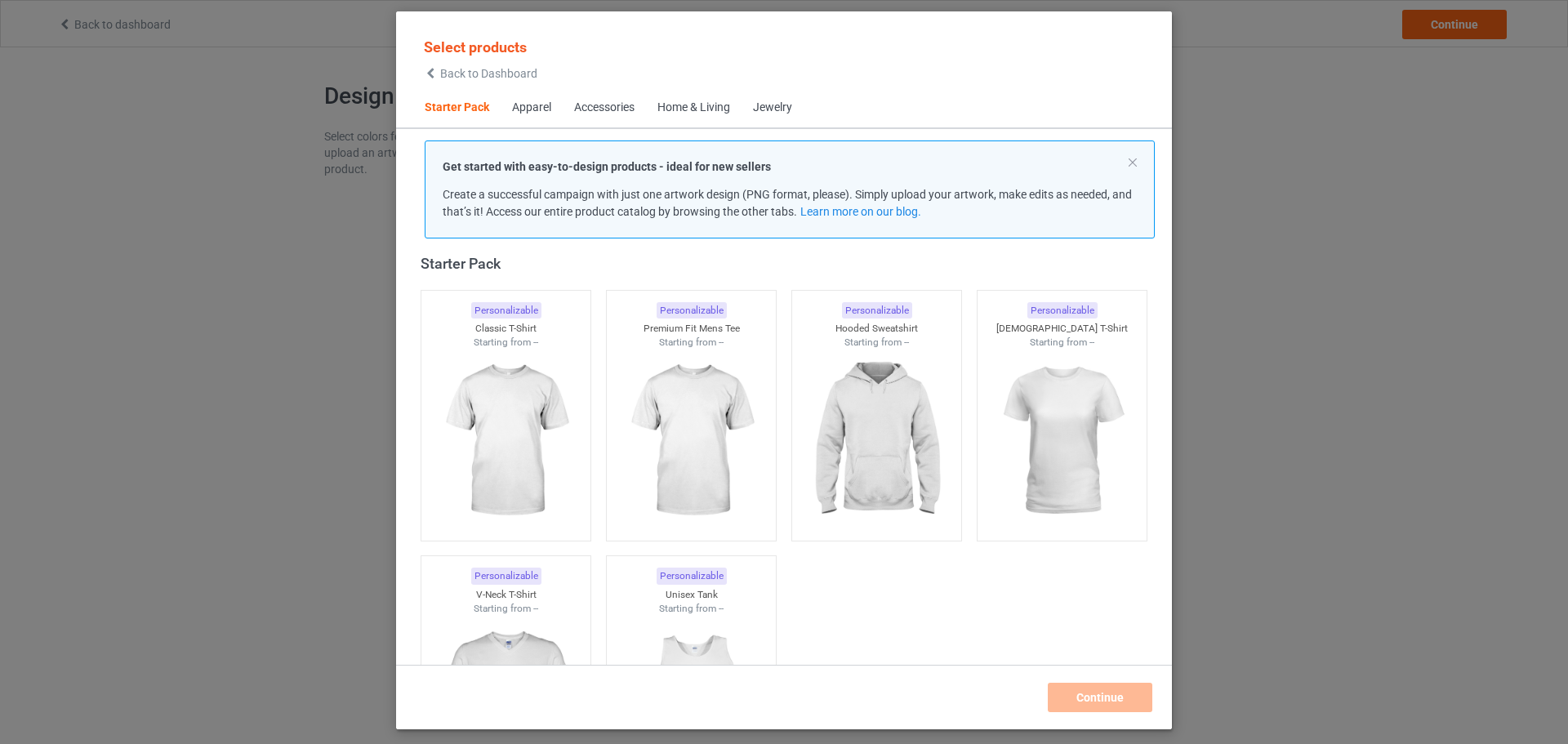
click at [498, 67] on span "Back to Dashboard" at bounding box center [489, 73] width 97 height 13
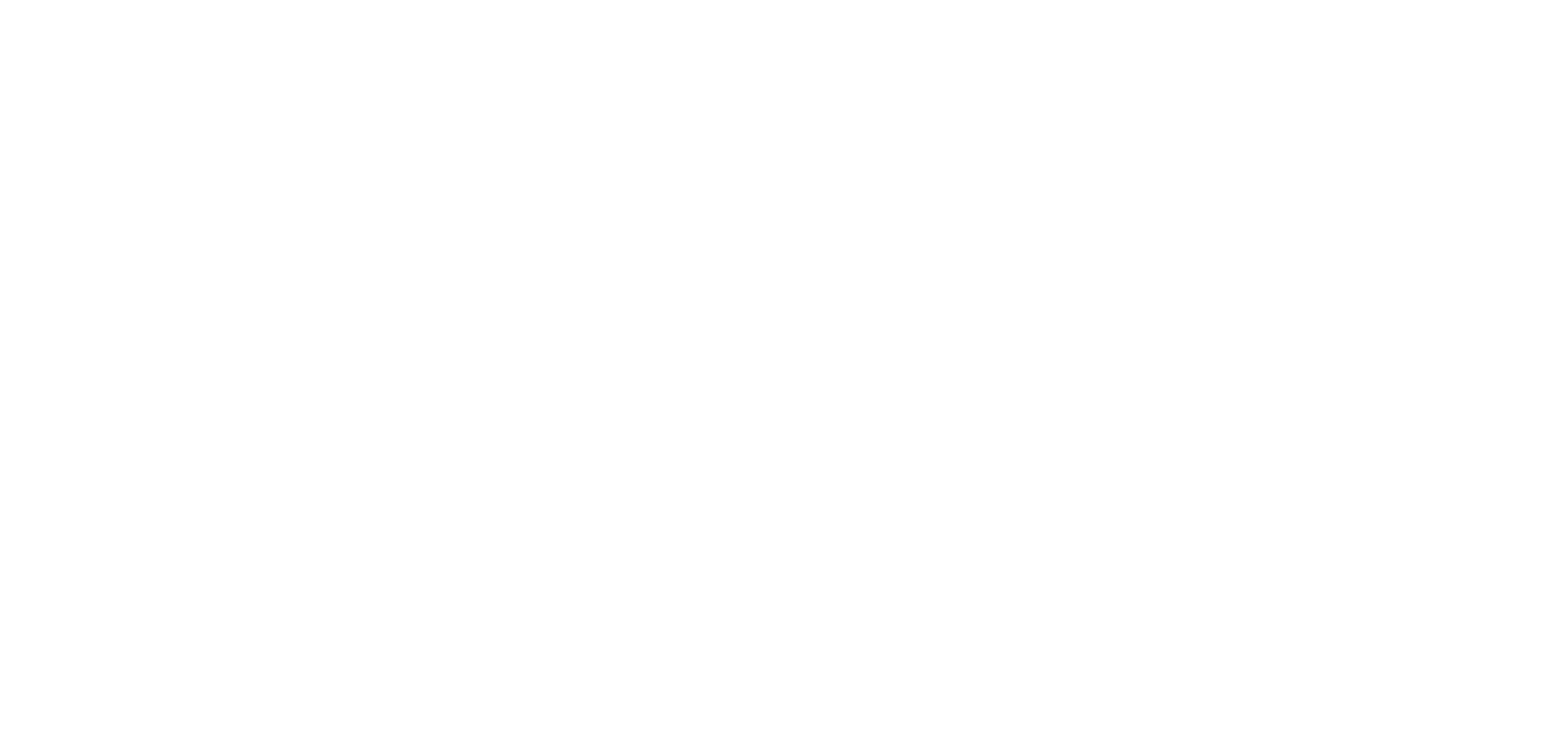
drag, startPoint x: 0, startPoint y: 0, endPoint x: 1263, endPoint y: 343, distance: 1308.7
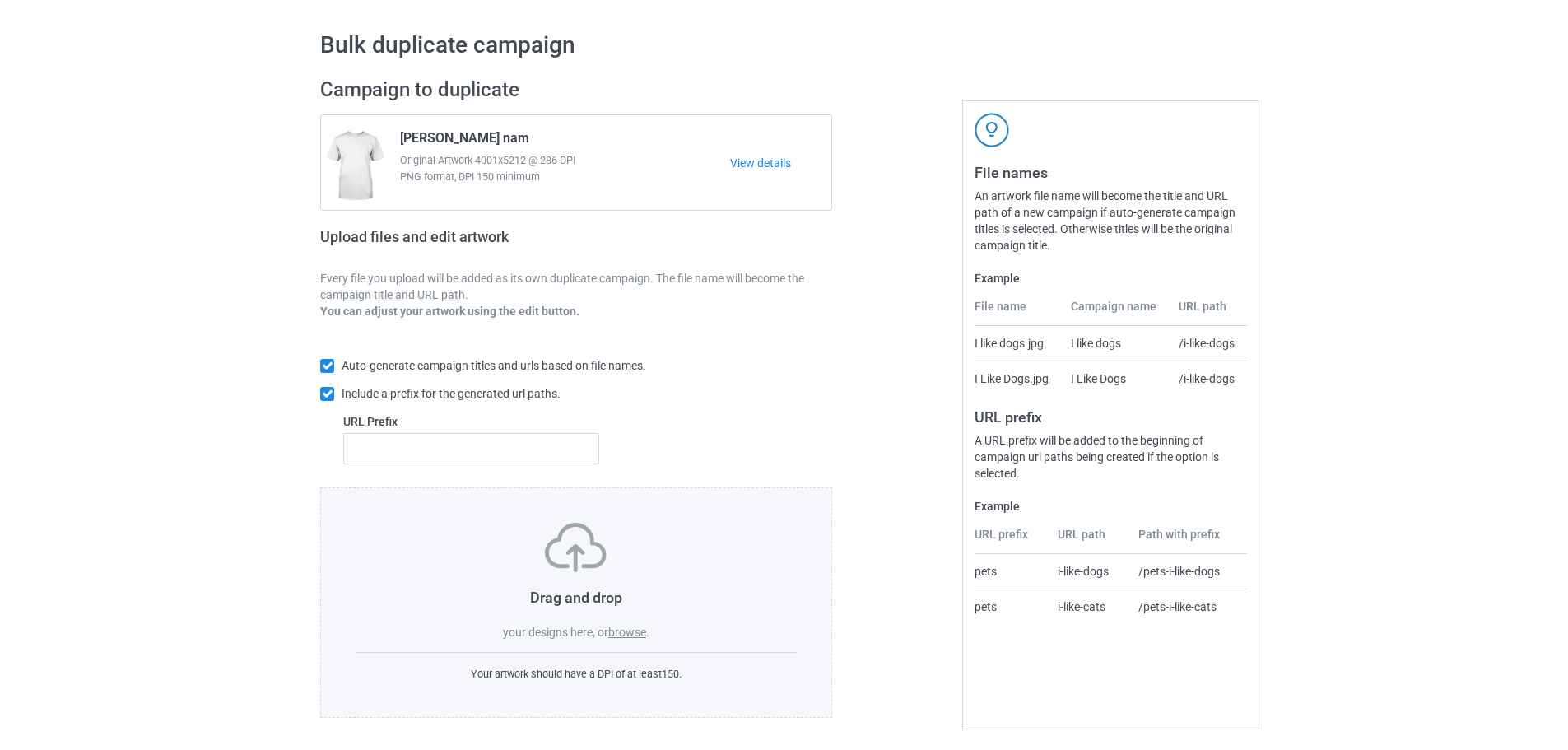
scroll to position [53, 0]
click at [621, 633] on label "browse" at bounding box center [627, 629] width 38 height 13
click at [0, 0] on input "browse" at bounding box center [0, 0] width 0 height 0
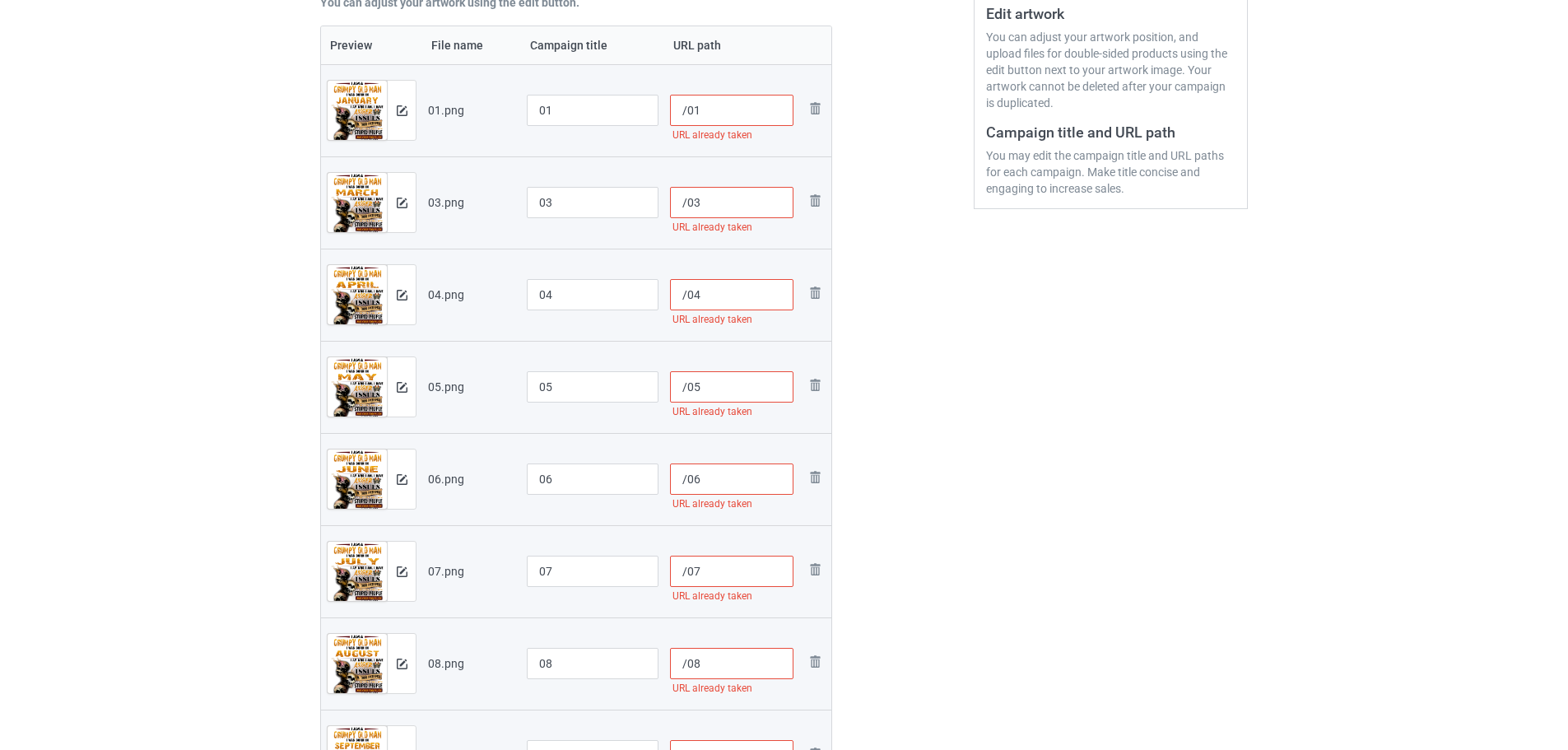
scroll to position [129, 0]
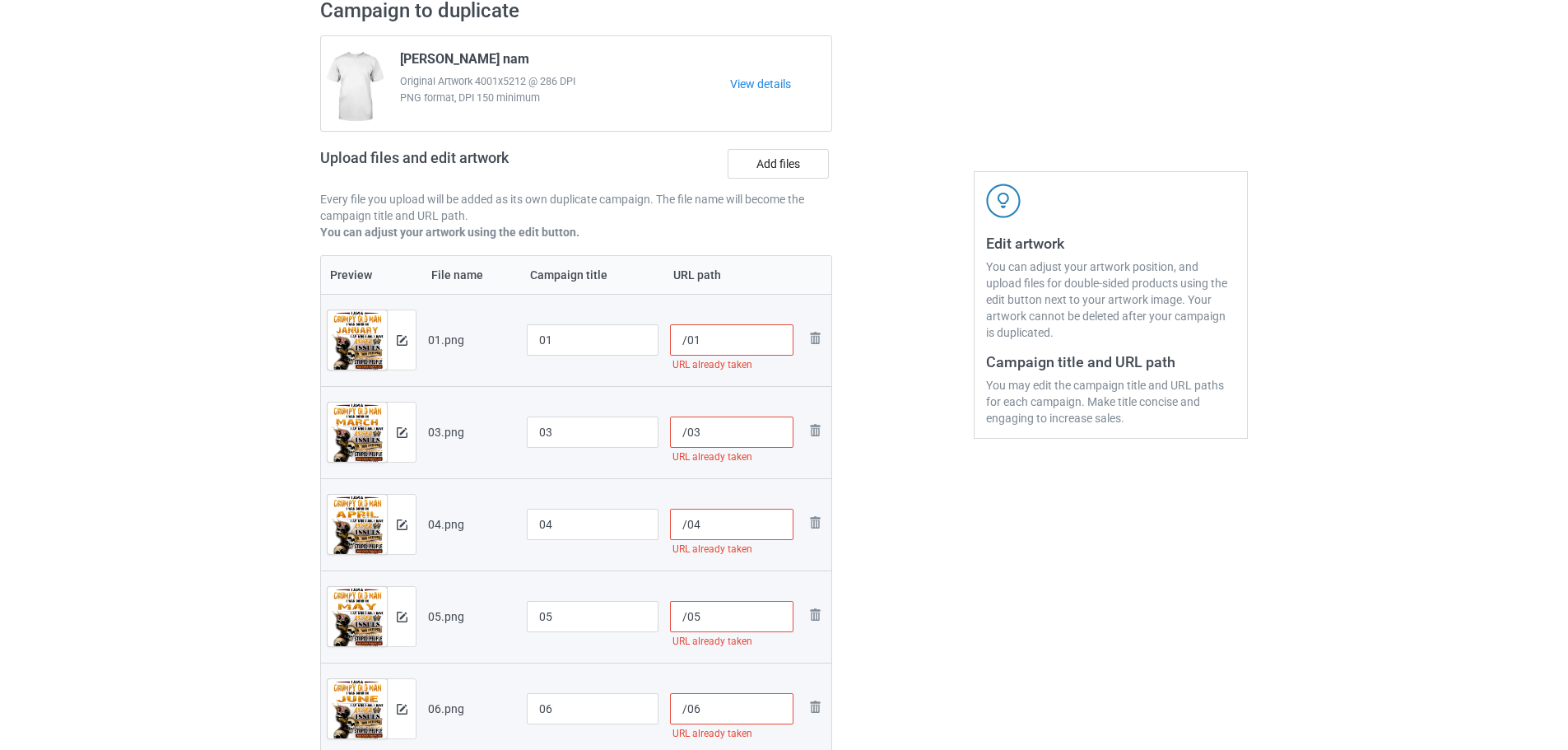
click at [686, 351] on input "/01" at bounding box center [732, 339] width 125 height 31
click at [686, 344] on input "/94901" at bounding box center [732, 339] width 125 height 31
type input "/94901"
click at [688, 433] on input "/03" at bounding box center [732, 432] width 125 height 31
paste input "949"
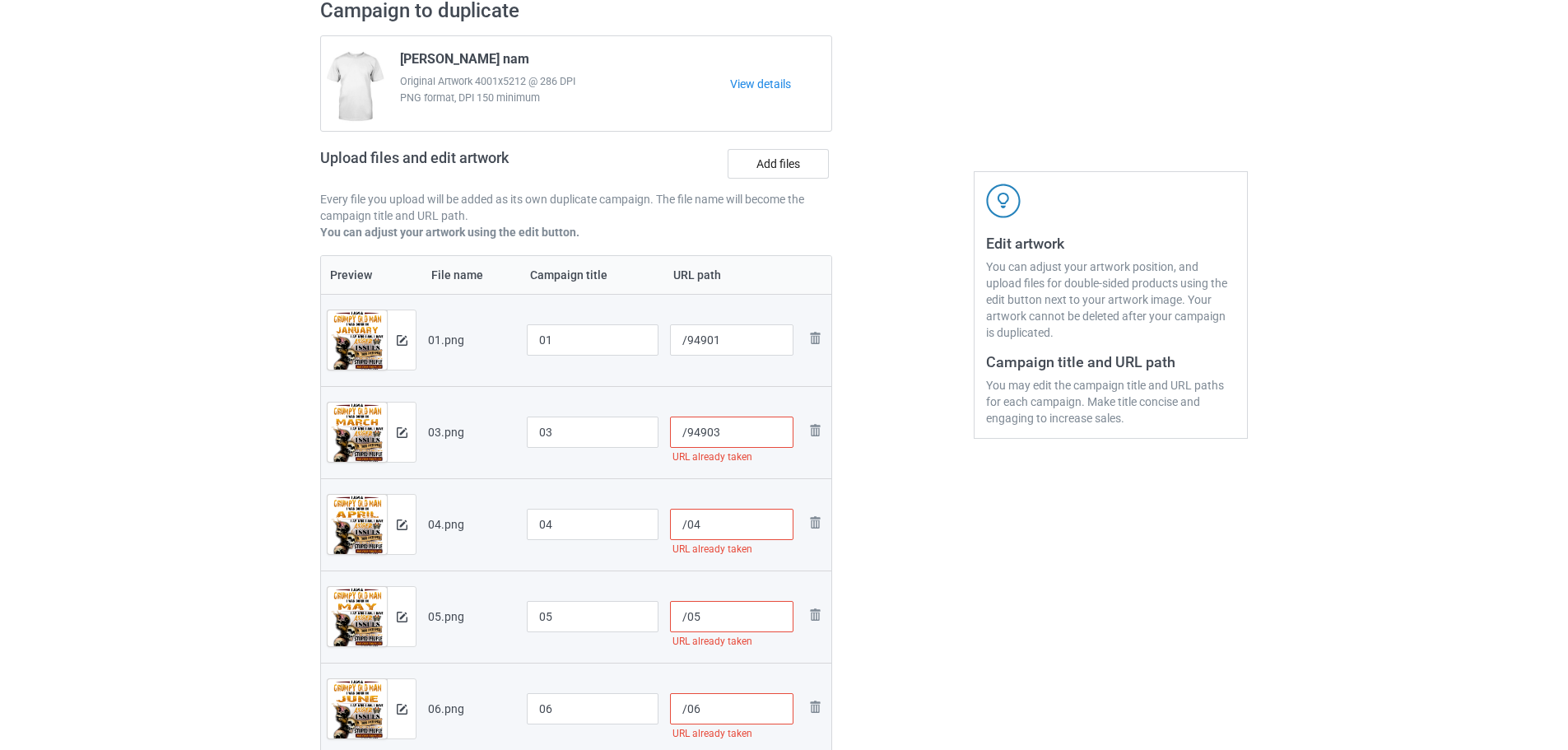
type input "/94903"
click at [686, 525] on input "/04" at bounding box center [732, 524] width 125 height 31
paste input "949"
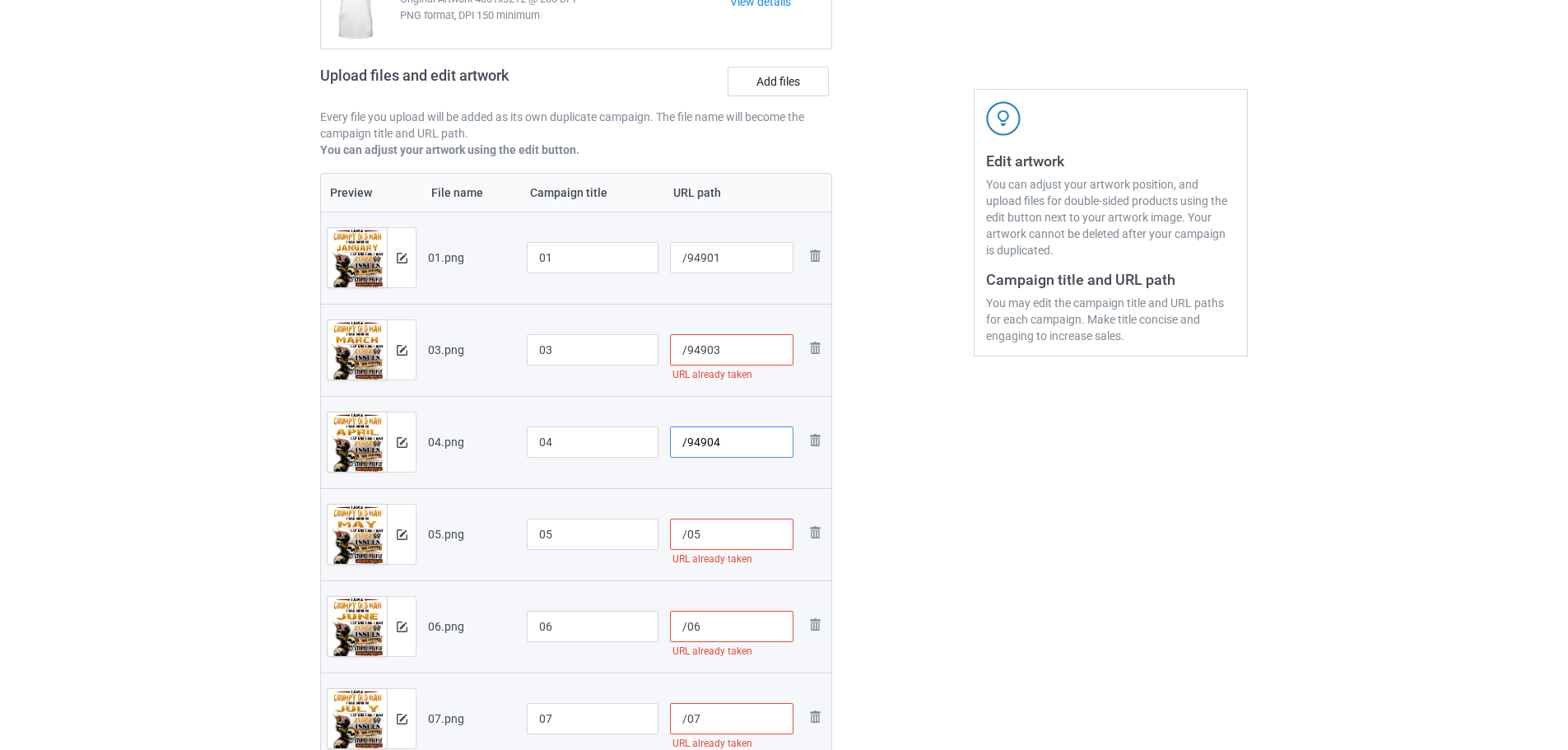
type input "/94904"
click at [685, 534] on input "/05" at bounding box center [732, 534] width 125 height 31
paste input "949"
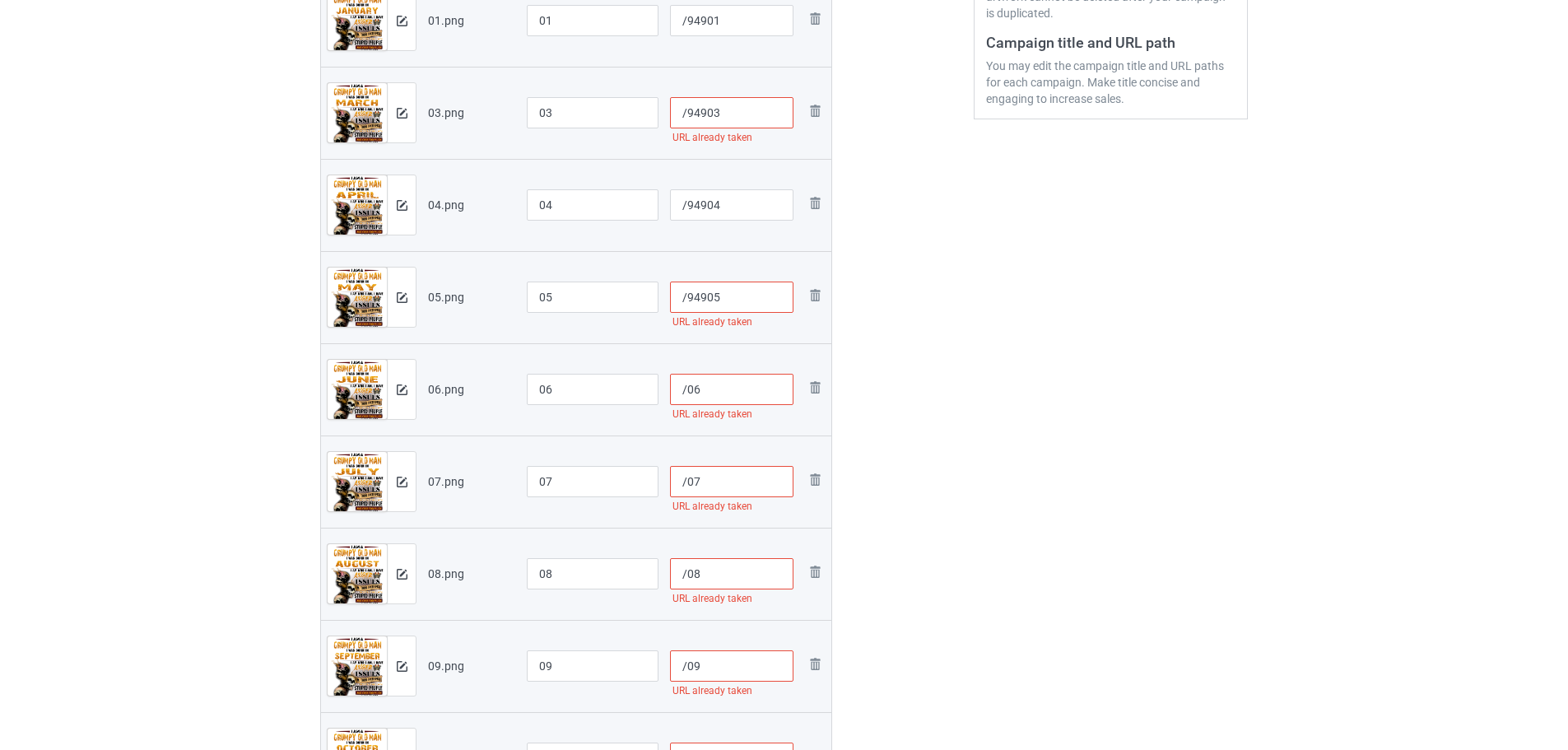
scroll to position [458, 0]
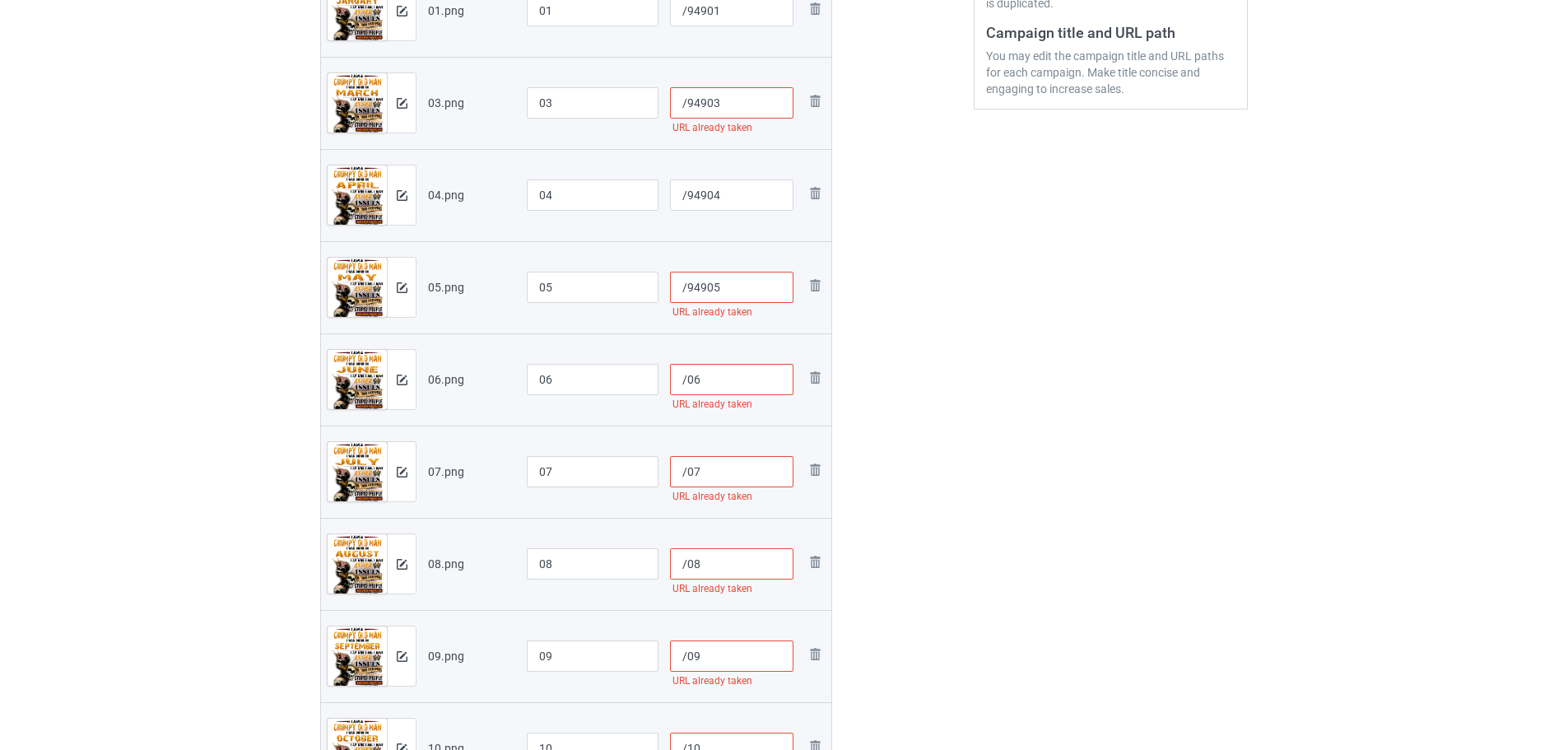
type input "/94905"
click at [683, 379] on input "/06" at bounding box center [732, 379] width 125 height 31
paste input "/49"
click at [719, 389] on input "/49/06" at bounding box center [732, 379] width 125 height 31
drag, startPoint x: 717, startPoint y: 378, endPoint x: 688, endPoint y: 378, distance: 29.0
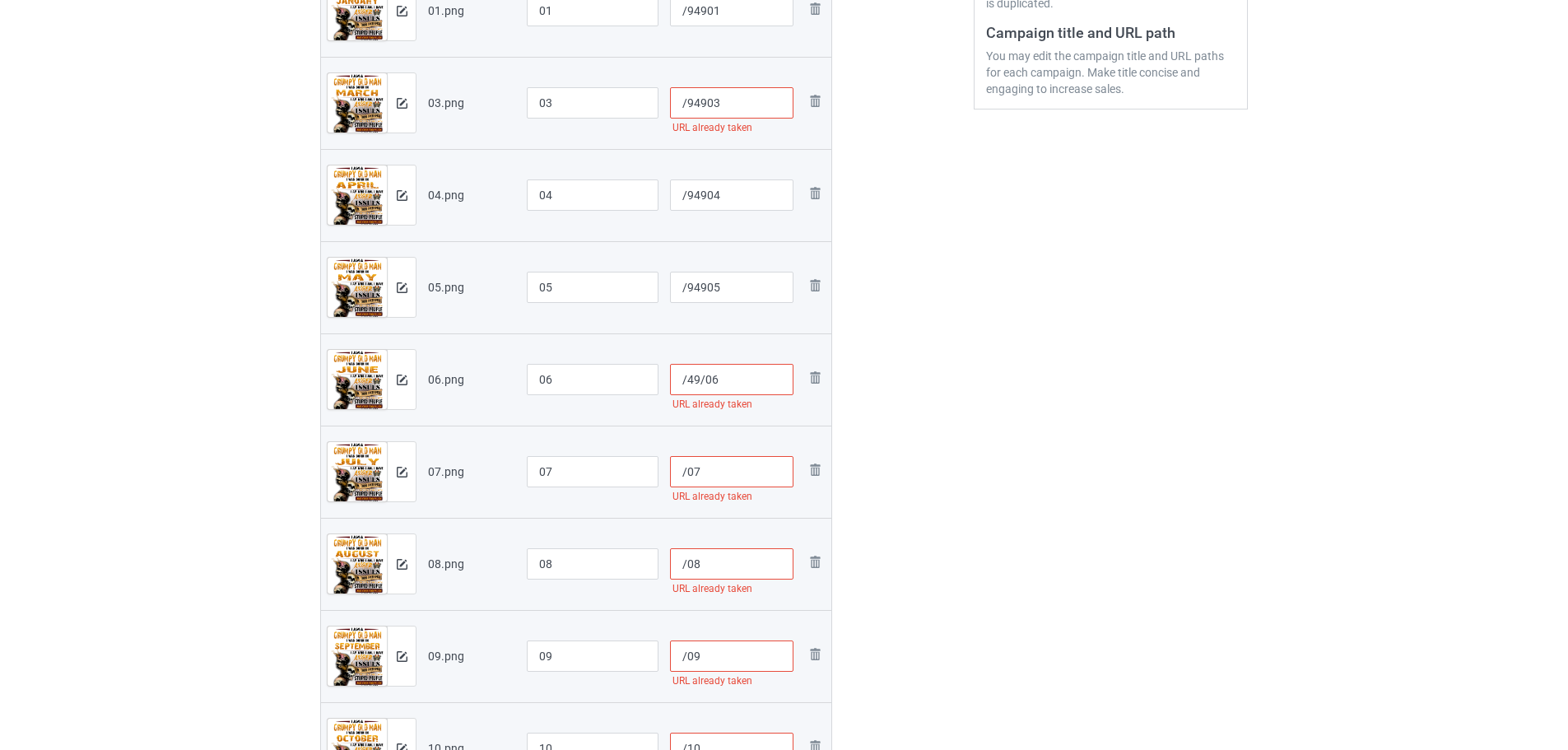
click at [688, 378] on input "/49/06" at bounding box center [732, 379] width 125 height 31
paste input "949"
type input "/949096"
click at [684, 474] on input "/07" at bounding box center [732, 471] width 125 height 31
paste input "949"
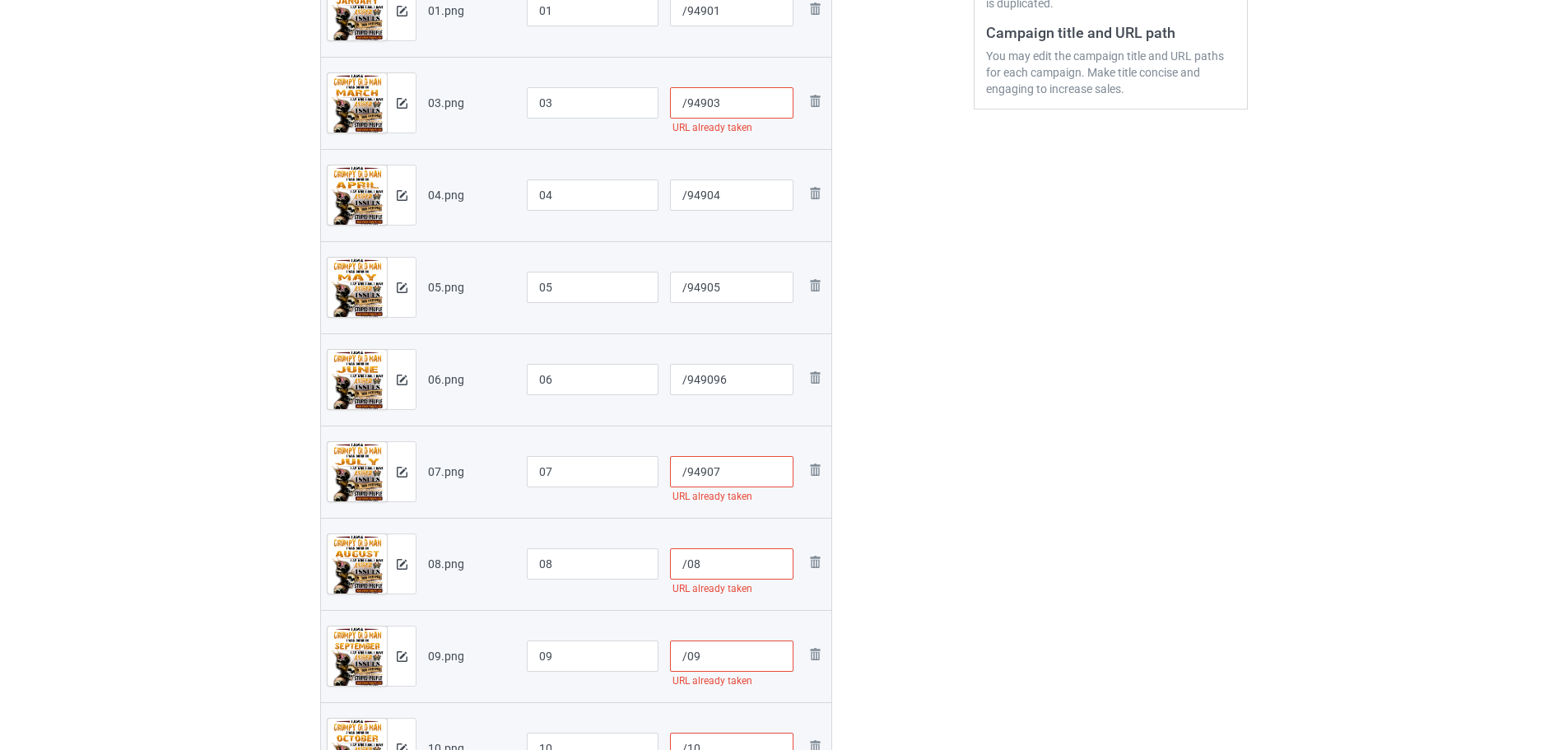
type input "/94907"
click at [685, 565] on input "/08" at bounding box center [732, 563] width 125 height 31
paste input "949"
type input "/94908"
click at [683, 662] on input "/09" at bounding box center [732, 655] width 125 height 31
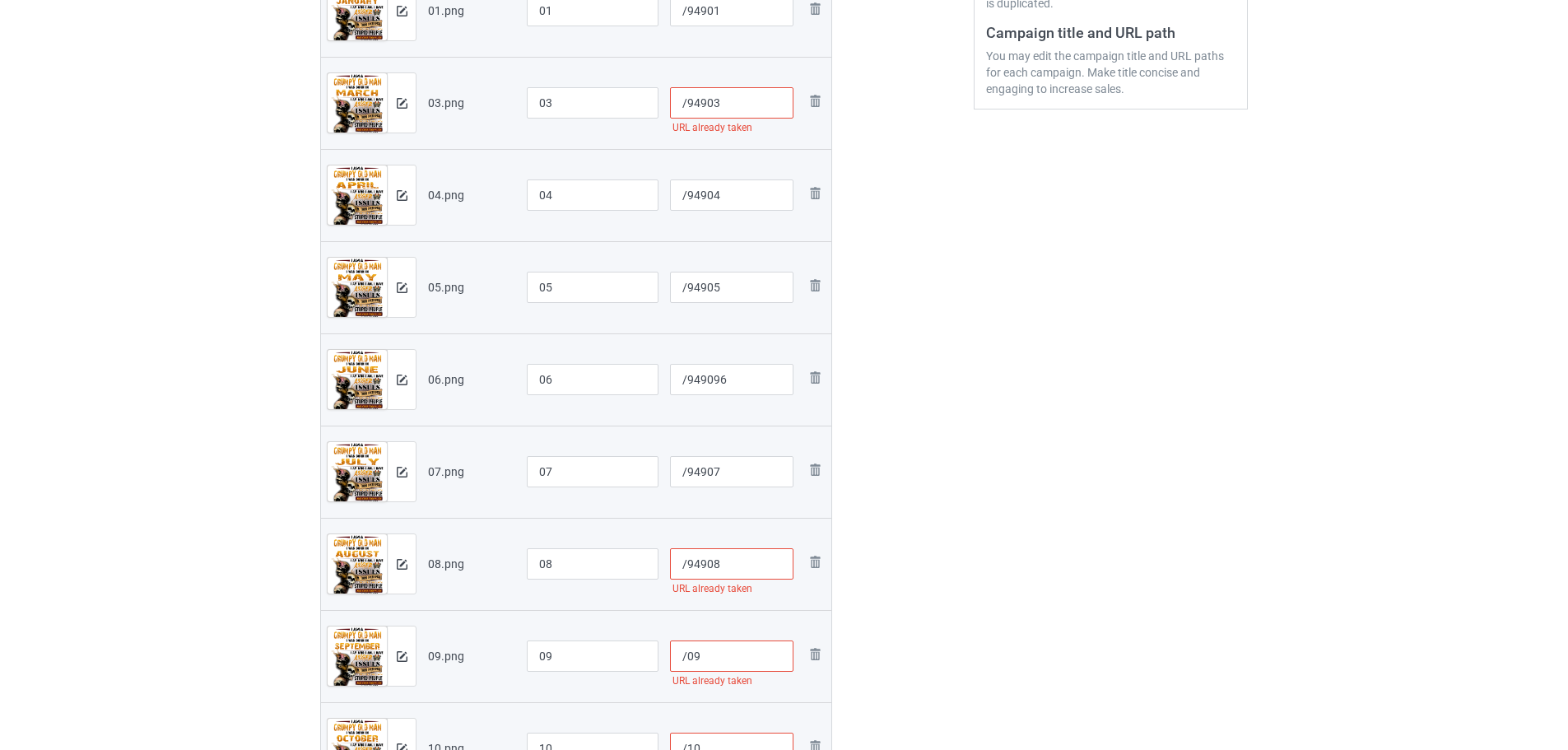
paste input "/49"
click at [689, 659] on input "/09" at bounding box center [732, 655] width 125 height 31
paste input "949"
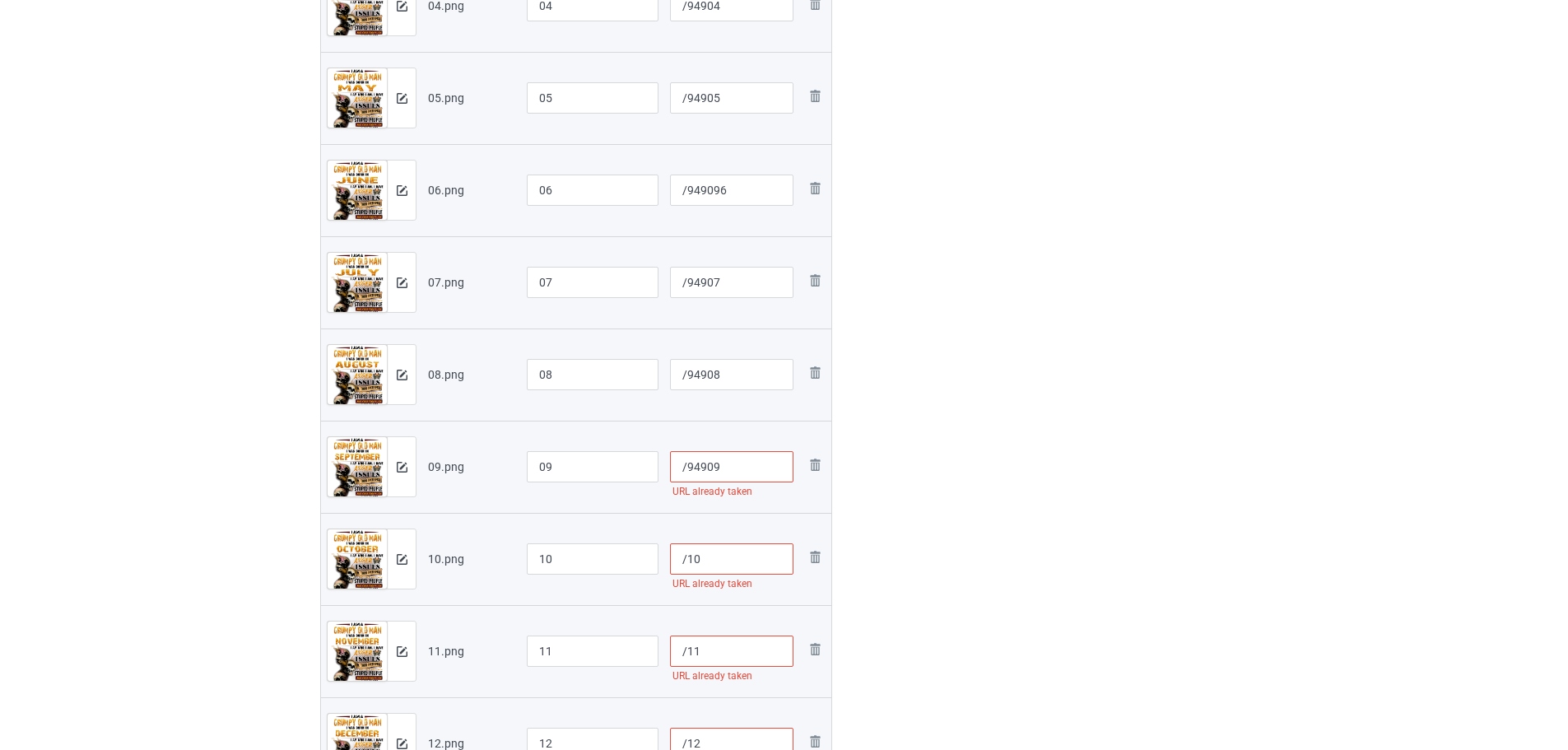
scroll to position [705, 0]
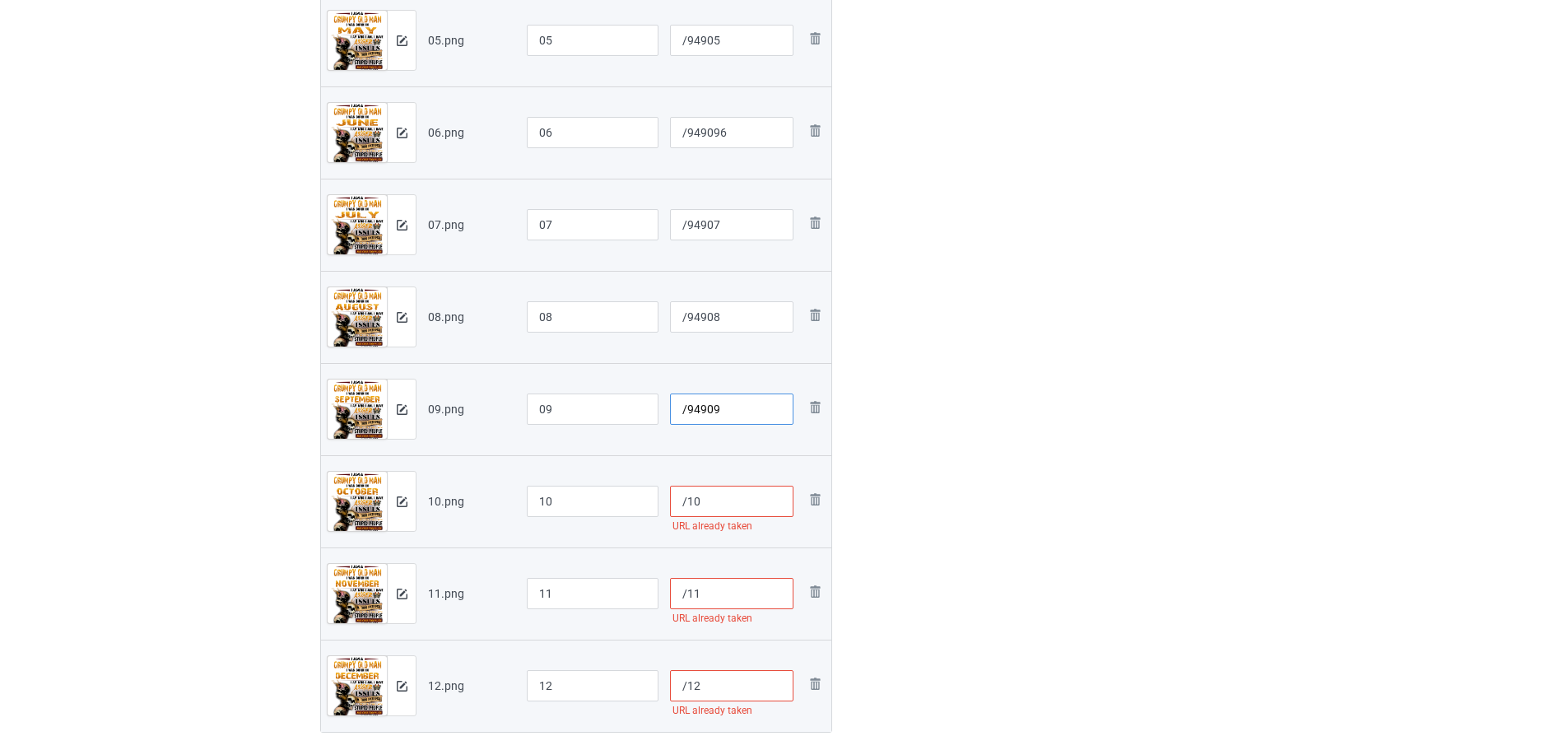
type input "/94909"
click at [687, 501] on input "/10" at bounding box center [732, 501] width 125 height 31
paste input "949"
type input "/94910"
click at [686, 593] on input "/11" at bounding box center [732, 592] width 125 height 31
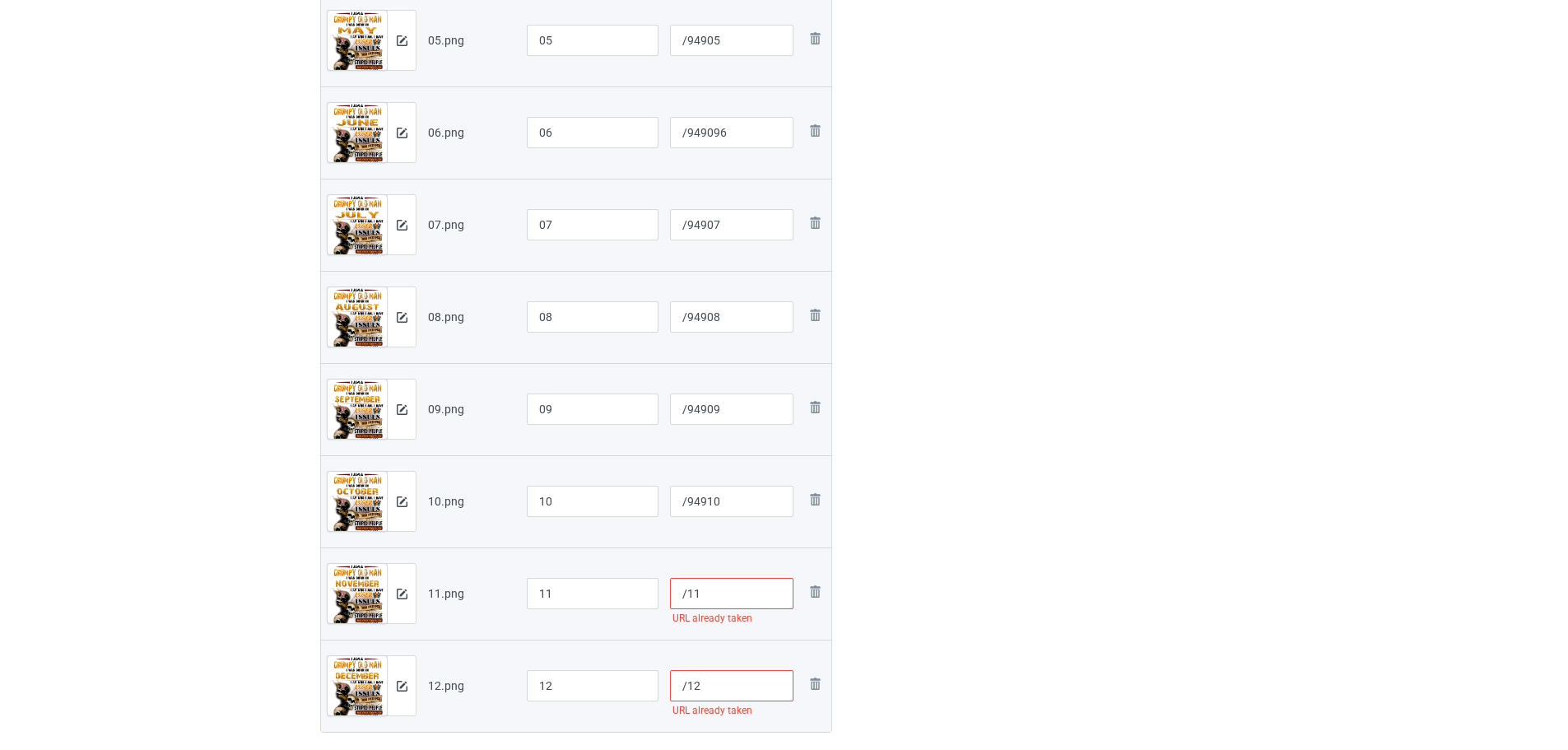
paste input "949"
type input "/94911"
click at [688, 687] on input "/12" at bounding box center [732, 685] width 125 height 31
paste input "949"
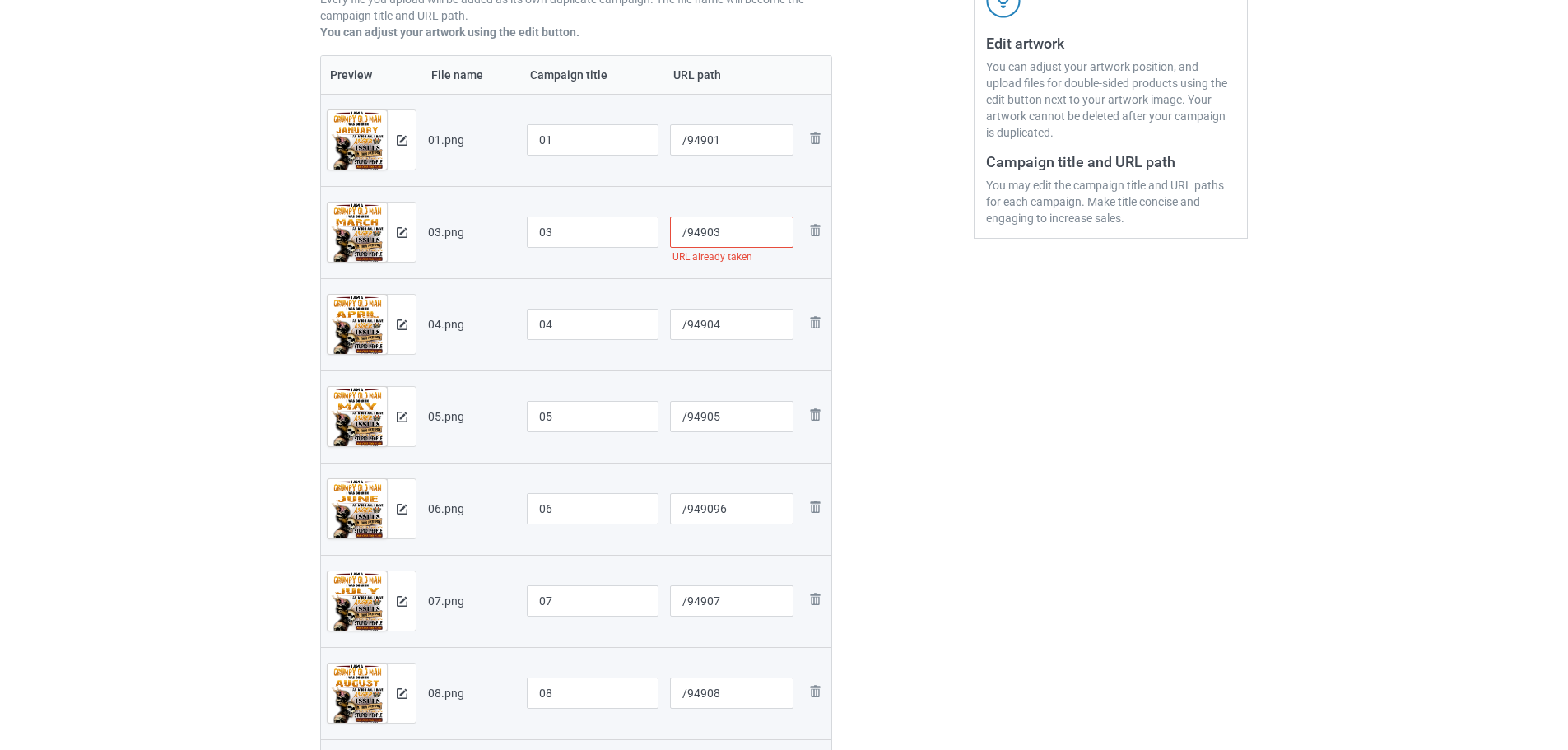
scroll to position [129, 0]
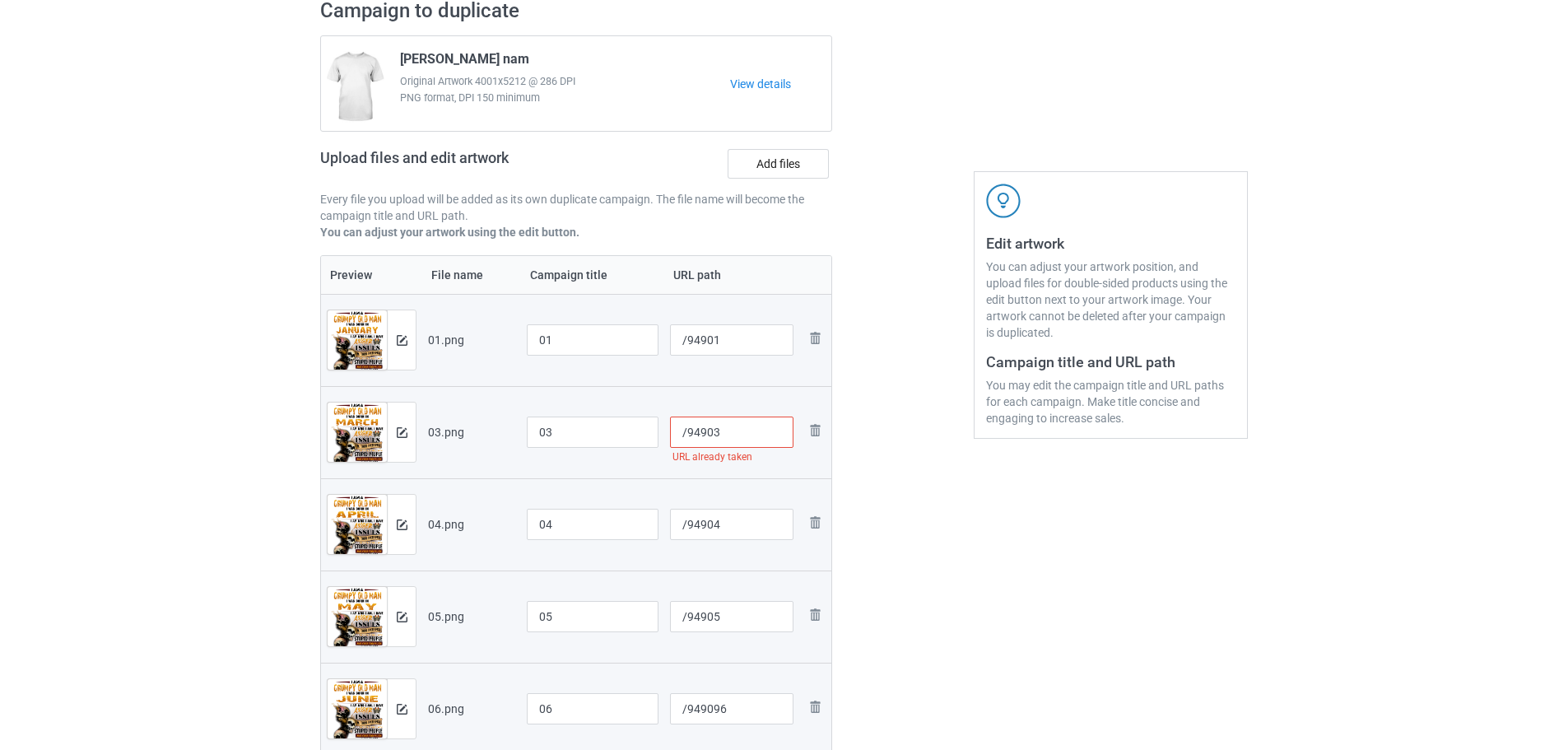
type input "/94912"
click at [748, 444] on input "/94903" at bounding box center [732, 432] width 125 height 31
type input "/94903"
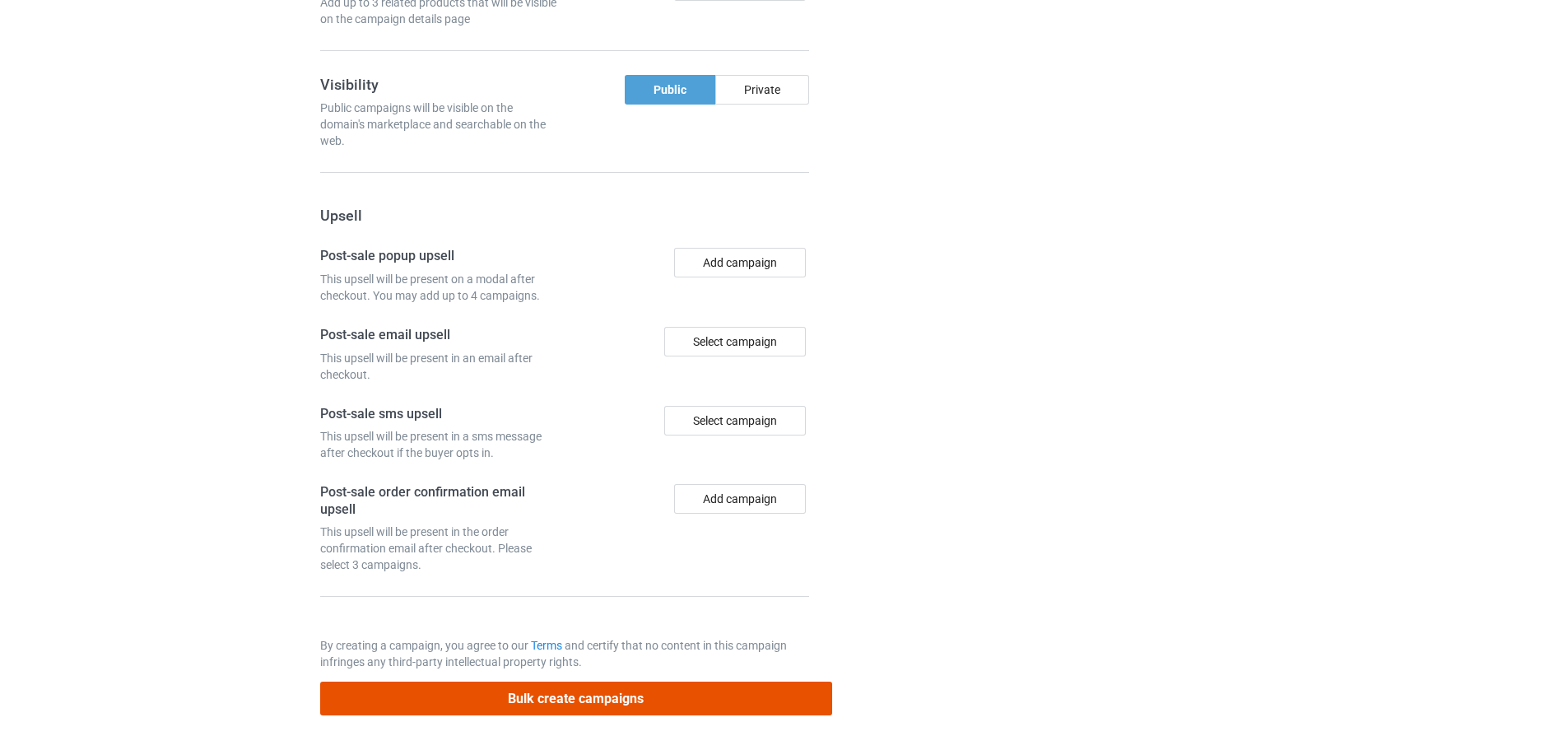
click at [650, 696] on button "Bulk create campaigns" at bounding box center [575, 699] width 511 height 34
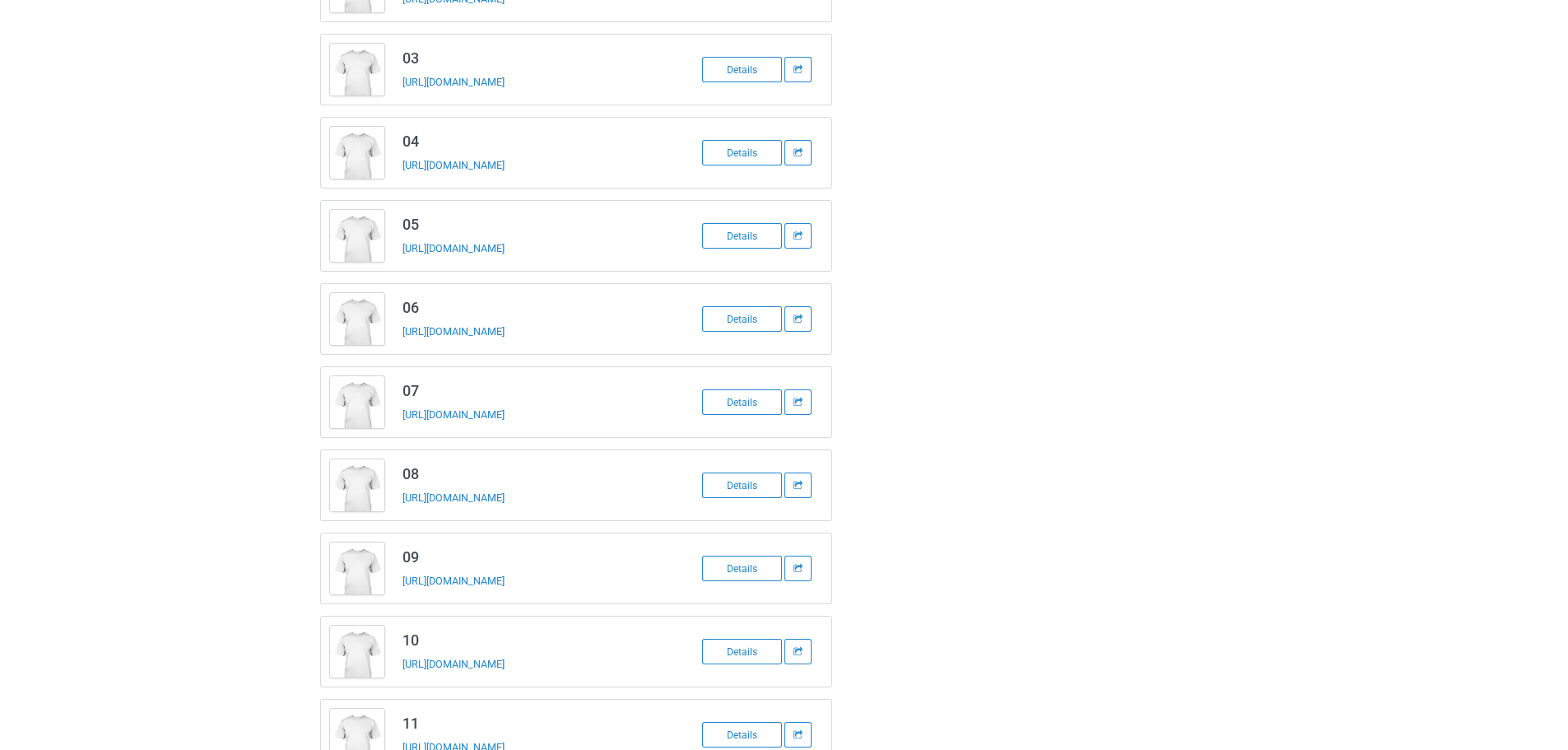
scroll to position [0, 0]
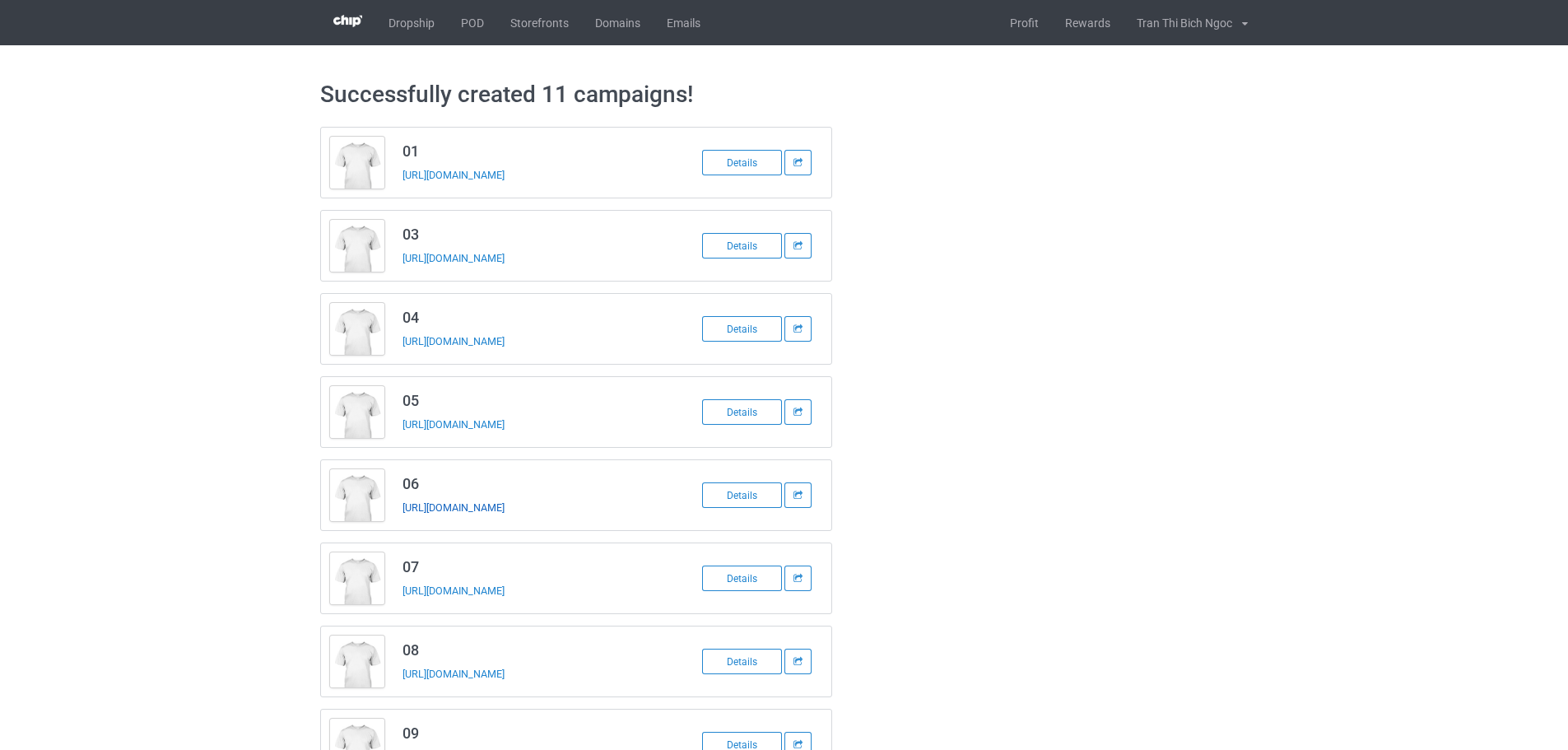
drag, startPoint x: 573, startPoint y: 509, endPoint x: 523, endPoint y: 512, distance: 50.1
click at [523, 512] on div "[URL][DOMAIN_NAME]" at bounding box center [517, 507] width 230 height 17
copy link "949096"
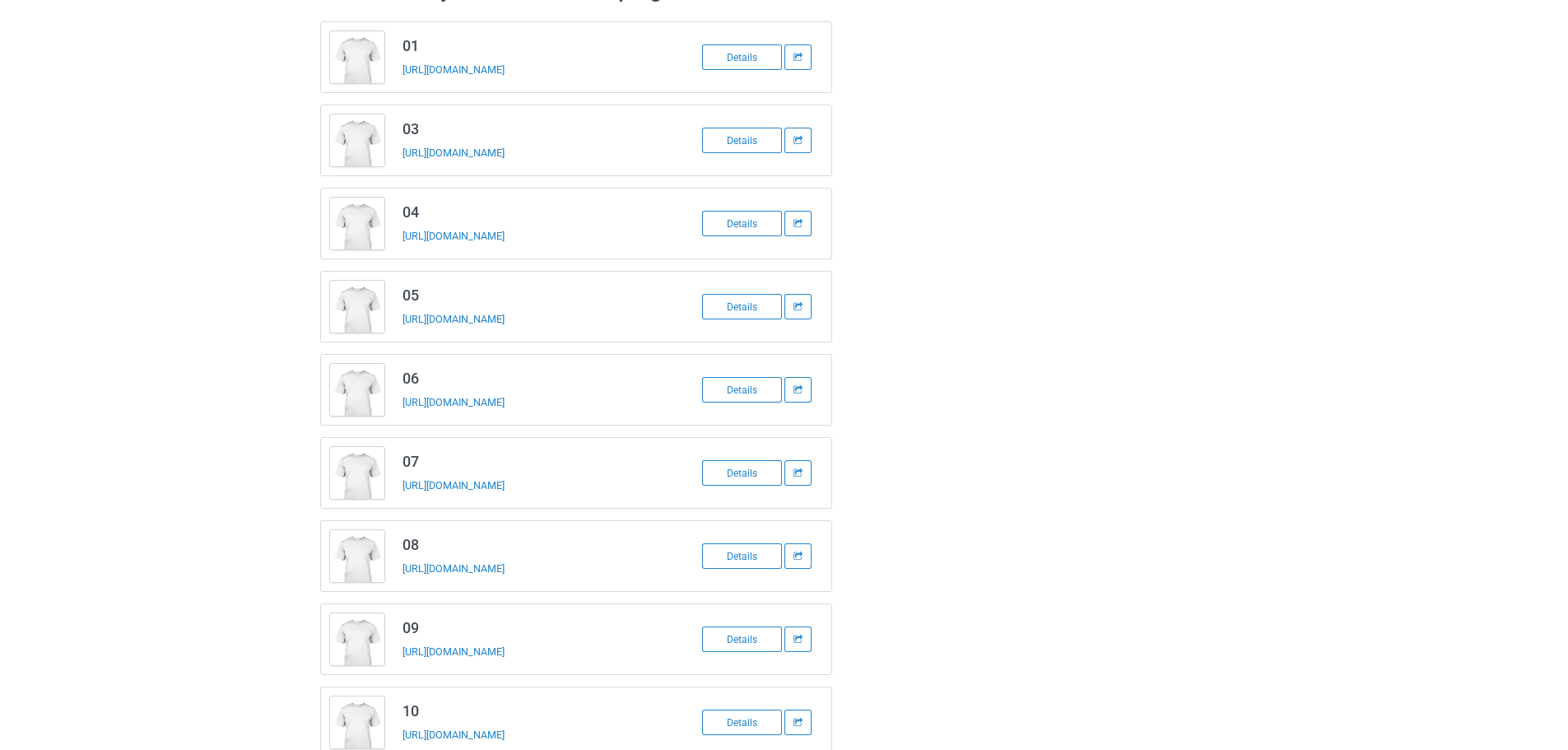
scroll to position [165, 0]
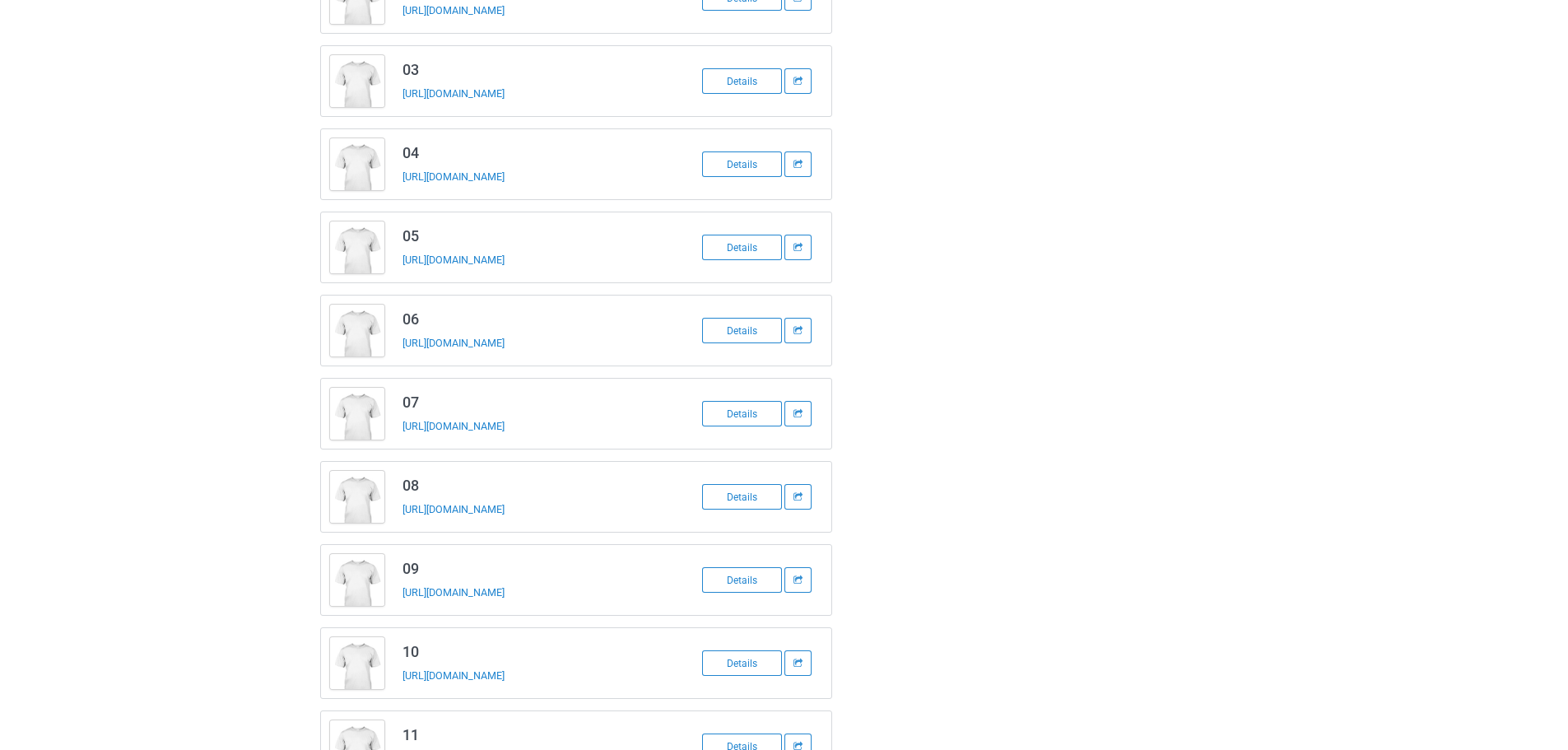
drag, startPoint x: 554, startPoint y: 676, endPoint x: 565, endPoint y: 653, distance: 25.5
click at [524, 683] on div "[URL][DOMAIN_NAME]" at bounding box center [517, 675] width 230 height 17
copy link "94910"
